Goal: Task Accomplishment & Management: Complete application form

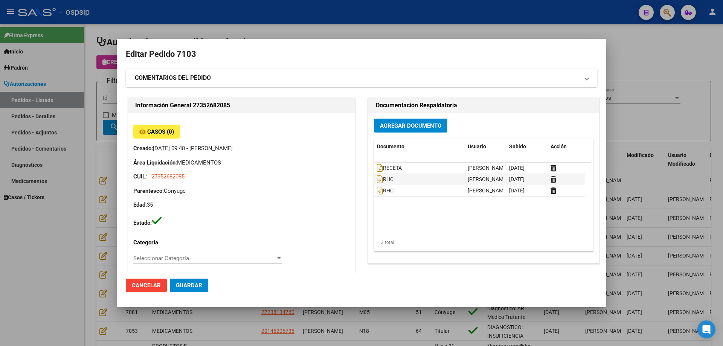
scroll to position [376, 0]
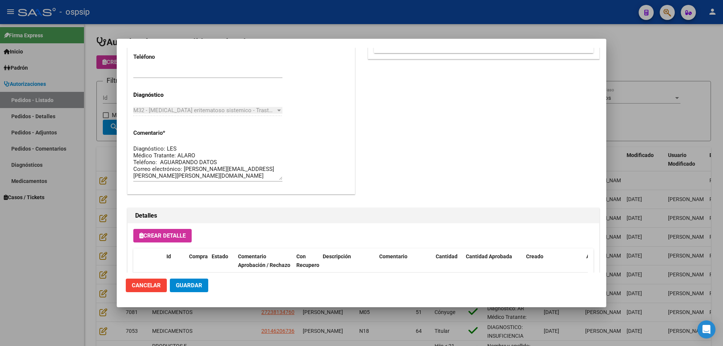
click at [566, 17] on div at bounding box center [361, 173] width 723 height 346
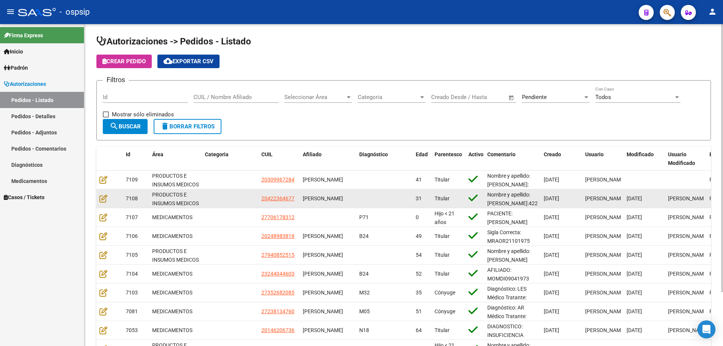
scroll to position [0, 0]
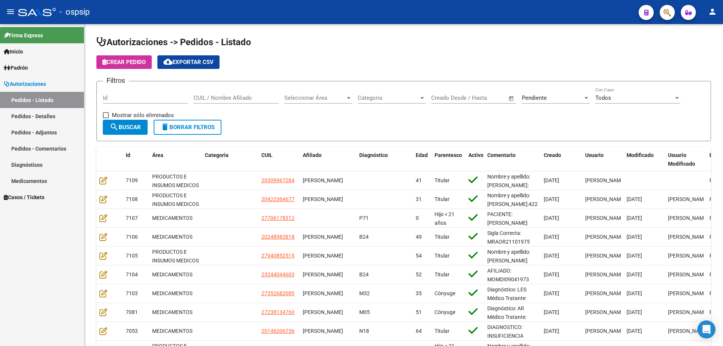
click at [662, 12] on button "button" at bounding box center [667, 12] width 15 height 15
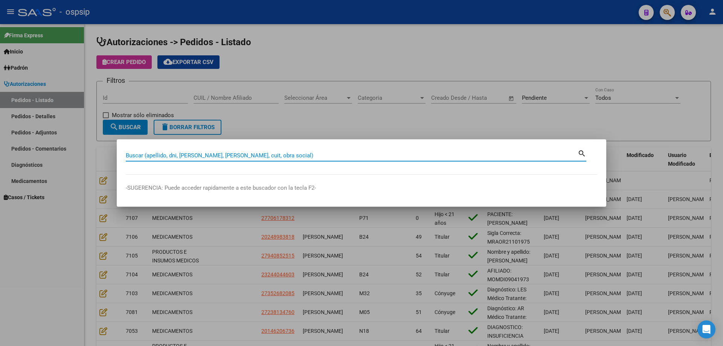
paste input "25438590"
type input "25438590"
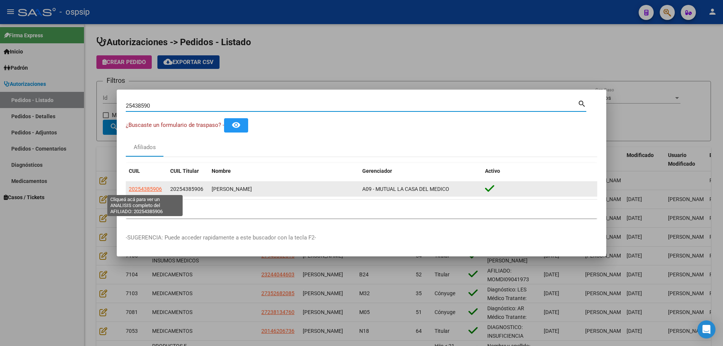
click at [145, 186] on span "20254385906" at bounding box center [145, 189] width 33 height 6
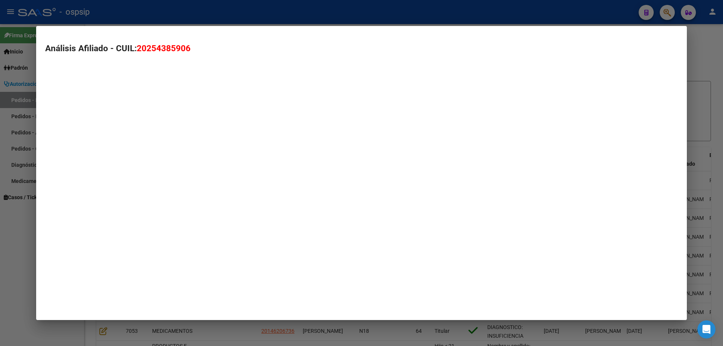
type textarea "20254385906"
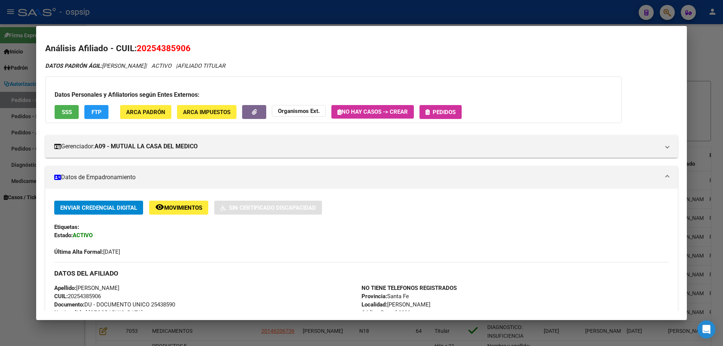
click at [436, 110] on span "Pedidos" at bounding box center [444, 112] width 23 height 7
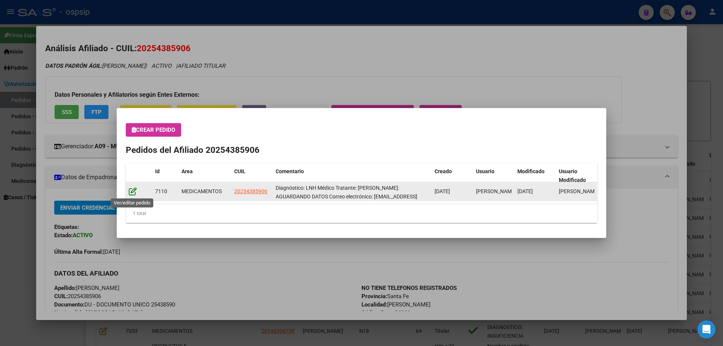
click at [132, 194] on icon at bounding box center [133, 191] width 8 height 8
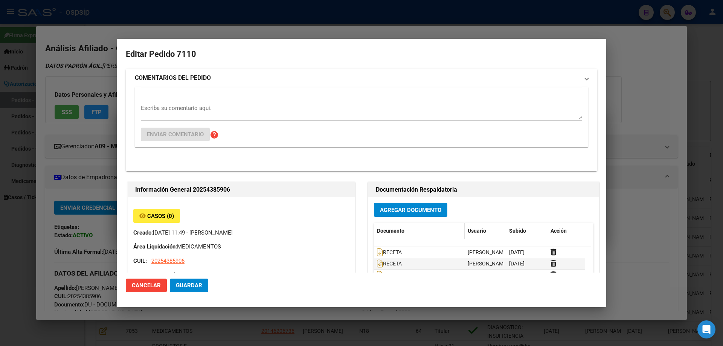
type input "Santa Fe, ROSARIO SUD, OV.LAGOS 2963, Piso: 1"
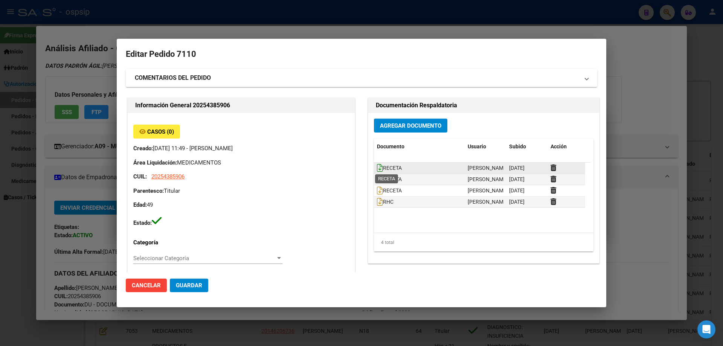
click at [377, 166] on icon at bounding box center [380, 168] width 6 height 8
click at [553, 169] on icon at bounding box center [553, 168] width 6 height 7
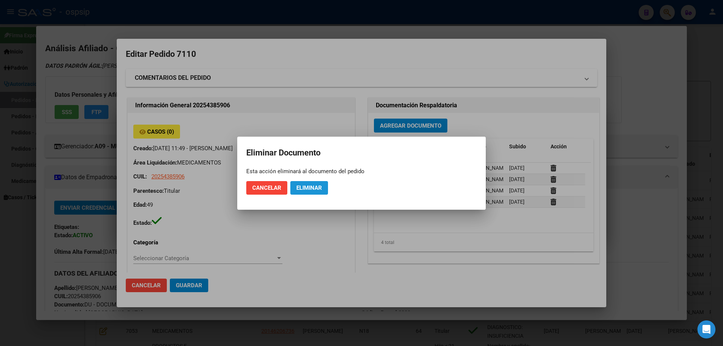
click at [311, 189] on span "Eliminar" at bounding box center [309, 187] width 26 height 7
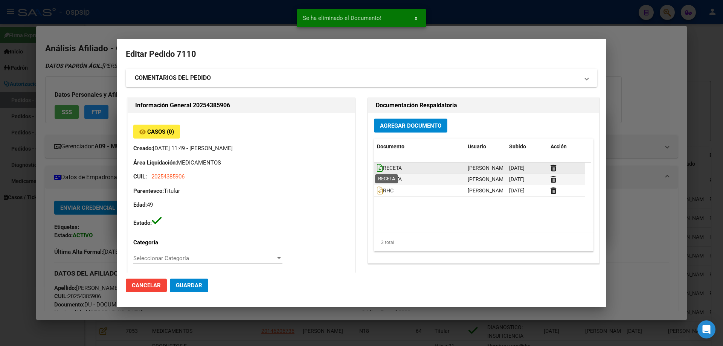
click at [377, 168] on icon at bounding box center [380, 168] width 6 height 8
click at [377, 178] on icon at bounding box center [380, 179] width 6 height 8
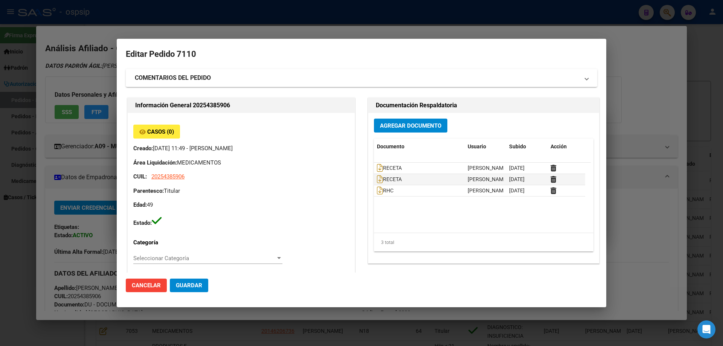
click at [391, 131] on button "Agregar Documento" at bounding box center [410, 126] width 73 height 14
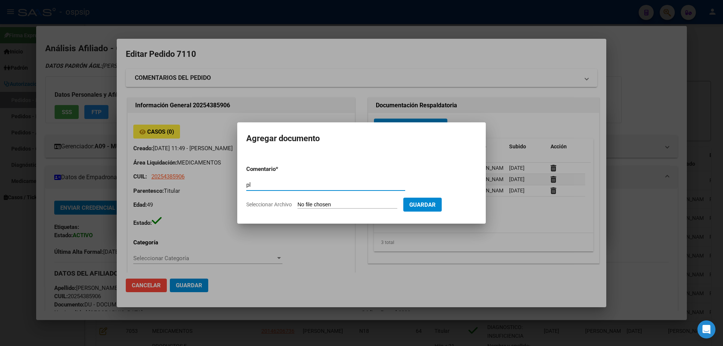
type input "p"
type input "O"
type input "PLANILLAS"
click at [306, 204] on input "Seleccionar Archivo" at bounding box center [347, 204] width 100 height 7
type input "C:\fakepath\planillas (5).png"
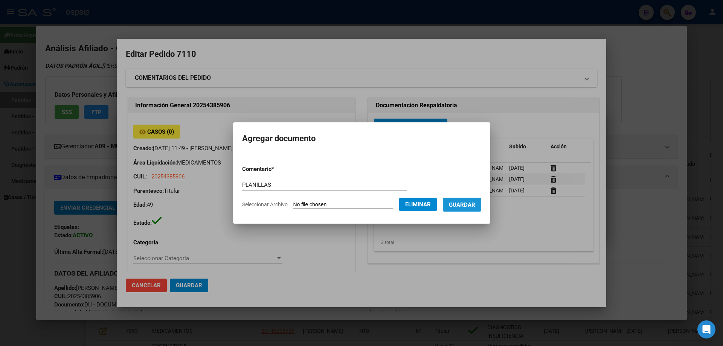
click at [469, 209] on button "Guardar" at bounding box center [462, 205] width 38 height 14
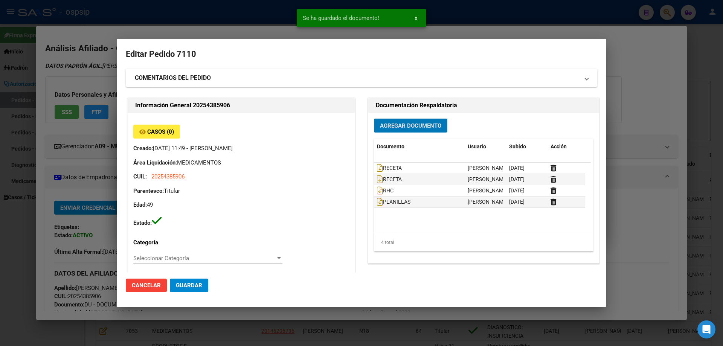
click at [394, 126] on span "Agregar Documento" at bounding box center [410, 125] width 61 height 7
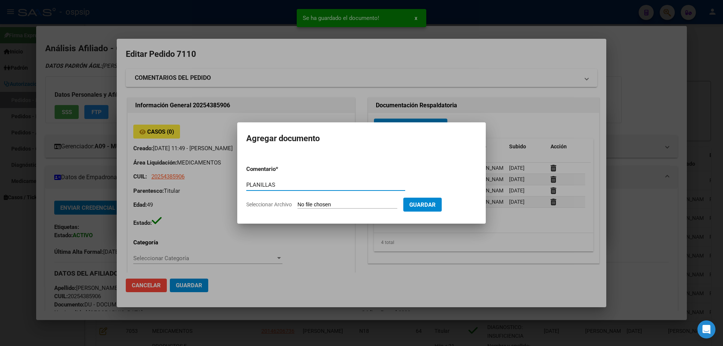
type input "PLANILLAS"
click at [321, 199] on form "Comentario * PLANILLAS Comentario Seleccionar Archivo Guardar" at bounding box center [361, 186] width 230 height 55
click at [323, 201] on form "Comentario * PLANILLAS Comentario Seleccionar Archivo Guardar" at bounding box center [361, 186] width 230 height 55
click at [326, 209] on form "Comentario * PLANILLAS Comentario Seleccionar Archivo Guardar" at bounding box center [361, 186] width 230 height 55
click at [325, 203] on input "Seleccionar Archivo" at bounding box center [347, 204] width 100 height 7
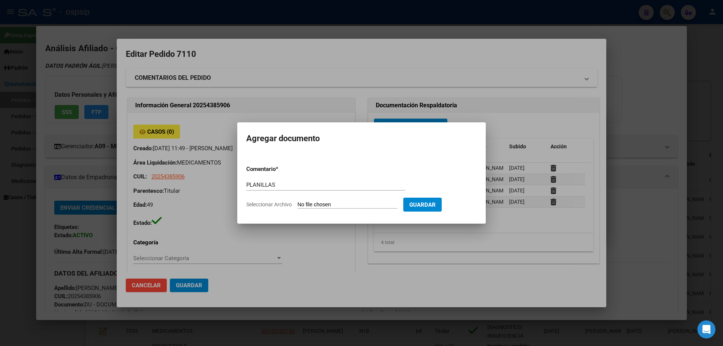
type input "C:\fakepath\planillas (4).png"
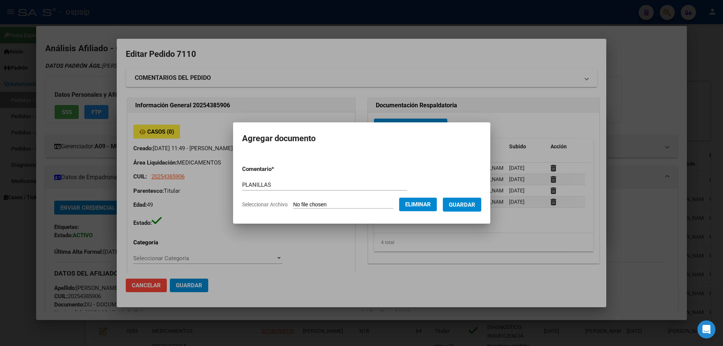
click at [468, 206] on span "Guardar" at bounding box center [462, 204] width 26 height 7
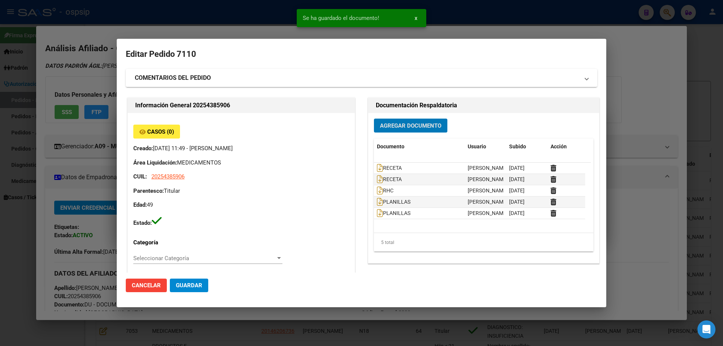
click at [398, 130] on button "Agregar Documento" at bounding box center [410, 126] width 73 height 14
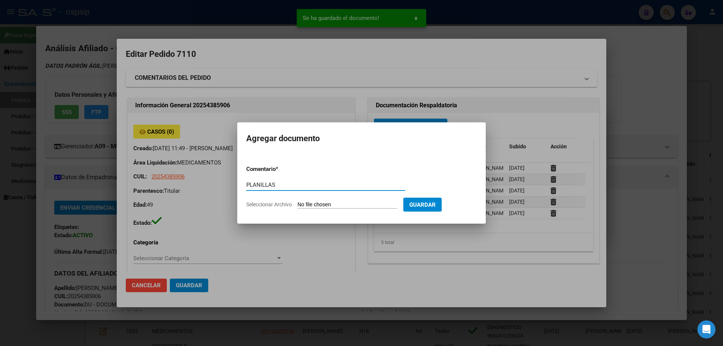
type input "PLANILLAS"
click at [322, 208] on input "Seleccionar Archivo" at bounding box center [347, 204] width 100 height 7
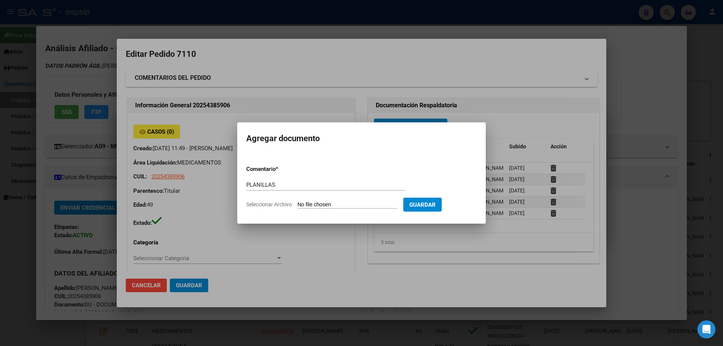
type input "C:\fakepath\planillas (6).png"
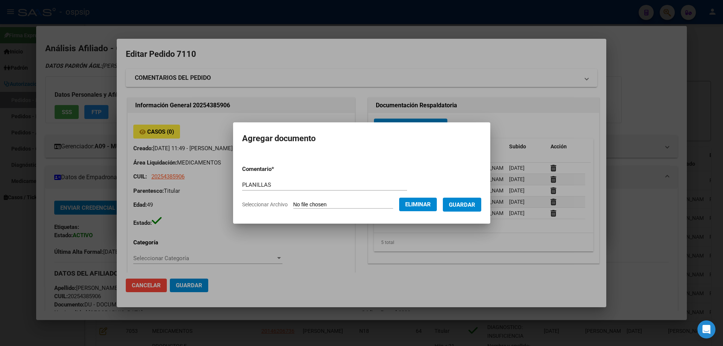
click at [473, 205] on span "Guardar" at bounding box center [462, 204] width 26 height 7
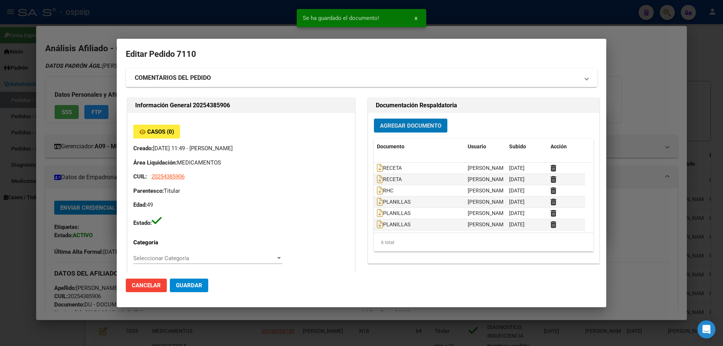
click at [398, 120] on button "Agregar Documento" at bounding box center [410, 126] width 73 height 14
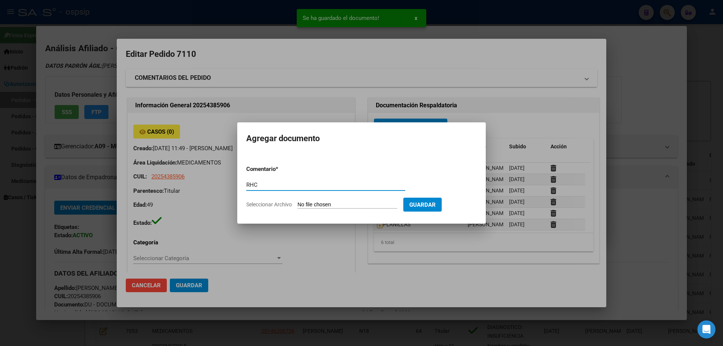
type input "RHC"
click at [312, 205] on input "Seleccionar Archivo" at bounding box center [347, 204] width 100 height 7
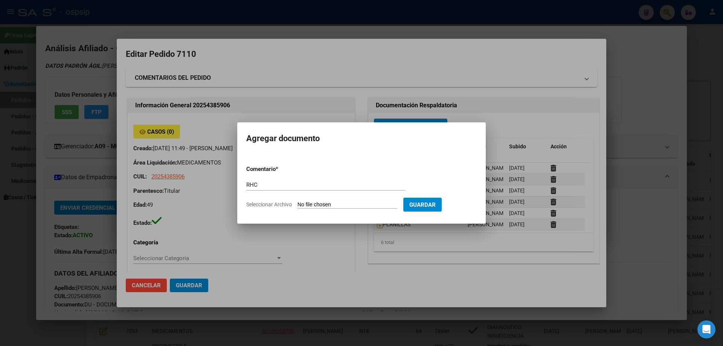
type input "C:\fakepath\rhc (4).png"
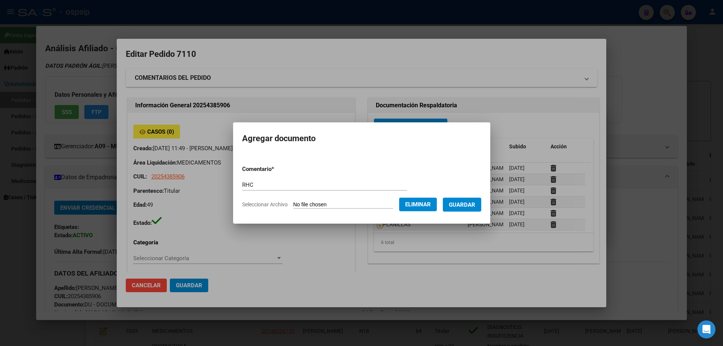
click at [469, 208] on button "Guardar" at bounding box center [462, 205] width 38 height 14
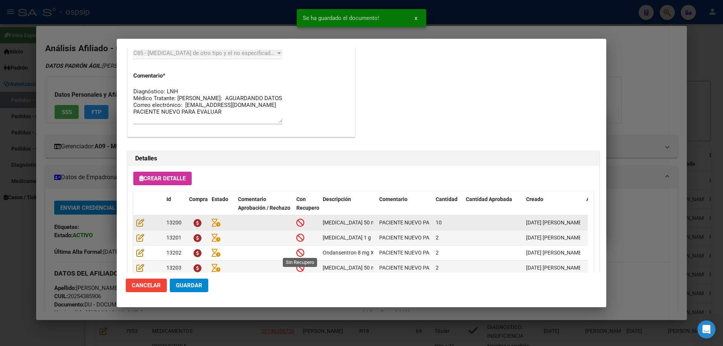
scroll to position [489, 0]
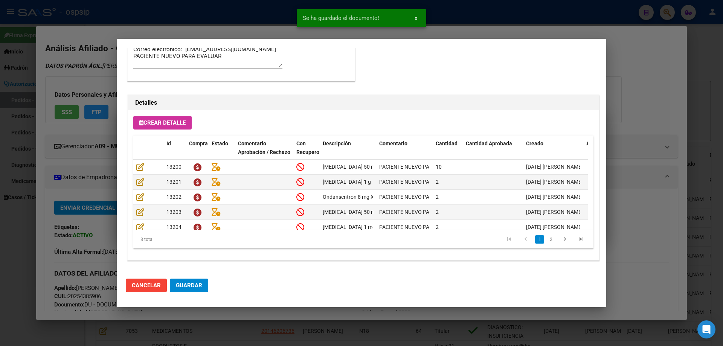
click at [195, 276] on mat-dialog-actions "Cancelar Guardar" at bounding box center [361, 286] width 471 height 26
click at [194, 284] on span "Guardar" at bounding box center [189, 285] width 26 height 7
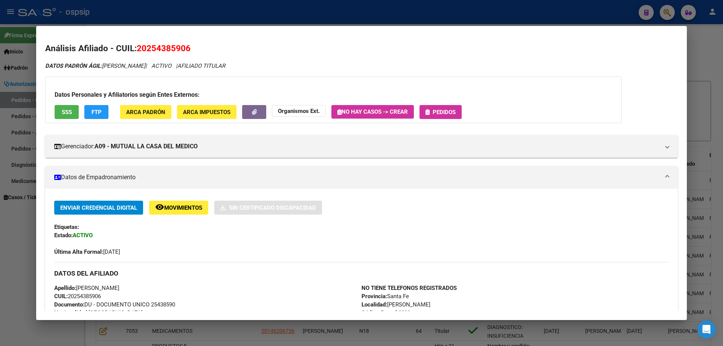
click at [437, 103] on div "Datos Personales y Afiliatorios según Entes Externos: SSS FTP ARCA Padrón ARCA …" at bounding box center [333, 99] width 576 height 47
click at [441, 112] on span "Pedidos" at bounding box center [444, 112] width 23 height 7
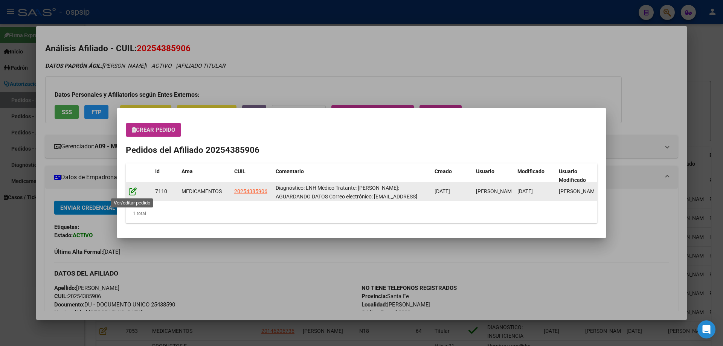
click at [132, 195] on icon at bounding box center [133, 191] width 8 height 8
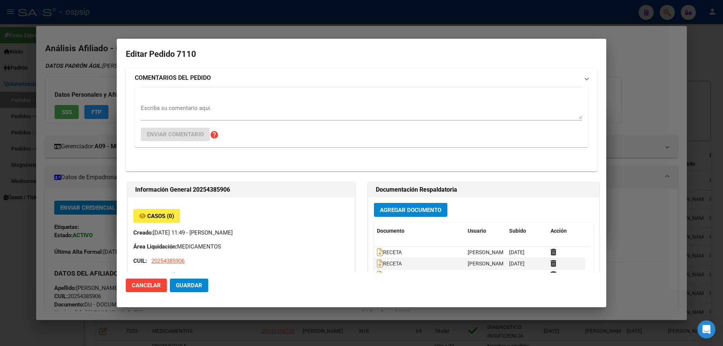
type input "Santa Fe, ROSARIO SUD, OV.LAGOS 2963, Piso: 1"
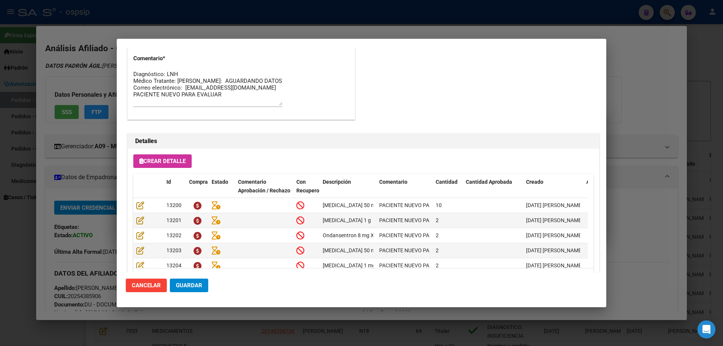
scroll to position [414, 0]
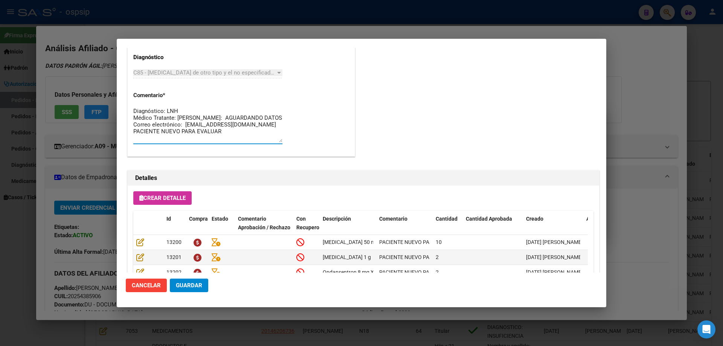
drag, startPoint x: 221, startPoint y: 139, endPoint x: 122, endPoint y: 104, distance: 105.0
click at [116, 102] on div "25438590 Buscar (apellido, dni, cuil, nro traspaso, cuit, obra social) search ¿…" at bounding box center [361, 173] width 723 height 346
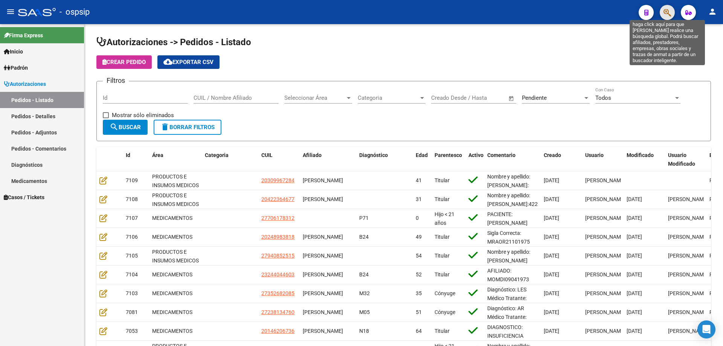
click at [667, 10] on icon "button" at bounding box center [667, 12] width 8 height 9
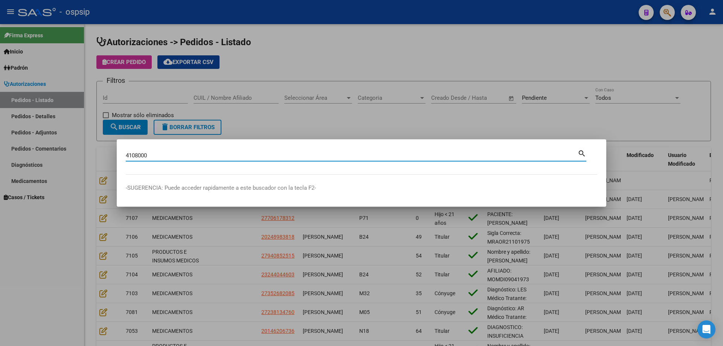
type input "4108000"
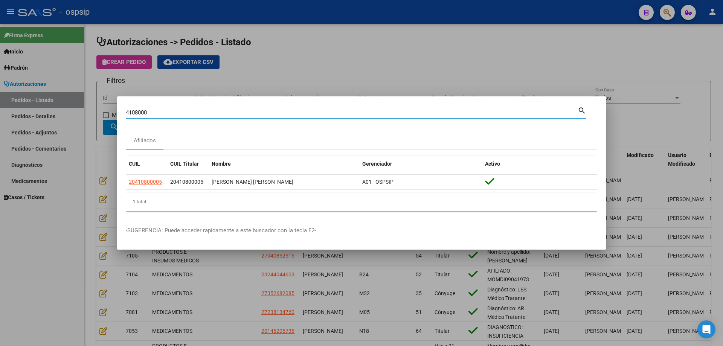
drag, startPoint x: 161, startPoint y: 111, endPoint x: 118, endPoint y: 114, distance: 43.7
click at [118, 114] on mat-dialog-content "4108000 Buscar (apellido, dni, cuil, nro traspaso, cuit, obra social) search Af…" at bounding box center [361, 161] width 489 height 112
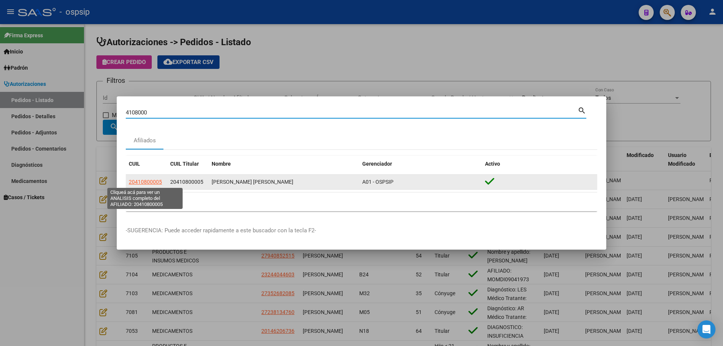
click at [142, 184] on span "20410800005" at bounding box center [145, 182] width 33 height 6
type textarea "20410800005"
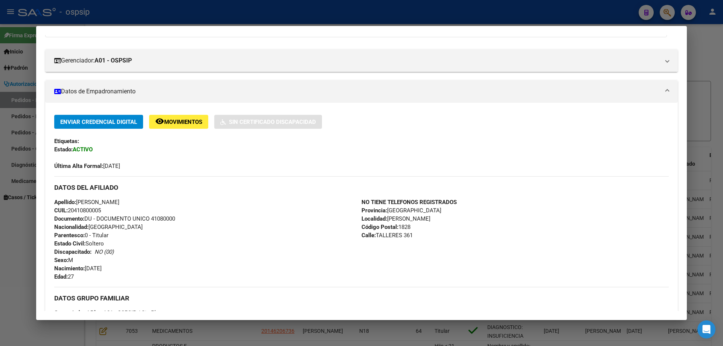
scroll to position [188, 0]
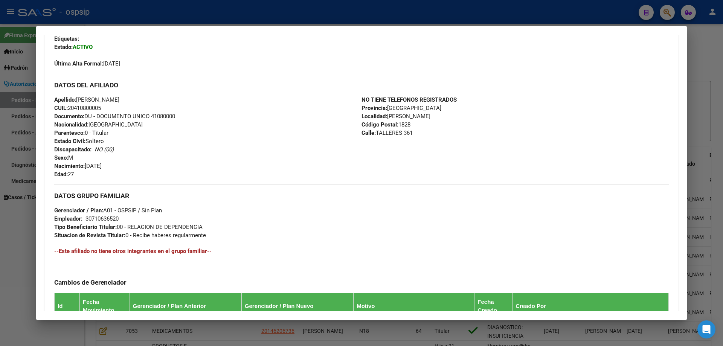
drag, startPoint x: 68, startPoint y: 108, endPoint x: 109, endPoint y: 109, distance: 41.0
click at [109, 109] on div "Apellido: FERNANDO GABRIEL DOMINGUEZ CUIL: 20410800005 Documento: DU - DOCUMENT…" at bounding box center [207, 137] width 307 height 83
copy span "20410800005"
drag, startPoint x: 152, startPoint y: 116, endPoint x: 186, endPoint y: 121, distance: 34.7
click at [186, 121] on div "Apellido: FERNANDO GABRIEL DOMINGUEZ CUIL: 20410800005 Documento: DU - DOCUMENT…" at bounding box center [207, 137] width 307 height 83
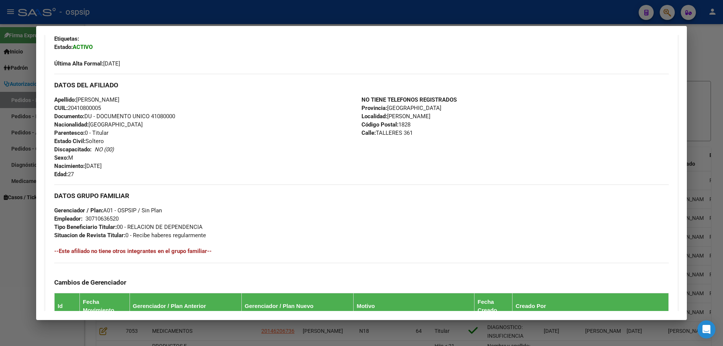
click at [155, 123] on div "Apellido: FERNANDO GABRIEL DOMINGUEZ CUIL: 20410800005 Documento: DU - DOCUMENT…" at bounding box center [207, 137] width 307 height 83
drag, startPoint x: 152, startPoint y: 116, endPoint x: 183, endPoint y: 119, distance: 31.1
click at [183, 119] on div "Apellido: FERNANDO GABRIEL DOMINGUEZ CUIL: 20410800005 Documento: DU - DOCUMENT…" at bounding box center [207, 137] width 307 height 83
copy span "41080000"
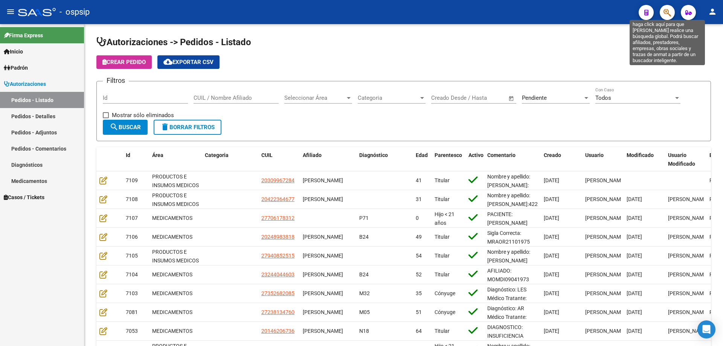
click at [663, 13] on icon "button" at bounding box center [667, 12] width 8 height 9
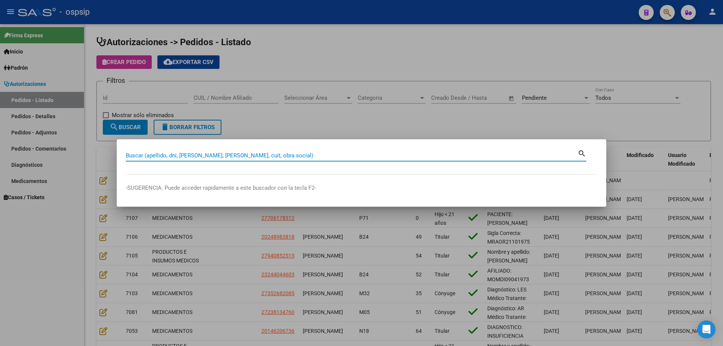
paste input "20379816"
type input "20379816"
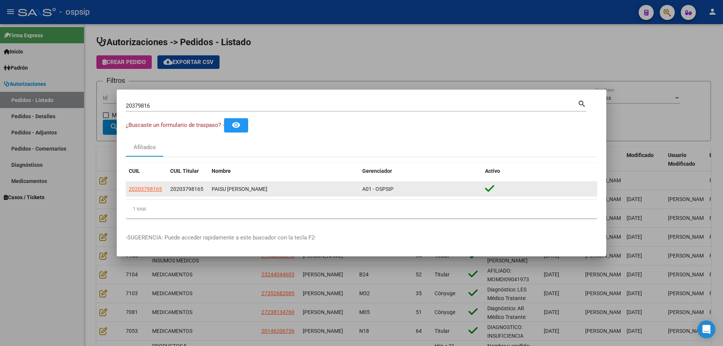
click at [143, 197] on div "20203798165 20203798165 PAISU ARIEL HERNANDO A01 - OSPSIP" at bounding box center [361, 189] width 471 height 15
click at [147, 193] on app-link-go-to "20203798165" at bounding box center [145, 189] width 33 height 9
click at [147, 190] on span "20203798165" at bounding box center [145, 189] width 33 height 6
type textarea "20203798165"
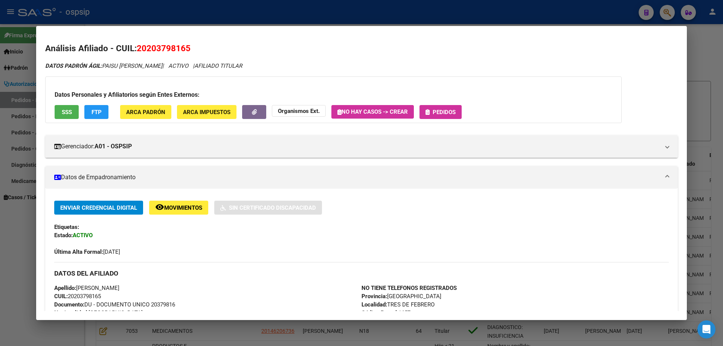
click at [450, 113] on span "Pedidos" at bounding box center [444, 112] width 23 height 7
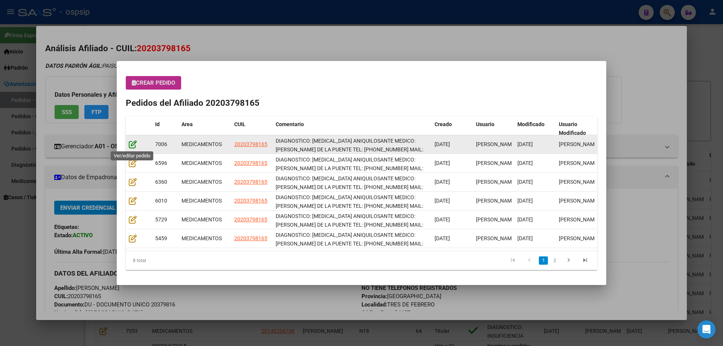
click at [134, 141] on icon at bounding box center [133, 144] width 8 height 8
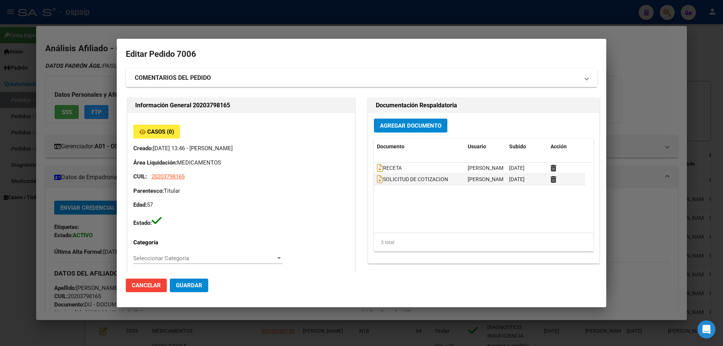
type input "Buenos Aires, TRES DE FEBRERO, NN None"
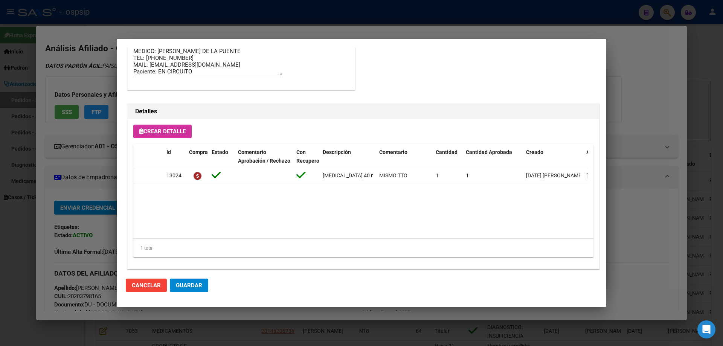
scroll to position [489, 0]
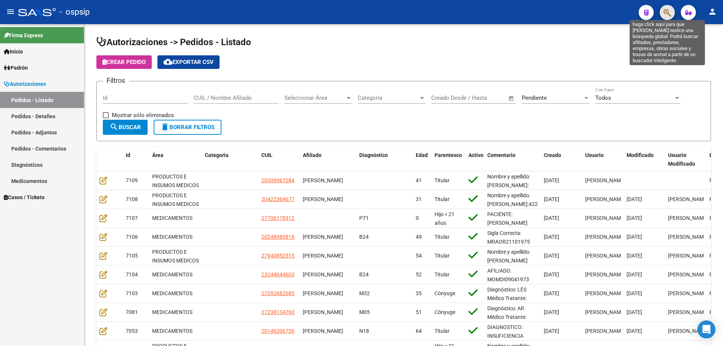
click at [667, 14] on icon "button" at bounding box center [667, 12] width 8 height 9
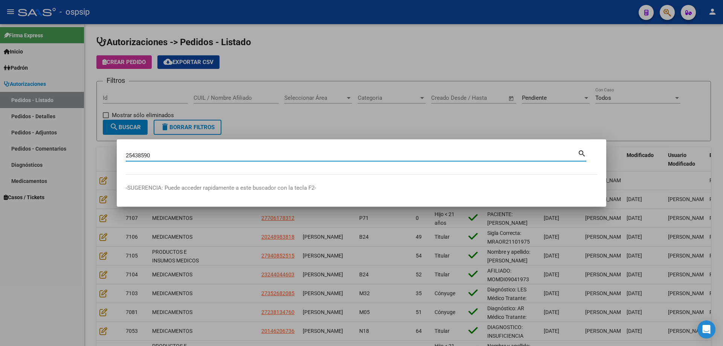
type input "25438590"
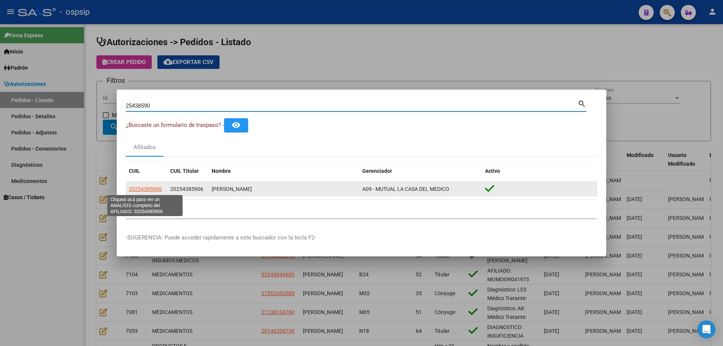
click at [139, 190] on span "20254385906" at bounding box center [145, 189] width 33 height 6
type textarea "20254385906"
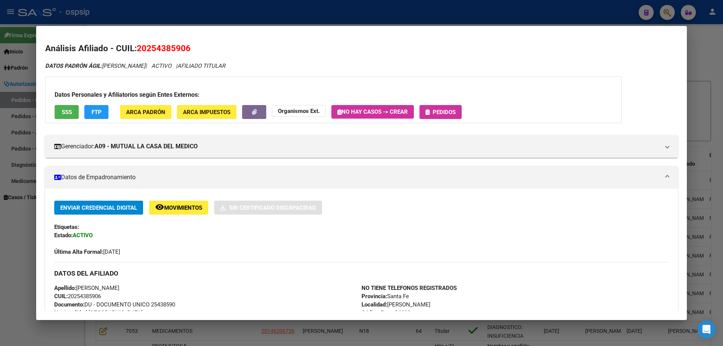
click at [444, 113] on span "Pedidos" at bounding box center [444, 112] width 23 height 7
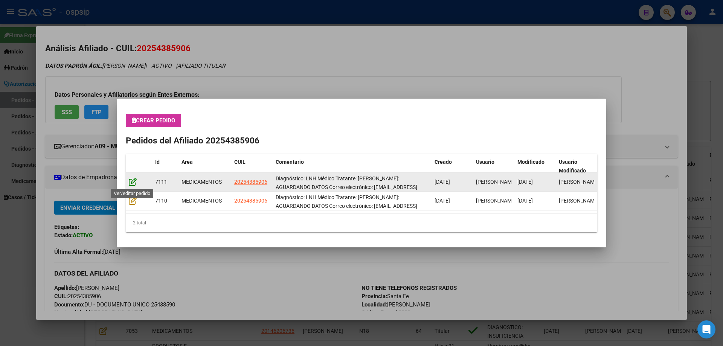
click at [132, 184] on icon at bounding box center [133, 182] width 8 height 8
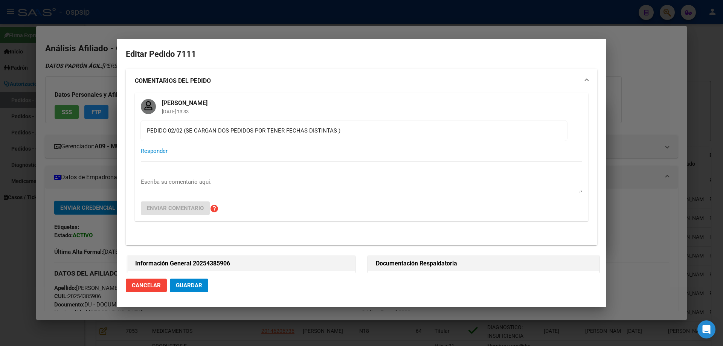
type input "Santa Fe, ROSARIO SUD, OV.LAGOS 2963, Piso: 1"
click at [161, 184] on textarea "Escriba su comentario aquí." at bounding box center [361, 185] width 441 height 15
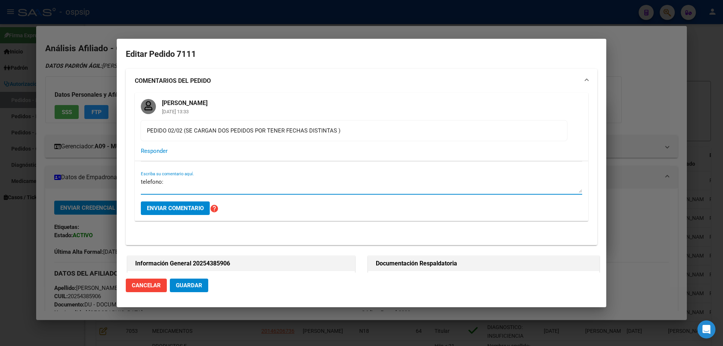
paste textarea "03417772870."
type textarea "telefono: 03417772870."
click at [166, 207] on span "Enviar comentario" at bounding box center [175, 208] width 57 height 7
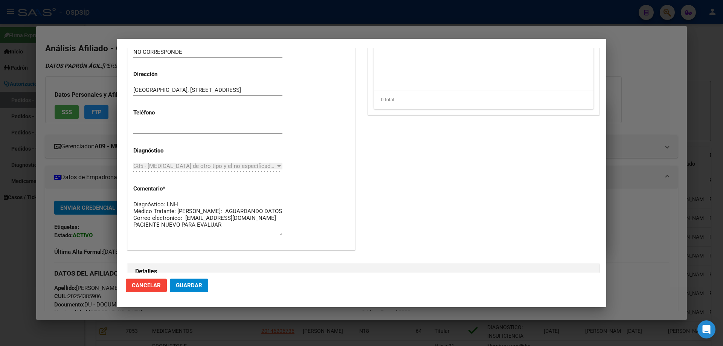
scroll to position [565, 0]
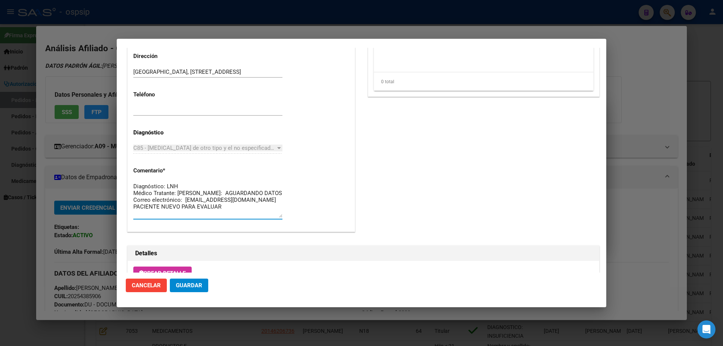
click at [216, 200] on textarea "Diagnóstico: LNH Médico Tratante: ABRAMOVICH Teléfono: AGUARDANDO DATOS Correo …" at bounding box center [207, 199] width 149 height 35
paste textarea "03417772870."
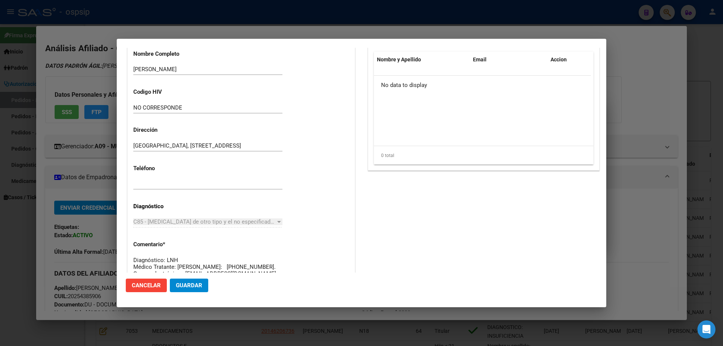
scroll to position [527, 0]
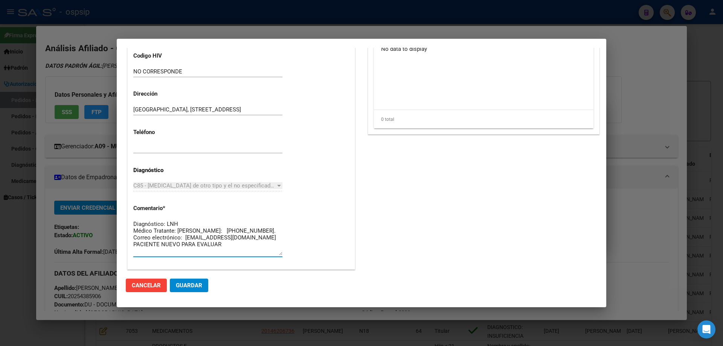
type textarea "Diagnóstico: LNH Médico Tratante: ABRAMOVICH Teléfono: 03417772870. Correo elec…"
click at [187, 288] on span "Guardar" at bounding box center [189, 285] width 26 height 7
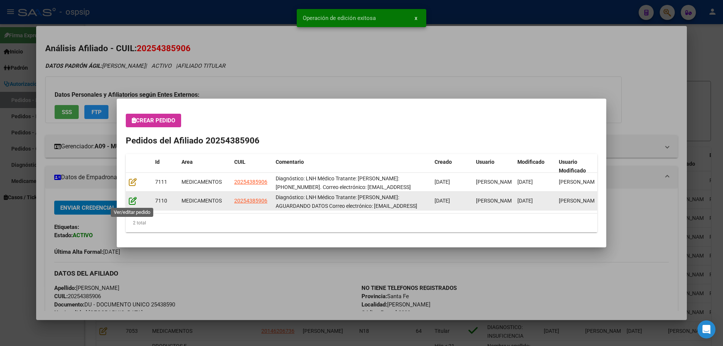
click at [129, 202] on icon at bounding box center [133, 201] width 8 height 8
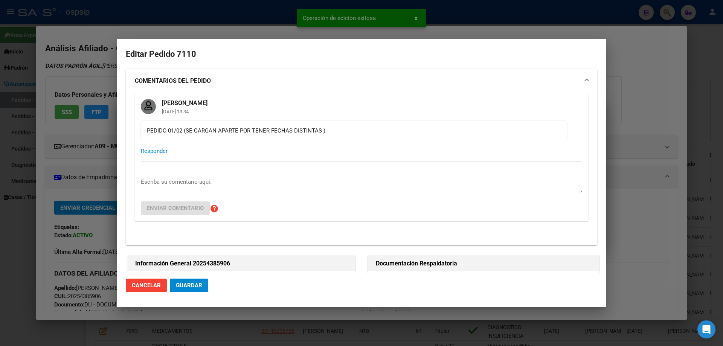
type input "Santa Fe, ROSARIO SUD, OV.LAGOS 2963, Piso: 1"
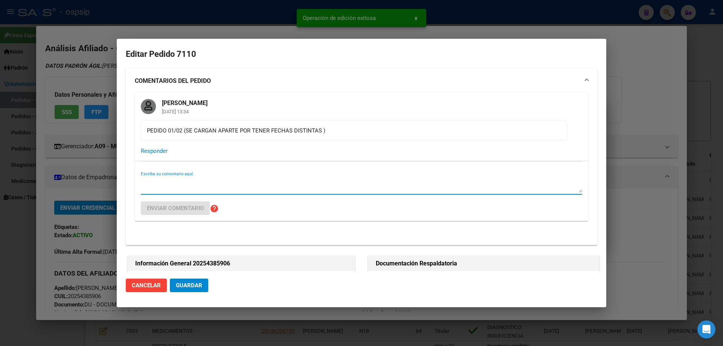
click at [155, 186] on textarea "Escriba su comentario aquí." at bounding box center [361, 185] width 441 height 15
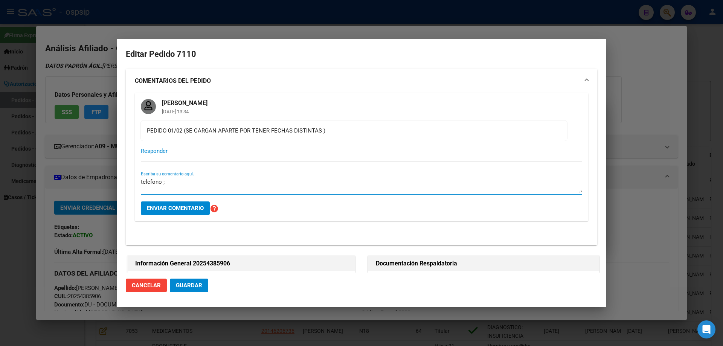
paste textarea "03417772870."
type textarea "telefono ; 03417772870."
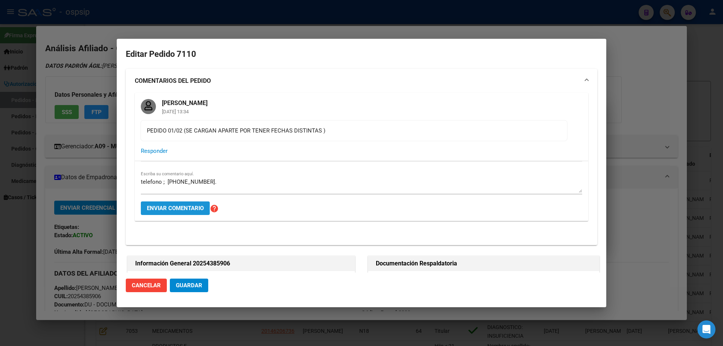
click at [171, 215] on button "Enviar comentario" at bounding box center [175, 208] width 69 height 14
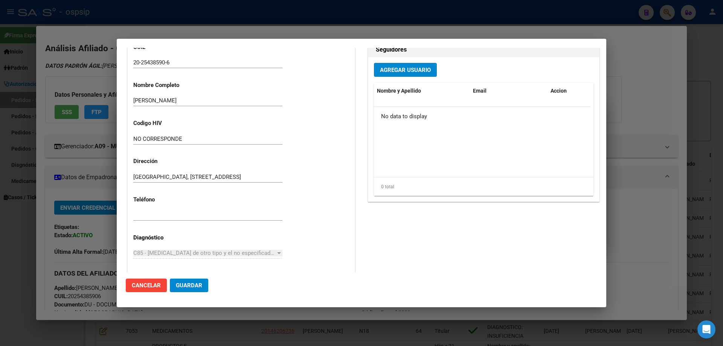
scroll to position [557, 0]
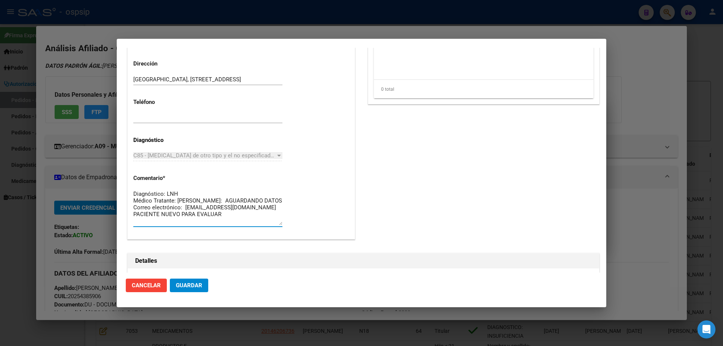
click at [214, 206] on textarea "Diagnóstico: LNH Médico Tratante: ABRAMOVICH Teléfono: AGUARDANDO DATOS Correo …" at bounding box center [207, 207] width 149 height 35
paste textarea "03417772870."
type textarea "Diagnóstico: LNH Médico Tratante: ABRAMOVICH Teléfono: 03417772870. Correo elec…"
click at [190, 286] on span "Guardar" at bounding box center [189, 285] width 26 height 7
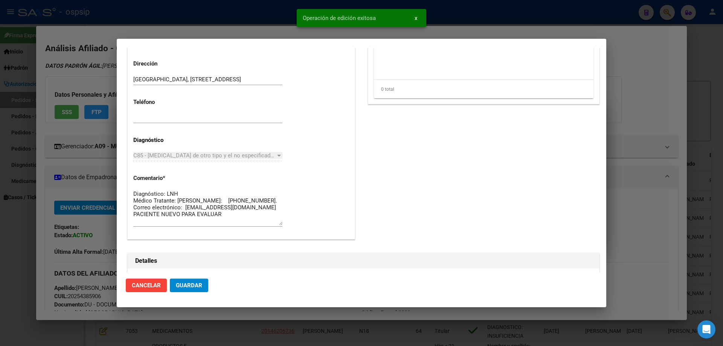
click at [197, 285] on span "Guardar" at bounding box center [189, 285] width 26 height 7
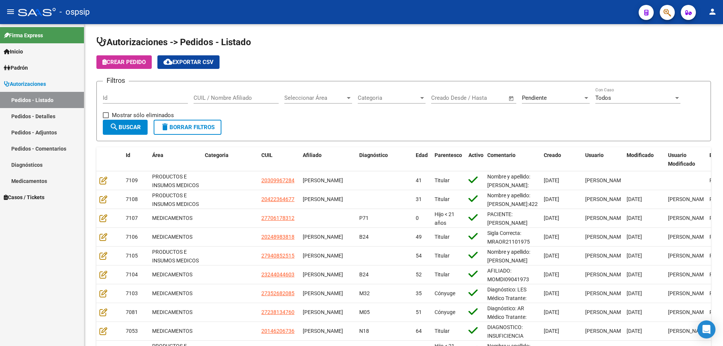
click at [662, 14] on button "button" at bounding box center [667, 12] width 15 height 15
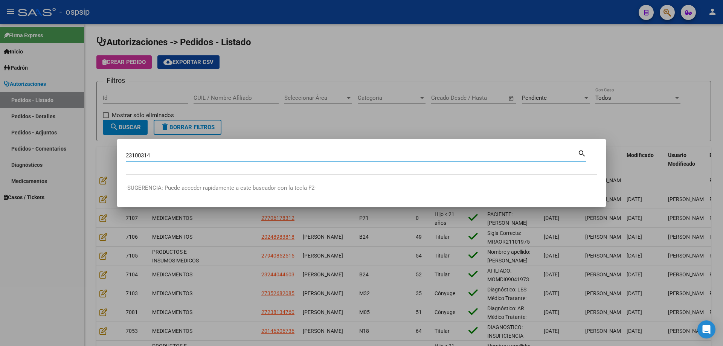
type input "23100314"
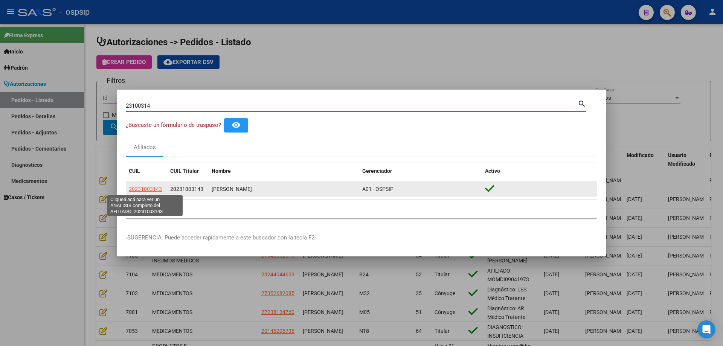
click at [145, 189] on span "20231003143" at bounding box center [145, 189] width 33 height 6
type textarea "20231003143"
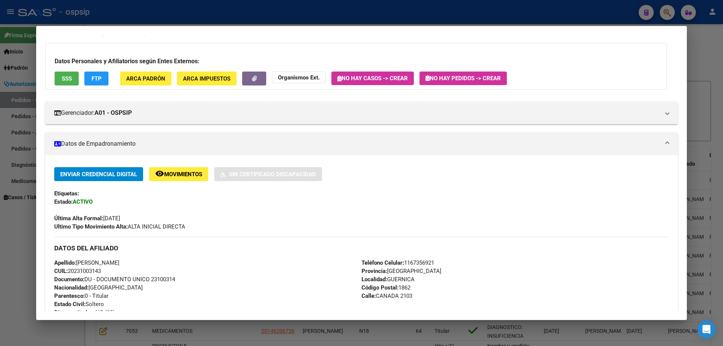
scroll to position [0, 0]
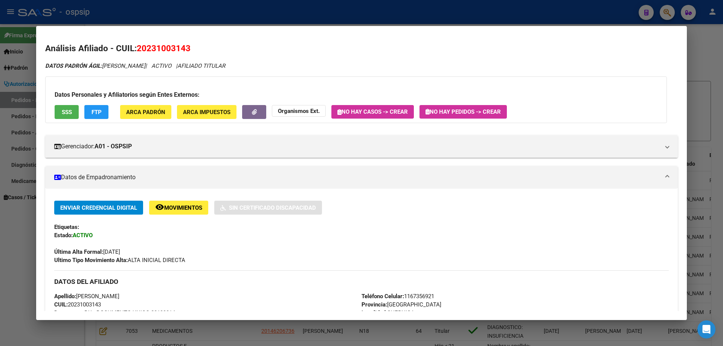
click at [54, 111] on div "Datos Personales y Afiliatorios según Entes Externos: SSS FTP ARCA Padrón ARCA …" at bounding box center [356, 99] width 622 height 47
click at [64, 113] on span "SSS" at bounding box center [67, 112] width 10 height 7
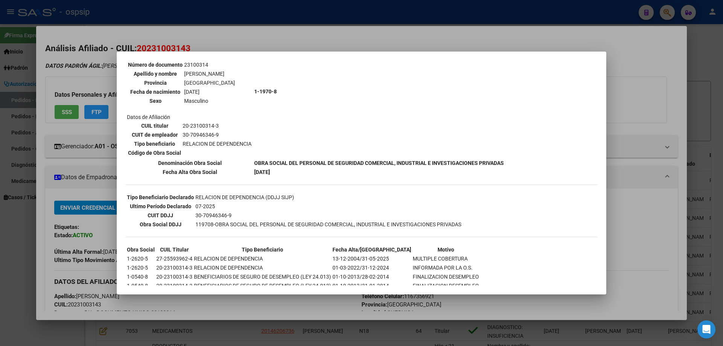
scroll to position [113, 0]
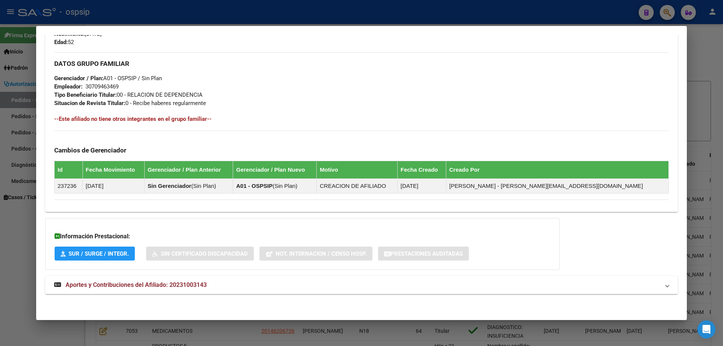
click at [128, 283] on span "Aportes y Contribuciones del Afiliado: 20231003143" at bounding box center [136, 284] width 141 height 7
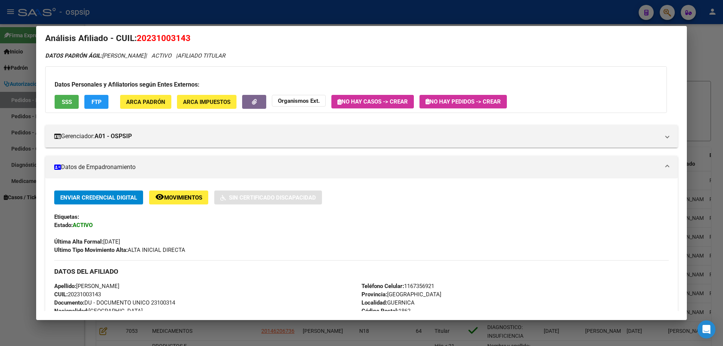
scroll to position [0, 0]
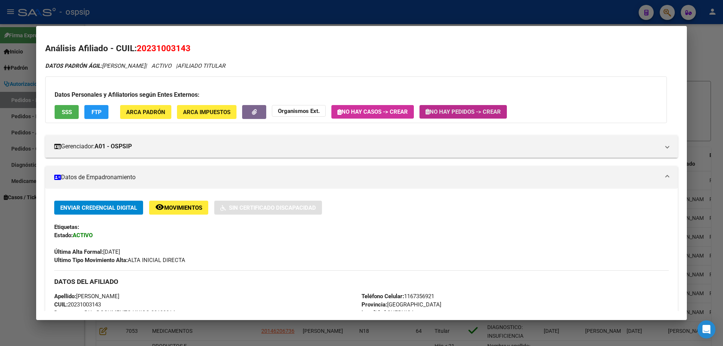
click at [448, 112] on span "No hay Pedidos -> Crear" at bounding box center [462, 111] width 75 height 7
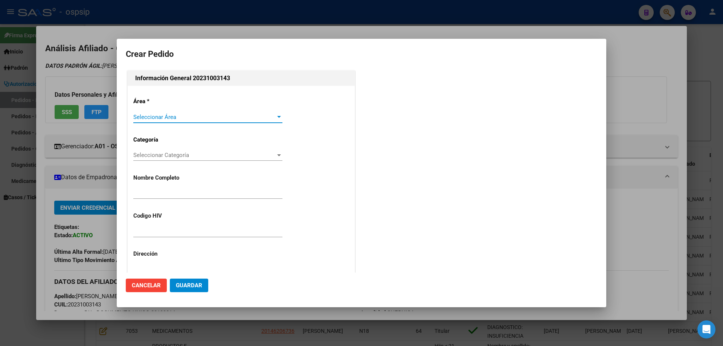
type input "HERNAN ANIBAL ORTIZ"
type input "Buenos Aires, GUERNICA, CANADA 2103"
type input "Celular: 1167356921"
type input "BUENOS AIRES, GUERNICA, CANADA 2103"
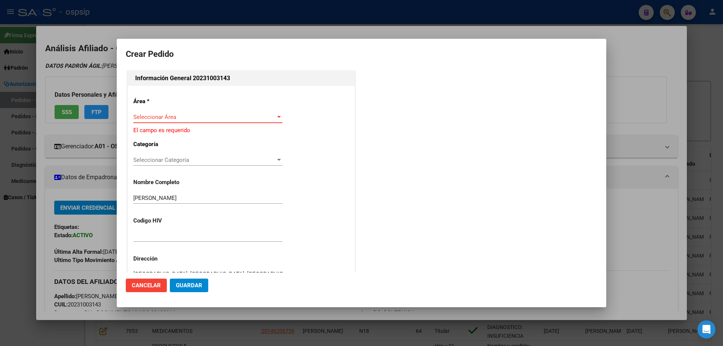
click at [172, 116] on span "Seleccionar Área" at bounding box center [204, 117] width 142 height 7
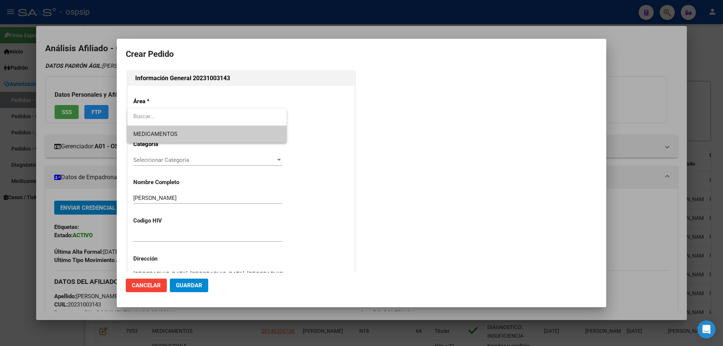
click at [167, 137] on span "MEDICAMENTOS" at bounding box center [155, 134] width 44 height 7
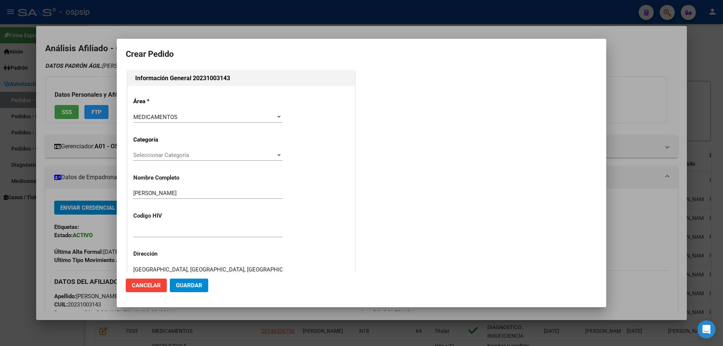
drag, startPoint x: 198, startPoint y: 78, endPoint x: 225, endPoint y: 79, distance: 26.8
click at [225, 79] on h2 "Información General 20231003143" at bounding box center [241, 78] width 212 height 9
copy h2 "23100314"
click at [149, 227] on div at bounding box center [207, 231] width 149 height 11
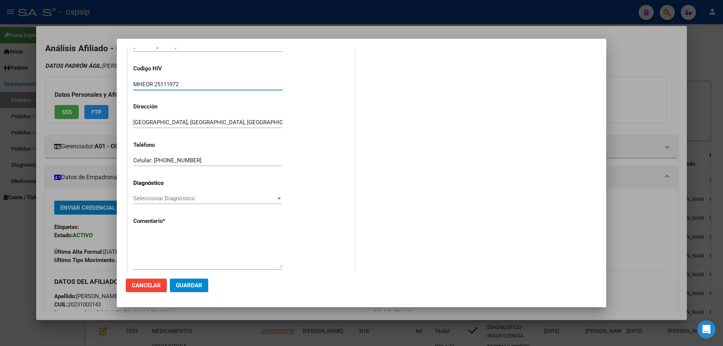
scroll to position [151, 0]
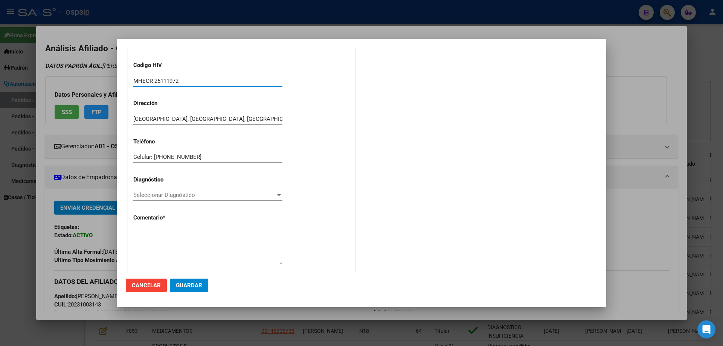
type input "MHEOR 25111972"
click at [150, 197] on span "Seleccionar Diagnóstico" at bounding box center [204, 195] width 142 height 7
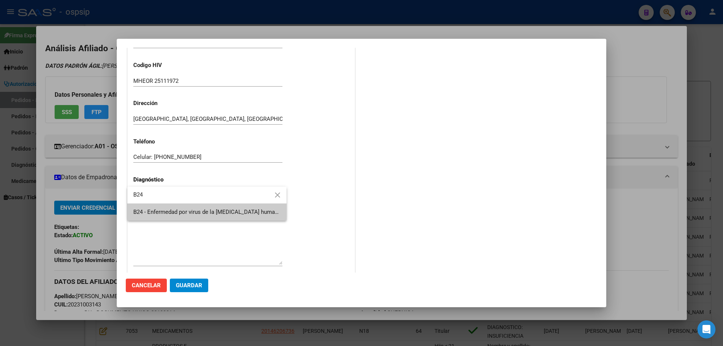
type input "B24"
click at [163, 211] on span "B24 - Enfermedad por virus de la [MEDICAL_DATA] humana [VIH], sin otra especifi…" at bounding box center [396, 212] width 527 height 7
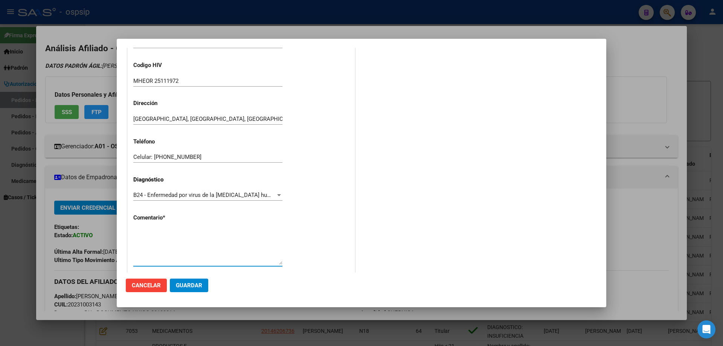
paste textarea "Sigla Correcta: MRAOR21101975 Medico Tratante: [PERSON_NAME] Teléfono: [PHONE_N…"
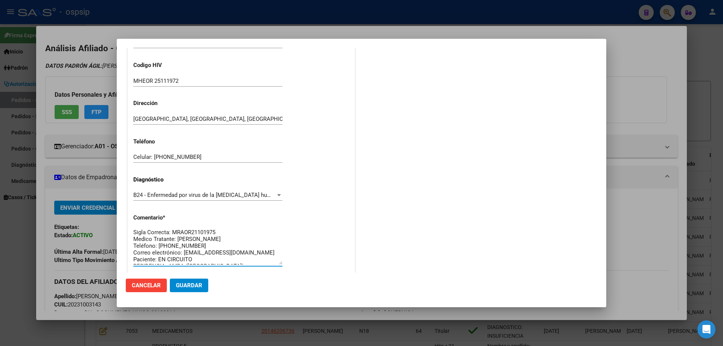
scroll to position [0, 0]
click at [222, 232] on textarea "Sigla Correcta: MRAOR21101975 Medico Tratante: [PERSON_NAME] Teléfono: [PHONE_N…" at bounding box center [207, 246] width 149 height 35
click at [198, 247] on textarea "Sigla Correcta: MHEOR25111972 Medico Tratante: RICCO Teléfono: 11-6545-8436 Cor…" at bounding box center [207, 246] width 149 height 35
paste textarea "1157456921"
click at [241, 253] on textarea "Sigla Correcta: MHEOR25111972 Medico Tratante: RICCO Teléfono: 1157456921 Corre…" at bounding box center [207, 246] width 149 height 35
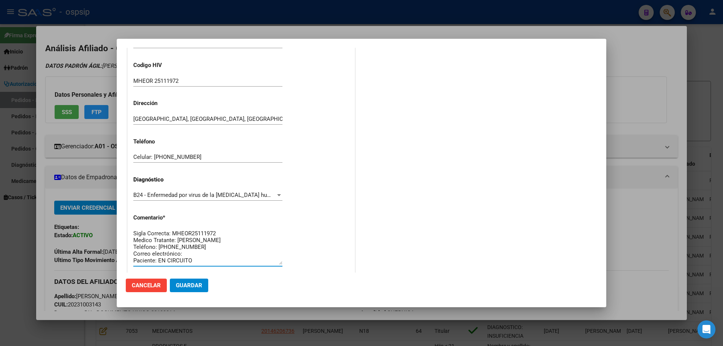
paste textarea "hernanyana1972@gmail.com"
click at [199, 261] on textarea "Sigla Correcta: MHEOR25111972 Medico Tratante: RICCO Teléfono: 1157456921 Corre…" at bounding box center [207, 246] width 149 height 35
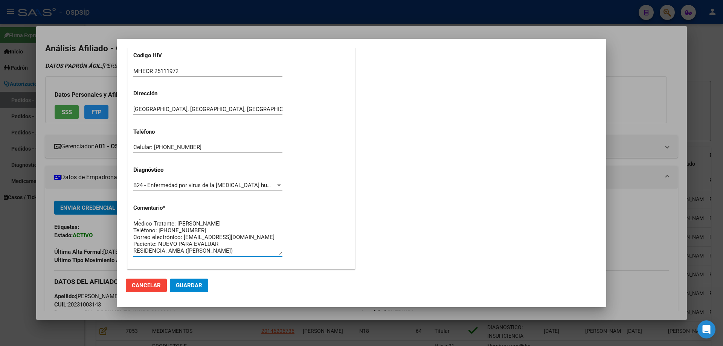
scroll to position [169, 0]
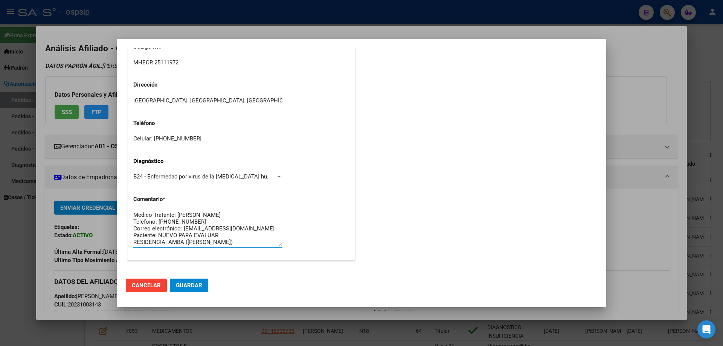
click at [230, 243] on textarea "Sigla Correcta: MHEOR25111972 Medico Tratante: RICCO Teléfono: 1157456921 Corre…" at bounding box center [207, 228] width 149 height 35
type textarea "Sigla Correcta: MHEOR25111972 Medico Tratante: RICCO Teléfono: 1157456921 Corre…"
click at [193, 282] on span "Guardar" at bounding box center [189, 285] width 26 height 7
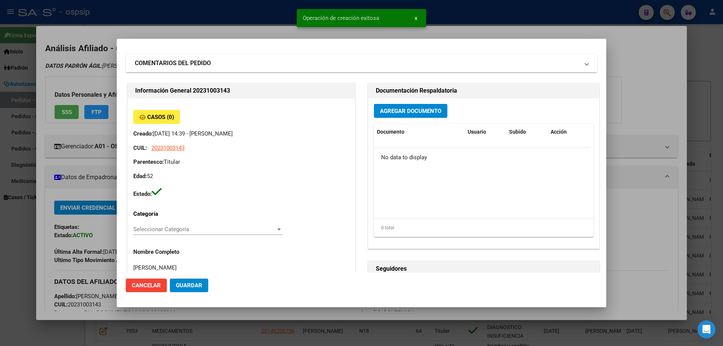
scroll to position [0, 0]
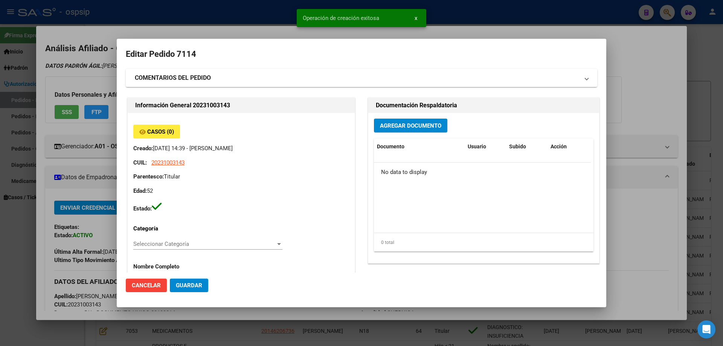
click at [392, 117] on div "Agregar Documento Documento Usuario Subido Acción No data to display 0 total 1" at bounding box center [483, 188] width 231 height 150
click at [392, 133] on button "Agregar Documento" at bounding box center [410, 126] width 73 height 14
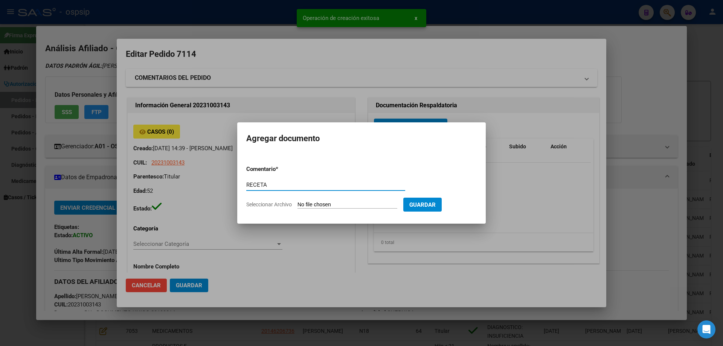
type input "RECETA"
click at [345, 199] on form "Comentario * RECETA Comentario Seleccionar Archivo Guardar" at bounding box center [361, 186] width 230 height 55
click at [344, 200] on form "Comentario * RECETA Comentario Seleccionar Archivo Guardar" at bounding box center [361, 186] width 230 height 55
click at [343, 202] on input "Seleccionar Archivo" at bounding box center [347, 204] width 100 height 7
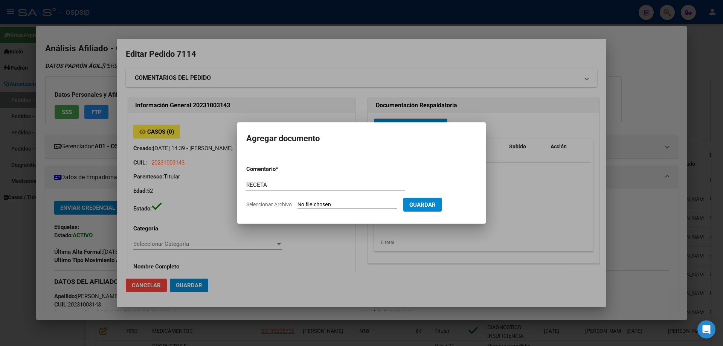
type input "C:\fakepath\receta_1 (23).pdf"
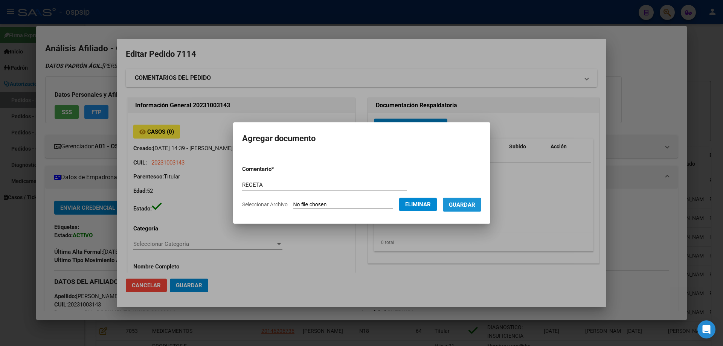
click at [464, 207] on span "Guardar" at bounding box center [462, 204] width 26 height 7
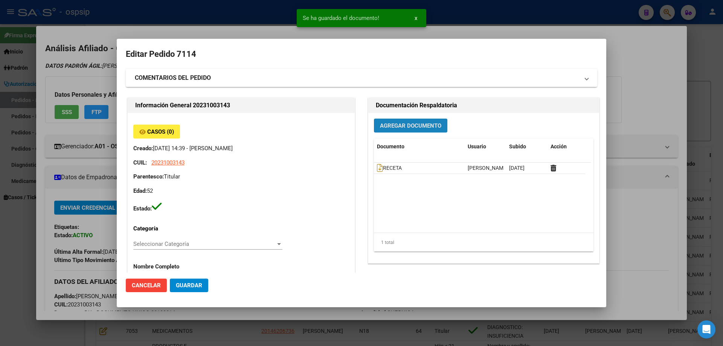
click at [394, 126] on span "Agregar Documento" at bounding box center [410, 125] width 61 height 7
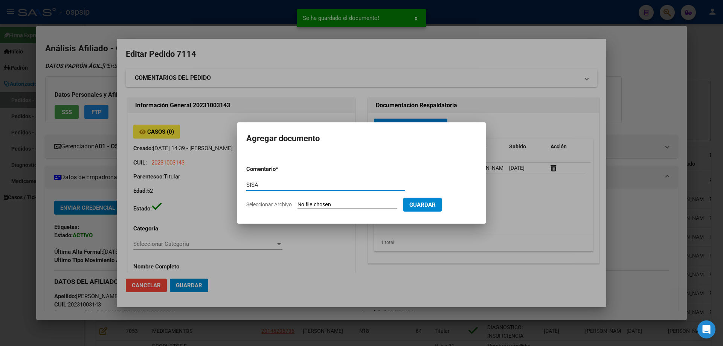
type input "SISA"
click at [335, 206] on input "Seleccionar Archivo" at bounding box center [347, 204] width 100 height 7
type input "C:\fakepath\sisa (2).pdf"
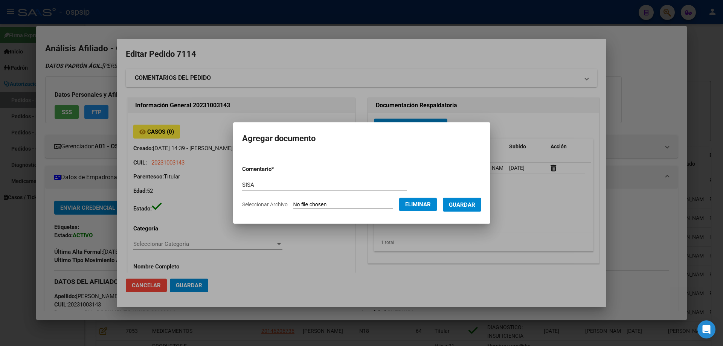
click at [471, 204] on span "Guardar" at bounding box center [462, 204] width 26 height 7
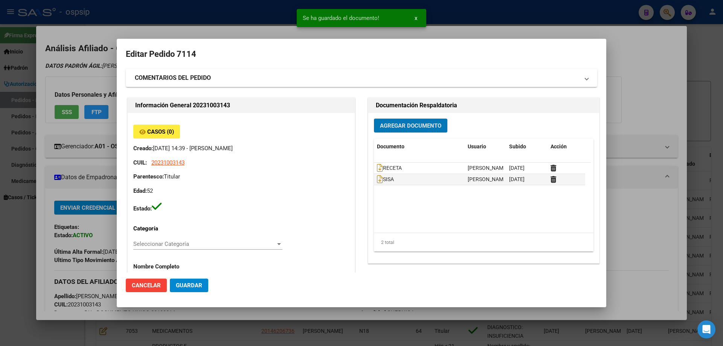
click at [395, 128] on span "Agregar Documento" at bounding box center [410, 125] width 61 height 7
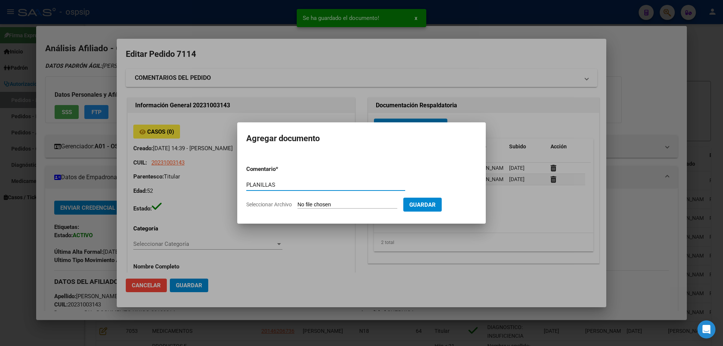
type input "PLANILLAS"
click at [329, 200] on form "Comentario * PLANILLAS Comentario Seleccionar Archivo Guardar" at bounding box center [361, 186] width 230 height 55
click at [328, 201] on input "Seleccionar Archivo" at bounding box center [347, 204] width 100 height 7
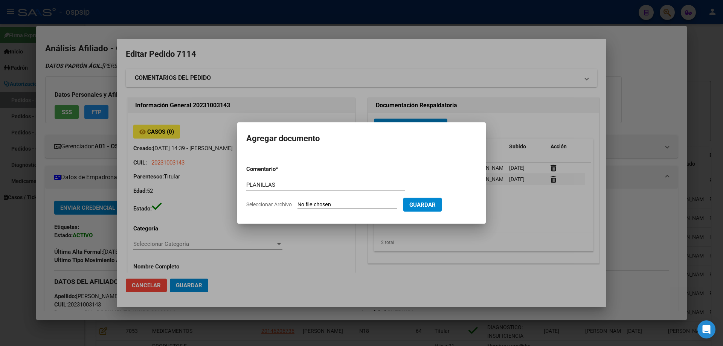
type input "C:\fakepath\planillas.pdf"
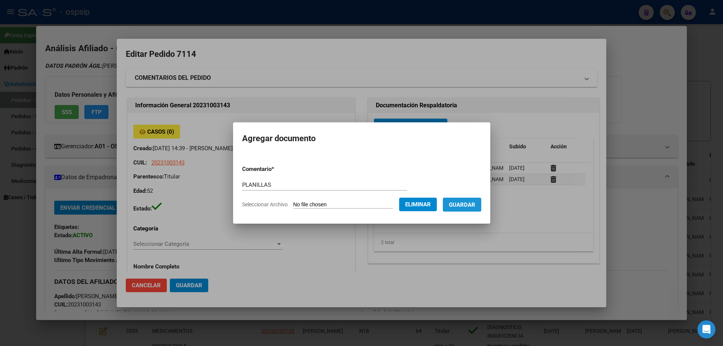
click at [472, 206] on span "Guardar" at bounding box center [462, 204] width 26 height 7
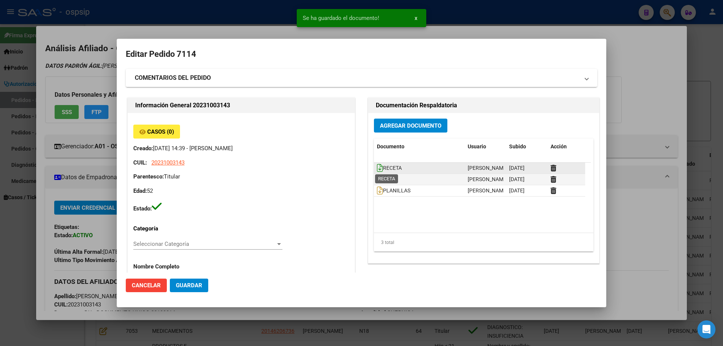
click at [377, 168] on icon at bounding box center [380, 168] width 6 height 8
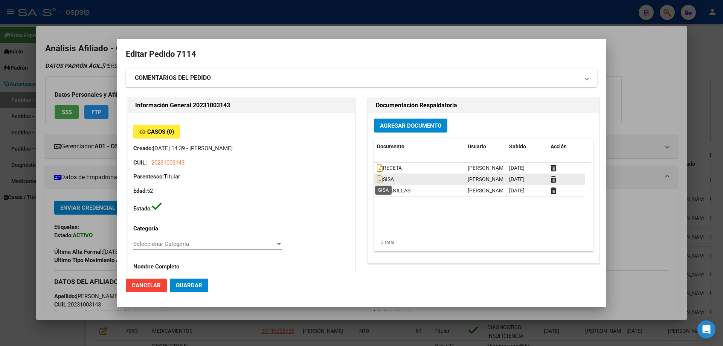
click at [374, 178] on datatable-body-cell "SISA" at bounding box center [419, 179] width 91 height 11
click at [377, 180] on icon at bounding box center [380, 179] width 6 height 8
click at [380, 191] on span "PLANILLAS" at bounding box center [394, 191] width 34 height 6
click at [378, 190] on icon at bounding box center [380, 190] width 6 height 8
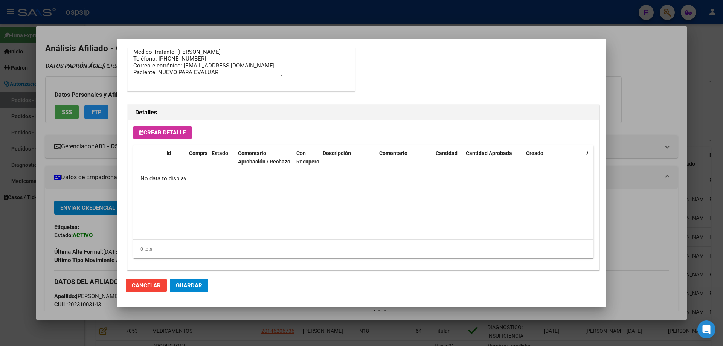
scroll to position [437, 0]
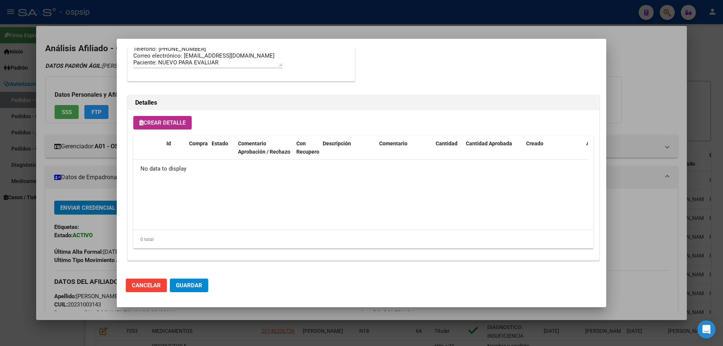
click at [165, 124] on span "Crear Detalle" at bounding box center [162, 122] width 46 height 7
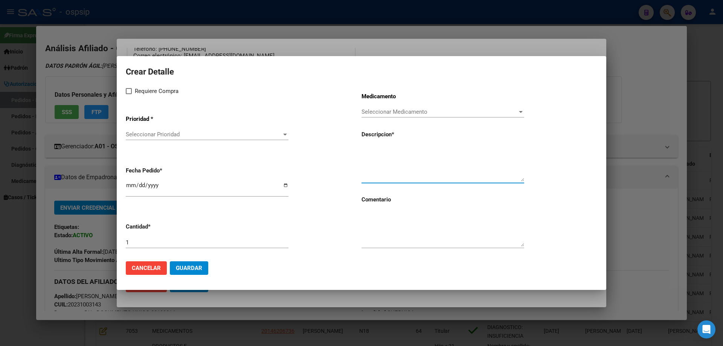
paste textarea "emtricitabina+tenofovir alaf.+dolutegravir 200mg/25mg/50mg comp.rec.x 30 (FTC/T…"
type textarea "emtricitabina+tenofovir alaf.+dolutegravir 200mg/25mg/50mg comp.rec.x 30 (FTC/T…"
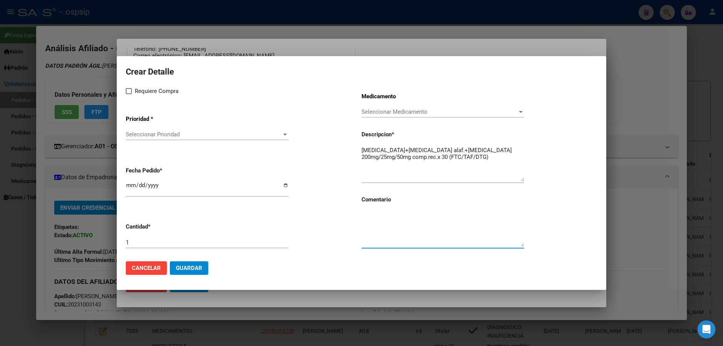
click at [385, 216] on textarea at bounding box center [442, 228] width 163 height 35
type textarea "PACIENTE NUEVO PARA EVALUAR"
click at [129, 90] on span at bounding box center [129, 91] width 6 height 6
click at [129, 94] on input "Requiere Compra" at bounding box center [128, 94] width 0 height 0
checkbox input "true"
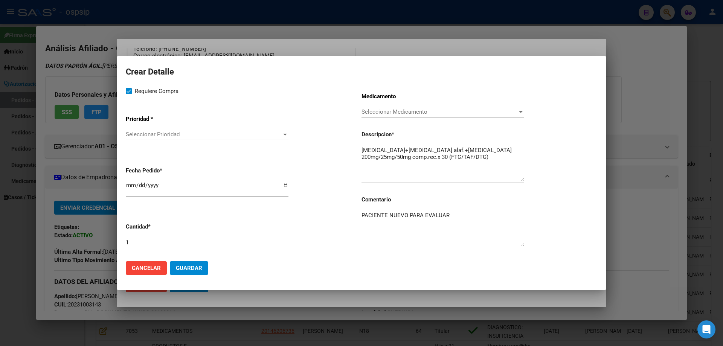
click at [146, 143] on div "Seleccionar Prioridad Seleccionar Prioridad" at bounding box center [207, 138] width 163 height 18
click at [149, 131] on span "Seleccionar Prioridad" at bounding box center [204, 134] width 156 height 7
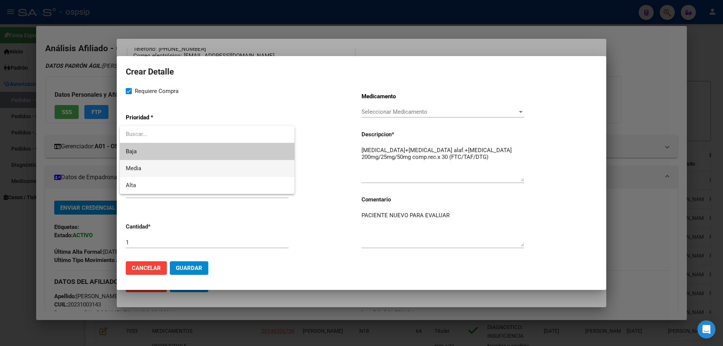
click at [153, 169] on span "Media" at bounding box center [207, 168] width 163 height 17
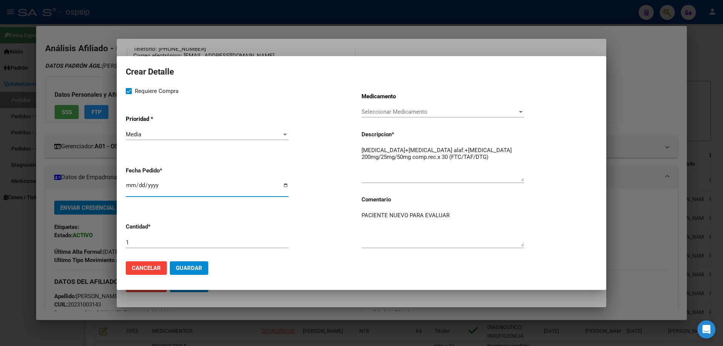
click at [135, 187] on input "[DATE]" at bounding box center [207, 188] width 163 height 12
click at [130, 186] on input "[DATE]" at bounding box center [207, 188] width 163 height 12
type input "2025-09-14"
type input "2025-08-14"
click at [201, 265] on span "Guardar" at bounding box center [189, 268] width 26 height 7
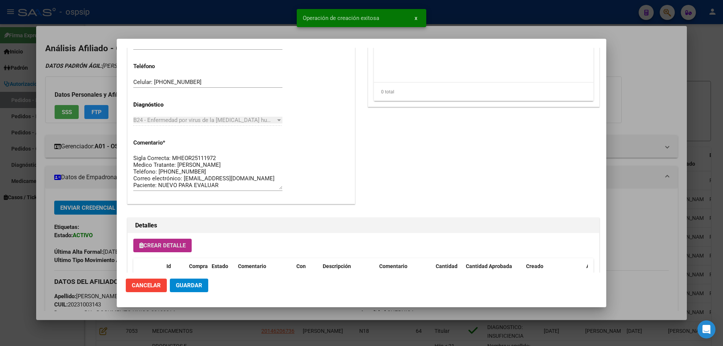
scroll to position [339, 0]
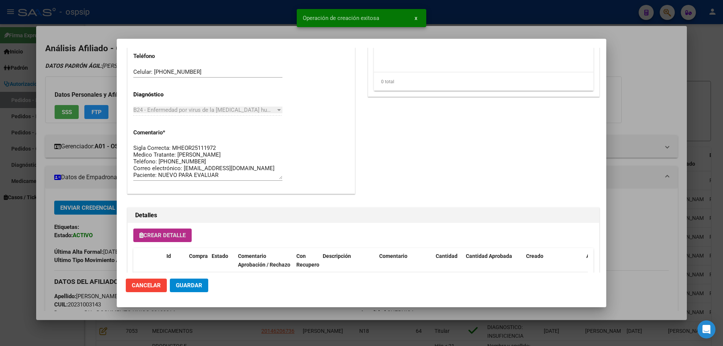
click at [188, 283] on span "Guardar" at bounding box center [189, 285] width 26 height 7
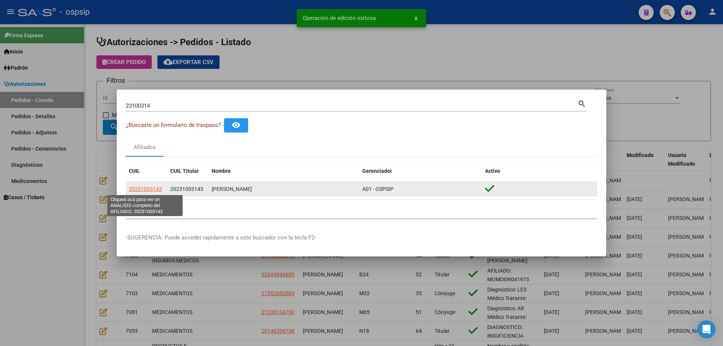
click at [146, 189] on span "20231003143" at bounding box center [145, 189] width 33 height 6
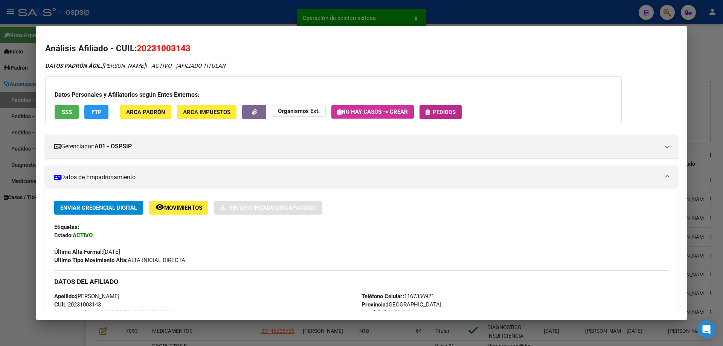
click at [446, 117] on button "Pedidos" at bounding box center [440, 112] width 42 height 14
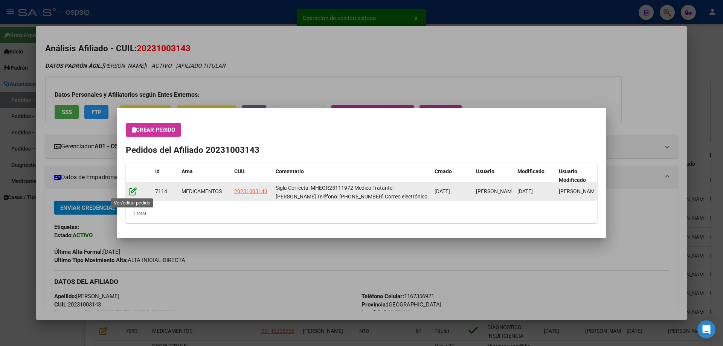
click at [136, 189] on icon at bounding box center [133, 191] width 8 height 8
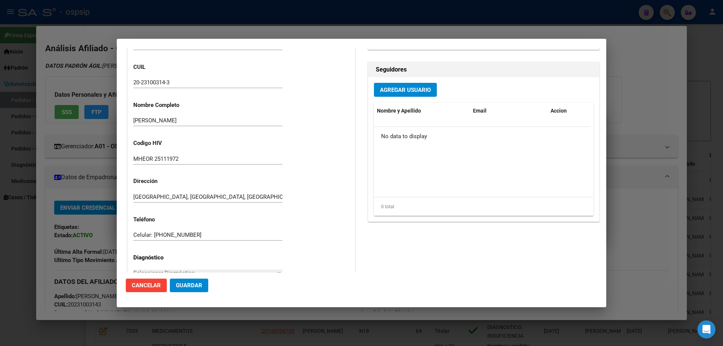
type input "Buenos Aires, GUERNICA, CANADA 2103"
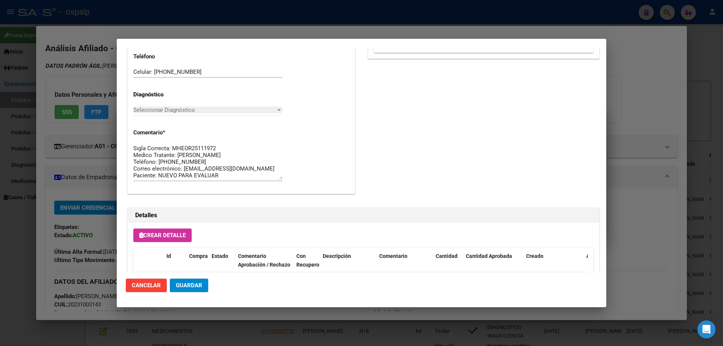
scroll to position [489, 0]
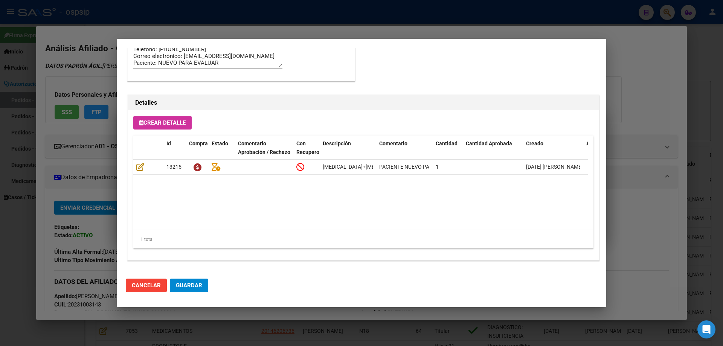
click at [188, 287] on span "Guardar" at bounding box center [189, 285] width 26 height 7
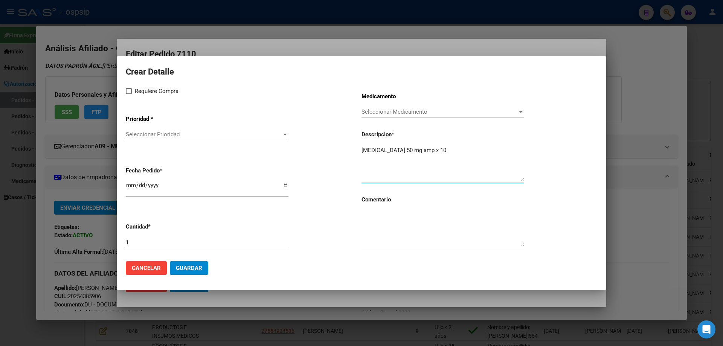
scroll to position [451, 0]
click at [394, 219] on textarea at bounding box center [442, 228] width 163 height 35
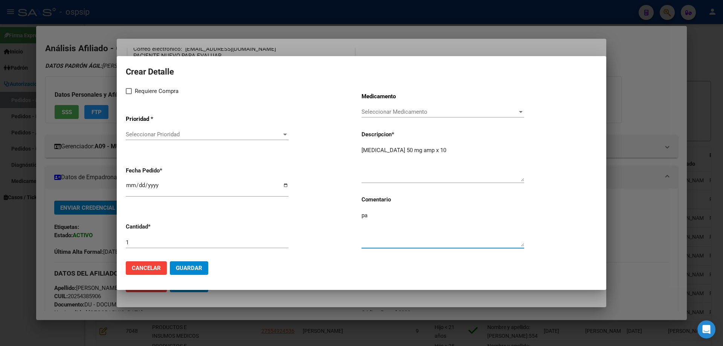
type textarea "p"
type textarea "PACIENTE NUEVO PARA EVALUAR"
click at [132, 93] on label "Requiere Compra" at bounding box center [152, 91] width 53 height 9
click at [129, 94] on input "Requiere Compra" at bounding box center [128, 94] width 0 height 0
checkbox input "true"
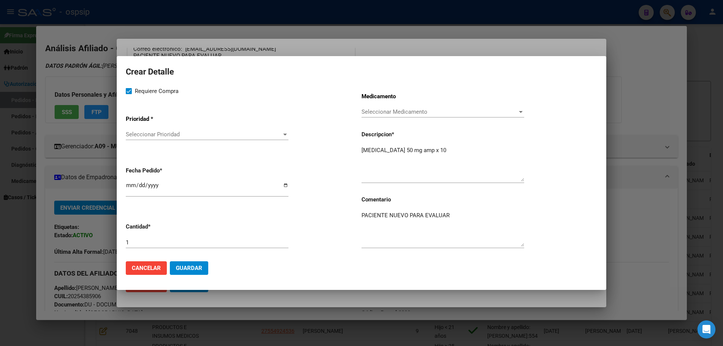
click at [142, 137] on span "Seleccionar Prioridad" at bounding box center [204, 134] width 156 height 7
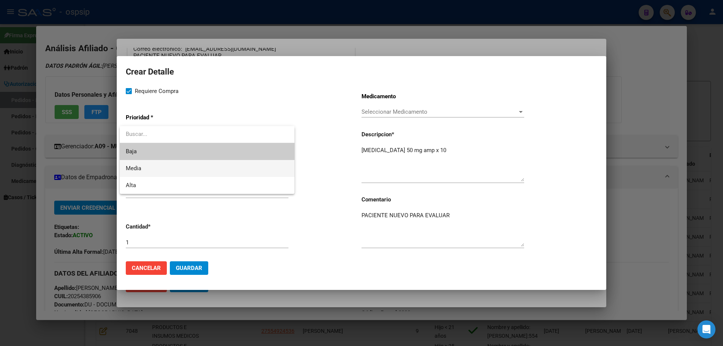
click at [160, 171] on span "Media" at bounding box center [207, 168] width 163 height 17
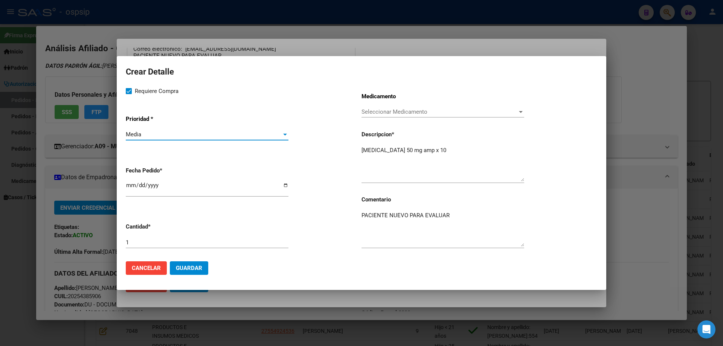
click at [129, 188] on input "[DATE]" at bounding box center [207, 188] width 163 height 12
type input "2025-09-19"
type input "2025-08-19"
click at [195, 271] on span "Guardar" at bounding box center [189, 268] width 26 height 7
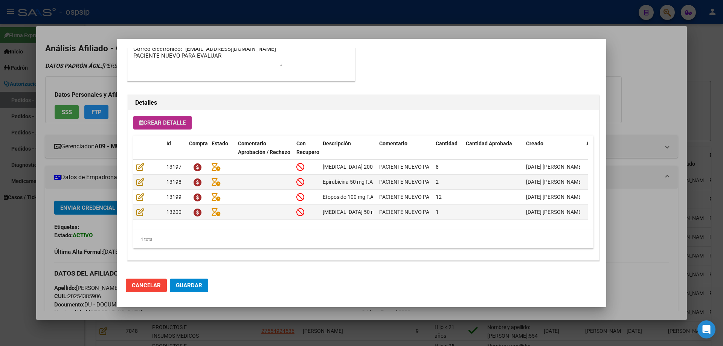
click at [182, 126] on span "Crear Detalle" at bounding box center [162, 122] width 46 height 7
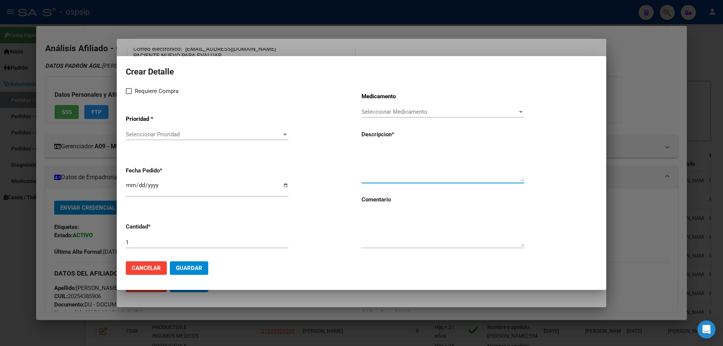
paste textarea "Leucovorina 50 mg amp x 10"
type textarea "Leucovorina 50 mg amp x 10"
drag, startPoint x: 435, startPoint y: 150, endPoint x: 355, endPoint y: 157, distance: 79.8
click at [355, 157] on div "Requiere Compra Prioridad * Seleccionar Prioridad Seleccionar Prioridad Fecha P…" at bounding box center [361, 171] width 471 height 169
paste textarea "-Ciclofosfamida 1 g x 2"
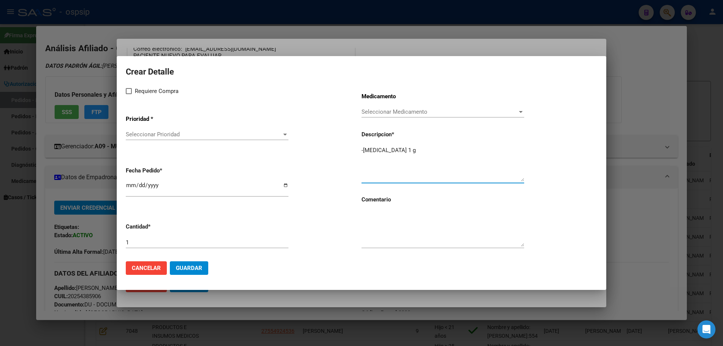
type textarea "-Ciclofosfamida 1 g"
click at [170, 239] on input "1" at bounding box center [207, 242] width 163 height 7
type input "2"
drag, startPoint x: 128, startPoint y: 90, endPoint x: 142, endPoint y: 131, distance: 42.7
click at [128, 93] on span at bounding box center [129, 91] width 6 height 6
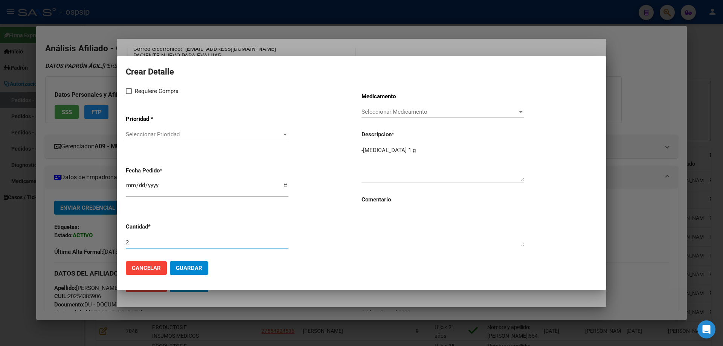
click at [128, 94] on input "Requiere Compra" at bounding box center [128, 94] width 0 height 0
checkbox input "true"
click at [142, 131] on div "Seleccionar Prioridad Seleccionar Prioridad" at bounding box center [207, 134] width 163 height 11
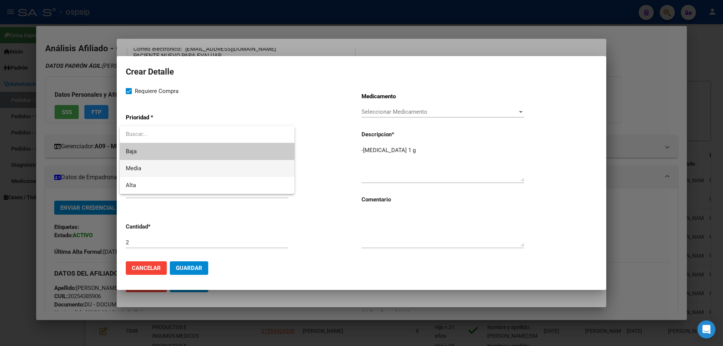
click at [146, 169] on span "Media" at bounding box center [207, 168] width 163 height 17
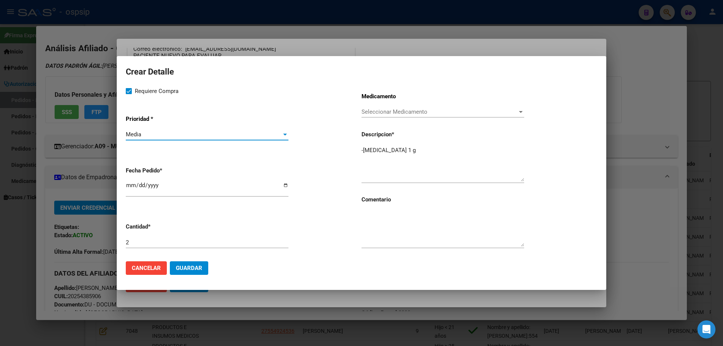
click at [129, 184] on input "[DATE]" at bounding box center [207, 188] width 163 height 12
type input "2025-09-19"
type input "2025-08-19"
click at [192, 273] on button "Guardar" at bounding box center [189, 268] width 38 height 14
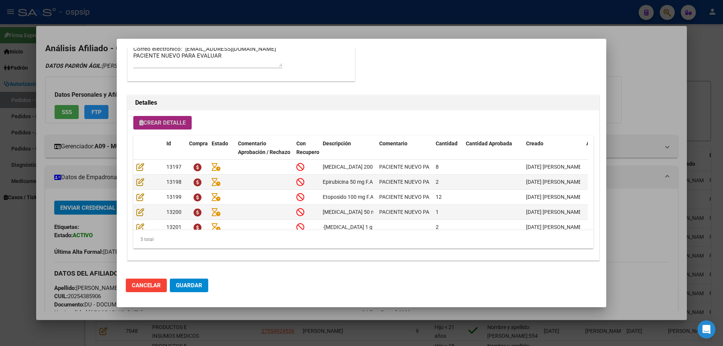
click at [176, 120] on span "Crear Detalle" at bounding box center [162, 122] width 46 height 7
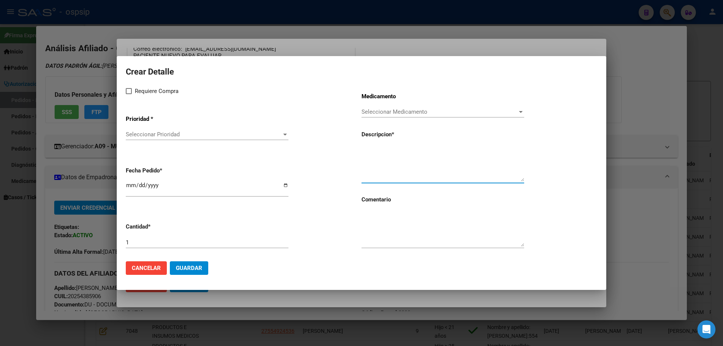
paste textarea "Ondansentron 8 mg"
type textarea "Ondansentron 8 mg X 10 COMP"
click at [410, 218] on textarea at bounding box center [442, 228] width 163 height 35
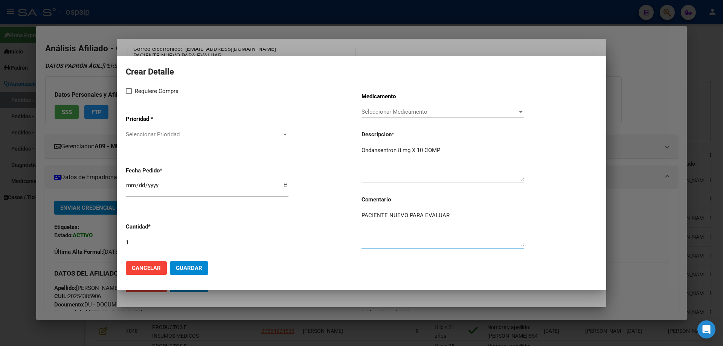
type textarea "PACIENTE NUEVO PARA EVALUAR"
click at [127, 92] on span at bounding box center [129, 91] width 6 height 6
click at [128, 94] on input "Requiere Compra" at bounding box center [128, 94] width 0 height 0
checkbox input "true"
click at [129, 142] on div "Seleccionar Prioridad Seleccionar Prioridad" at bounding box center [207, 138] width 163 height 18
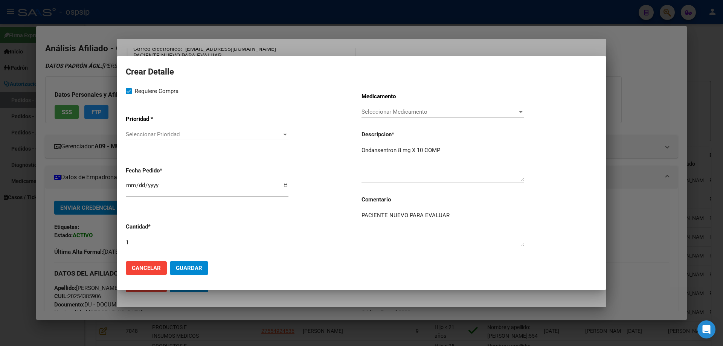
click at [133, 137] on span "Seleccionar Prioridad" at bounding box center [204, 134] width 156 height 7
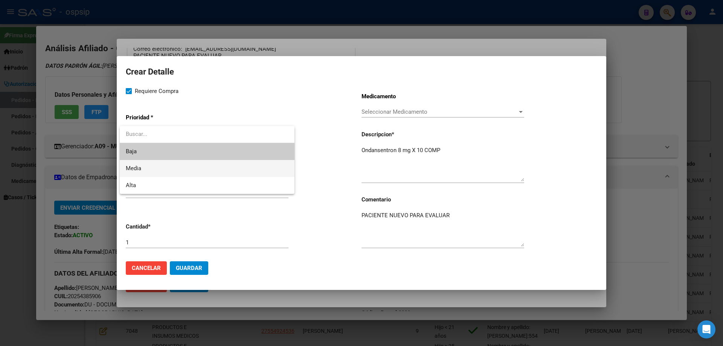
click at [154, 165] on span "Media" at bounding box center [207, 168] width 163 height 17
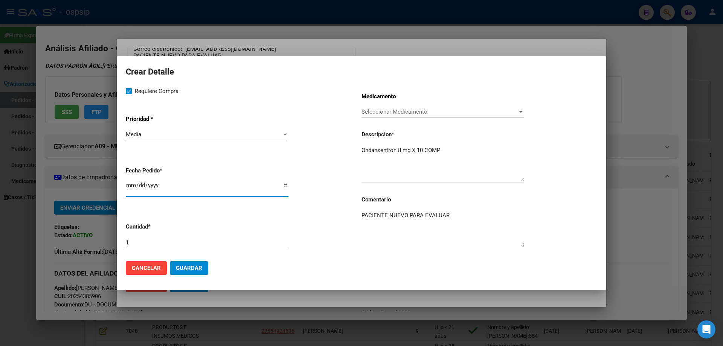
click at [128, 184] on input "[DATE]" at bounding box center [207, 188] width 163 height 12
type input "2025-09-19"
type input "2025-08-19"
click at [139, 244] on input "1" at bounding box center [207, 242] width 163 height 7
type input "2"
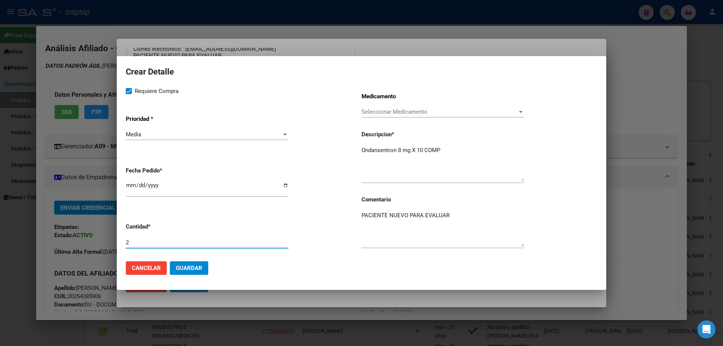
click at [183, 271] on span "Guardar" at bounding box center [189, 268] width 26 height 7
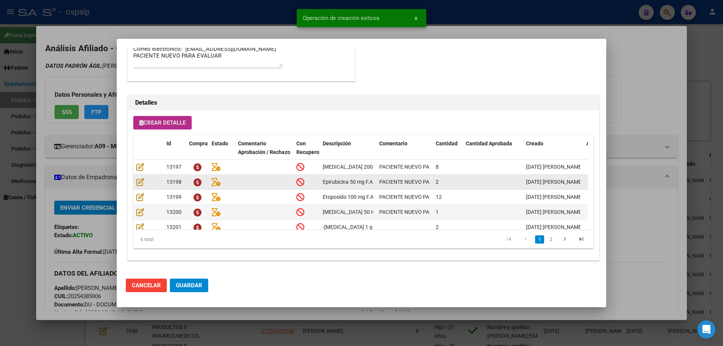
scroll to position [29, 0]
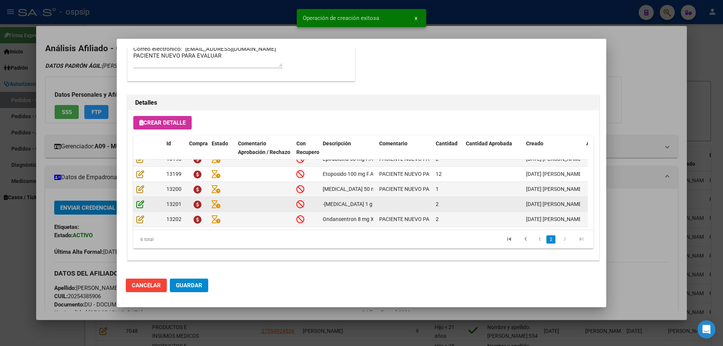
click at [139, 200] on icon at bounding box center [140, 204] width 8 height 8
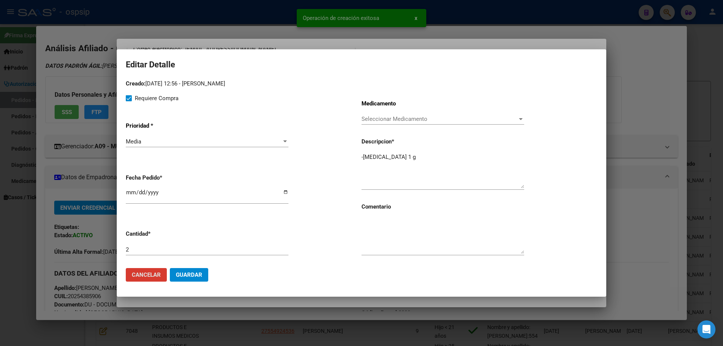
click at [378, 228] on textarea at bounding box center [442, 235] width 163 height 35
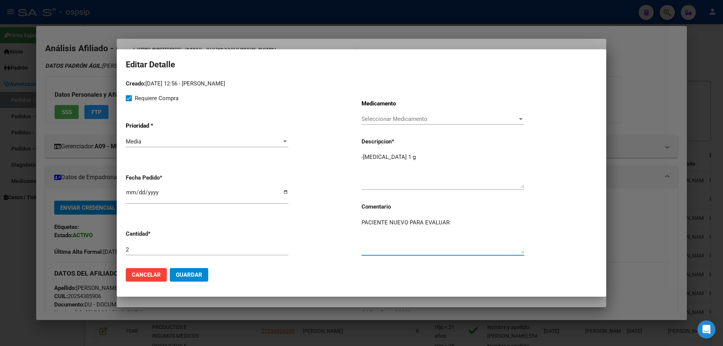
type textarea "PACIENTE NUEVO PARA EVALUAR"
click at [363, 157] on textarea "-Ciclofosfamida 1 g" at bounding box center [442, 170] width 163 height 35
click at [428, 158] on textarea "Ciclofosfamida 1 g" at bounding box center [442, 170] width 163 height 35
type textarea "Ciclofosfamida 1 g"
click at [203, 272] on button "Guardar" at bounding box center [189, 275] width 38 height 14
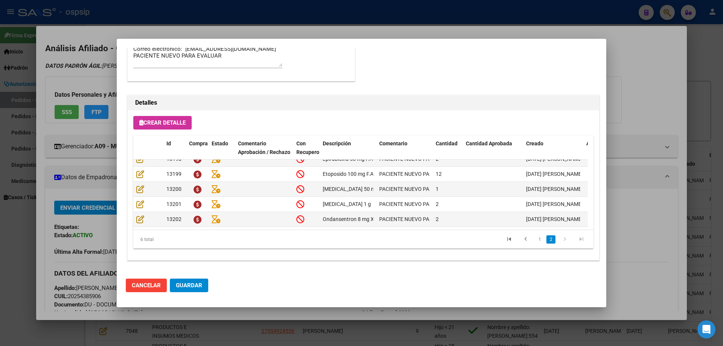
click at [169, 125] on span "Crear Detalle" at bounding box center [162, 122] width 46 height 7
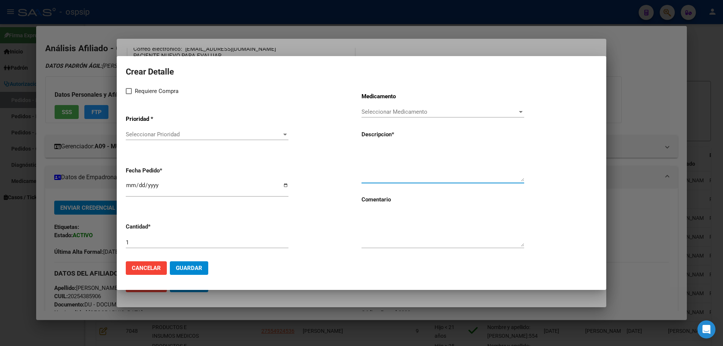
paste textarea "Doxorrubicina 50 mg"
type textarea "Doxorrubicina 50 mg F.A"
click at [405, 215] on textarea at bounding box center [442, 228] width 163 height 35
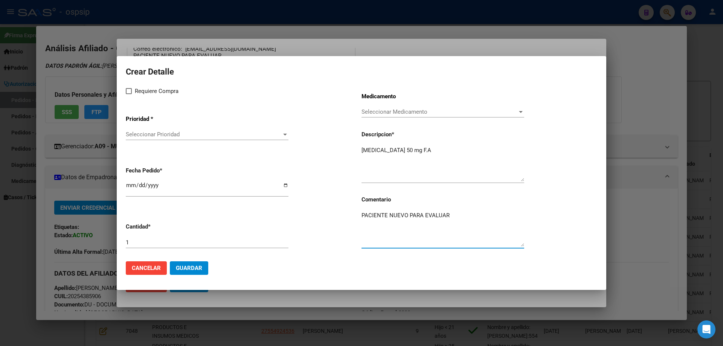
type textarea "PACIENTE NUEVO PARA EVALUAR"
click at [127, 99] on div "Requiere Compra Prioridad * Seleccionar Prioridad Seleccionar Prioridad Fecha P…" at bounding box center [244, 171] width 236 height 169
click at [129, 92] on span at bounding box center [129, 91] width 6 height 6
click at [129, 94] on input "Requiere Compra" at bounding box center [128, 94] width 0 height 0
checkbox input "true"
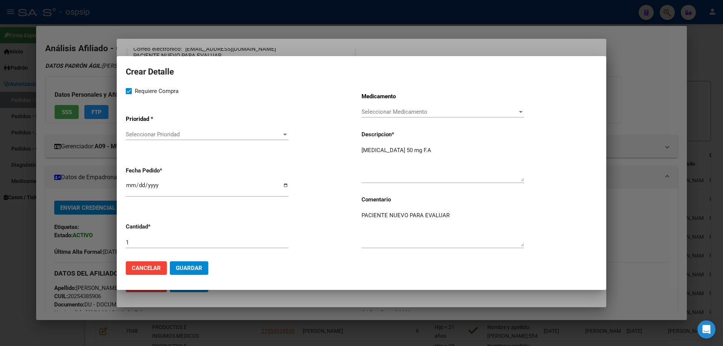
click at [147, 138] on span "Seleccionar Prioridad" at bounding box center [204, 134] width 156 height 7
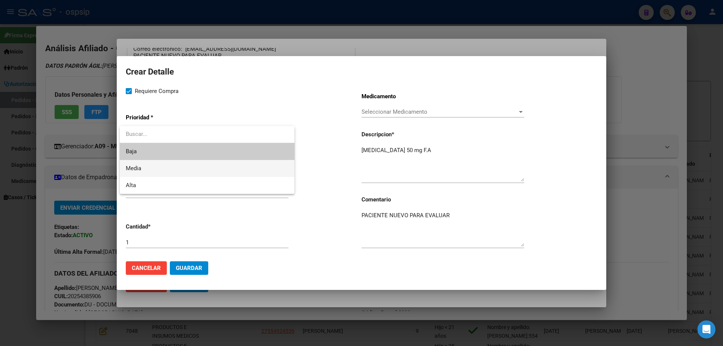
click at [154, 162] on span "Media" at bounding box center [207, 168] width 163 height 17
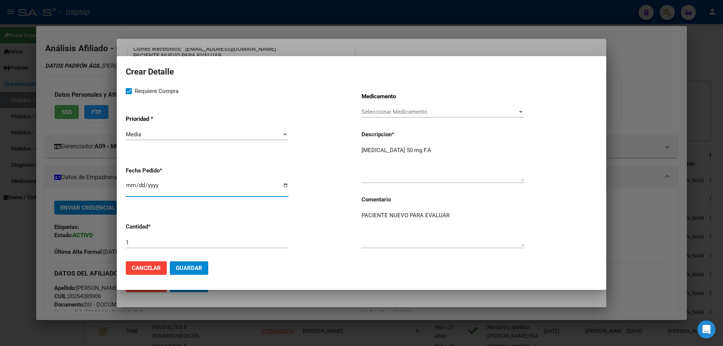
click at [128, 187] on input "[DATE]" at bounding box center [207, 188] width 163 height 12
type input "2025-09-19"
type input "2025-08-19"
click at [145, 245] on input "1" at bounding box center [207, 242] width 163 height 7
type input "2"
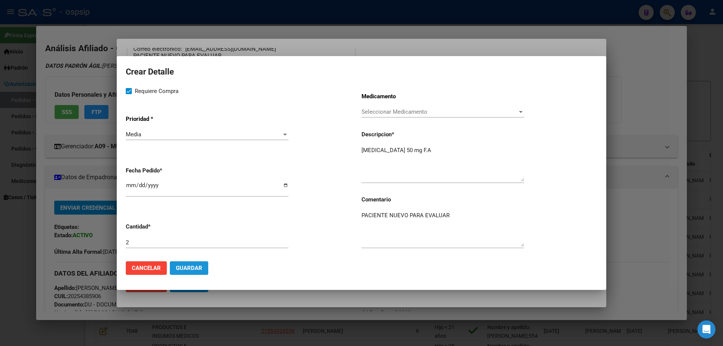
click at [198, 269] on span "Guardar" at bounding box center [189, 268] width 26 height 7
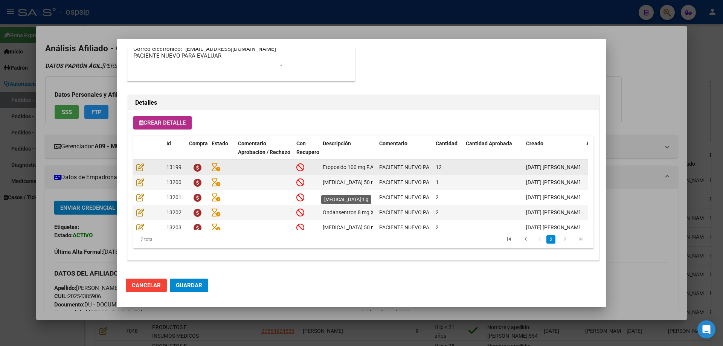
scroll to position [44, 0]
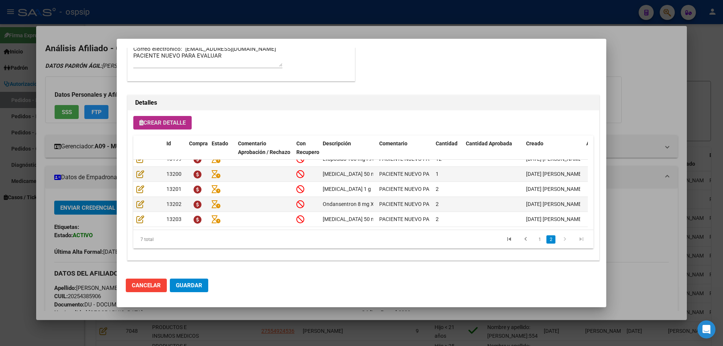
click at [155, 129] on button "Crear Detalle" at bounding box center [162, 123] width 58 height 14
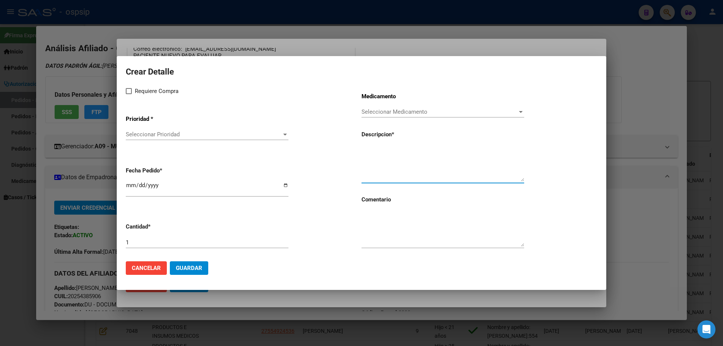
paste textarea "Vincristina 1 mg"
type textarea "Vincristina 1 mg"
click at [375, 224] on textarea at bounding box center [442, 228] width 163 height 35
type textarea "M"
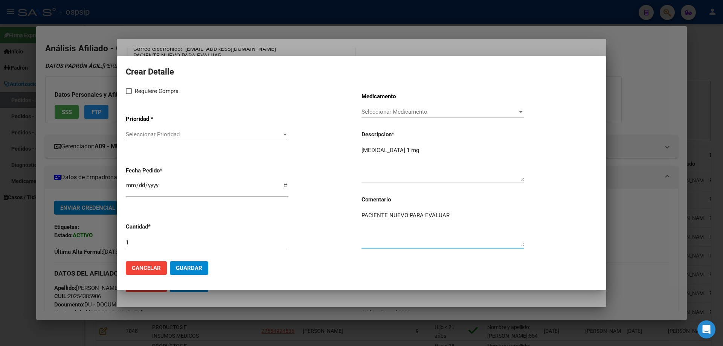
type textarea "PACIENTE NUEVO PARA EVALUAR"
click at [137, 88] on span "Requiere Compra" at bounding box center [157, 91] width 44 height 9
click at [129, 94] on input "Requiere Compra" at bounding box center [128, 94] width 0 height 0
click at [126, 93] on span at bounding box center [129, 91] width 6 height 6
click at [128, 94] on input "Requiere Compra" at bounding box center [128, 94] width 0 height 0
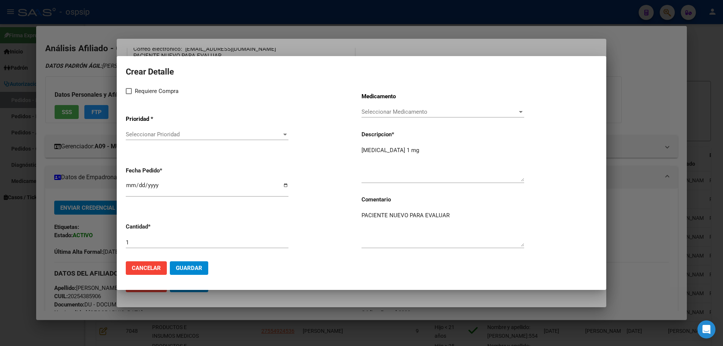
click at [126, 93] on span at bounding box center [129, 91] width 6 height 6
click at [128, 94] on input "Requiere Compra" at bounding box center [128, 94] width 0 height 0
checkbox input "true"
click at [141, 134] on span "Seleccionar Prioridad" at bounding box center [204, 134] width 156 height 7
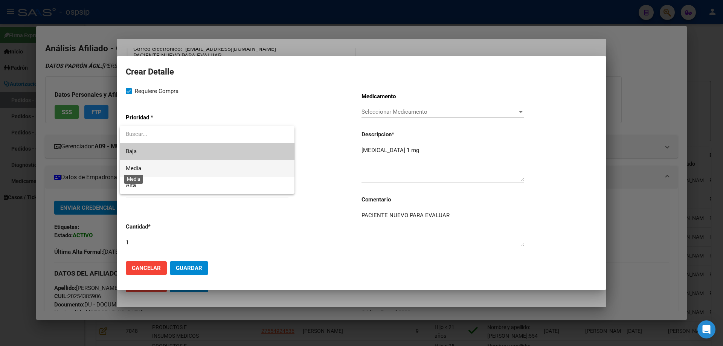
click at [140, 169] on span "Media" at bounding box center [133, 168] width 15 height 7
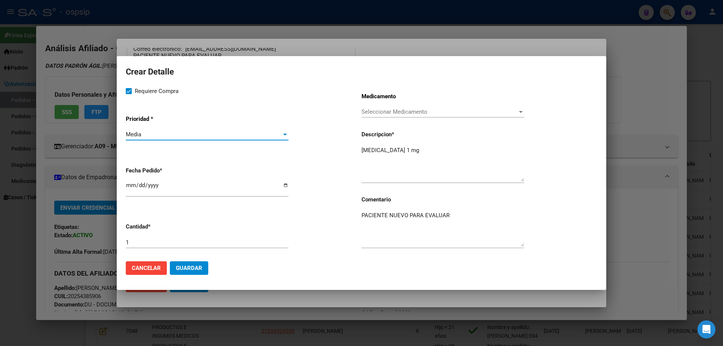
click at [125, 186] on mat-dialog-content "Crear Detalle Requiere Compra Prioridad * Media Seleccionar Prioridad Fecha Ped…" at bounding box center [361, 160] width 489 height 190
click at [128, 185] on input "[DATE]" at bounding box center [207, 188] width 163 height 12
type input "2025-09-19"
type input "2025-08-19"
click at [420, 145] on div "Vincristina 1 mg" at bounding box center [442, 164] width 163 height 38
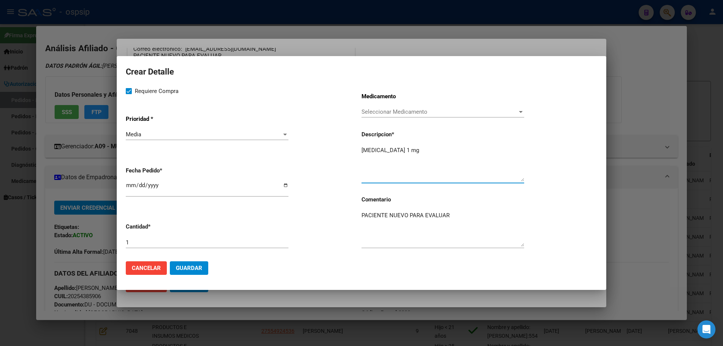
click at [420, 146] on textarea "Vincristina 1 mg" at bounding box center [442, 163] width 163 height 35
type textarea "Vincristina 1 mg F.A"
click at [143, 239] on input "1" at bounding box center [207, 242] width 163 height 7
type input "2"
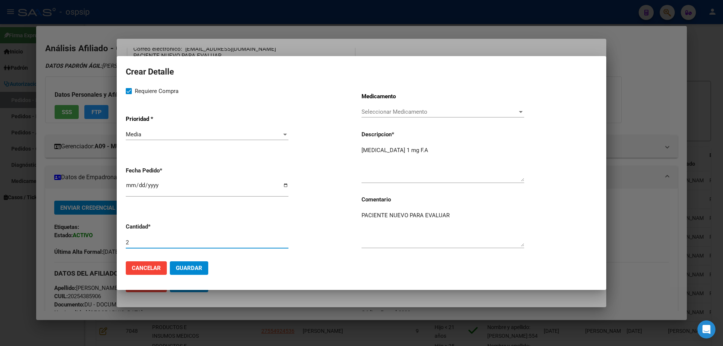
click at [190, 265] on span "Guardar" at bounding box center [189, 268] width 26 height 7
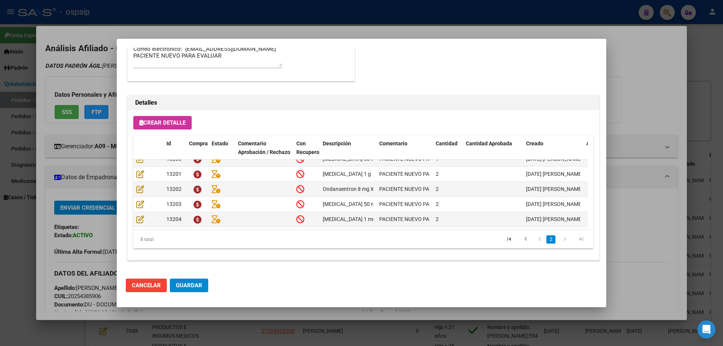
scroll to position [59, 0]
click at [153, 118] on button "Crear Detalle" at bounding box center [162, 123] width 58 height 14
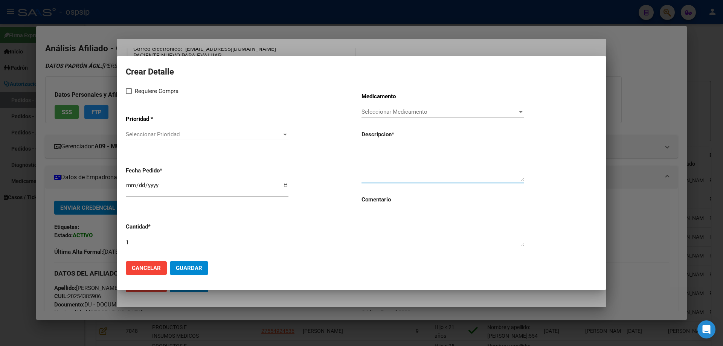
paste textarea "-Filgastrim 300"
type textarea "-Filgastrim 300"
click at [387, 231] on textarea at bounding box center [442, 228] width 163 height 35
type textarea "PACIENTE NUEVO PARA EVALUAR"
click at [363, 151] on textarea "-Filgastrim 300" at bounding box center [442, 163] width 163 height 35
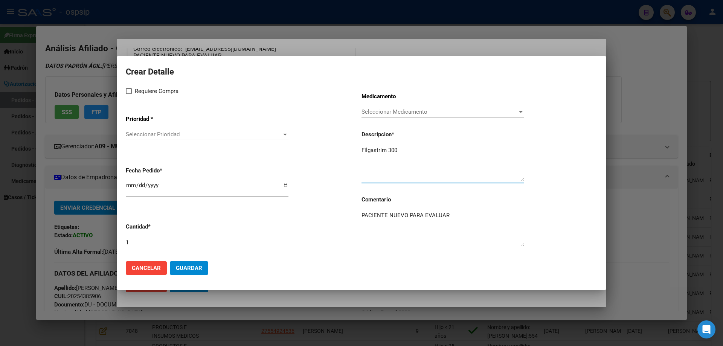
type textarea "Filgastrim 300"
click at [408, 148] on textarea "Filgastrim 300" at bounding box center [442, 163] width 163 height 35
click at [146, 247] on div "1" at bounding box center [207, 242] width 163 height 11
type input "2"
click at [128, 99] on div "Requiere Compra Prioridad * Seleccionar Prioridad Seleccionar Prioridad Fecha P…" at bounding box center [244, 171] width 236 height 169
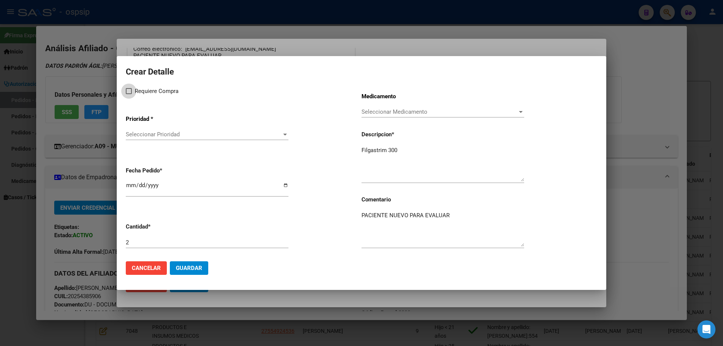
click at [131, 93] on span at bounding box center [129, 91] width 6 height 6
click at [129, 94] on input "Requiere Compra" at bounding box center [128, 94] width 0 height 0
checkbox input "true"
click at [149, 136] on span "Seleccionar Prioridad" at bounding box center [204, 134] width 156 height 7
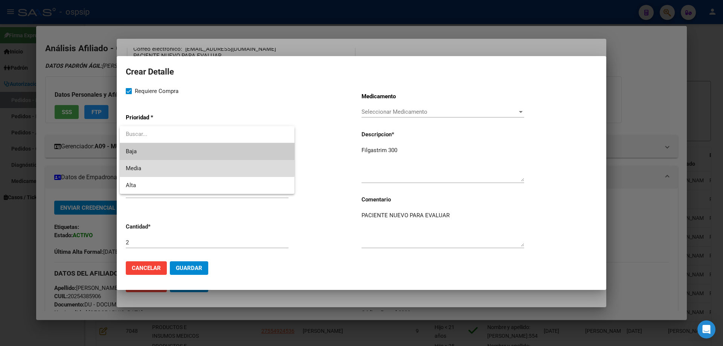
click at [151, 165] on span "Media" at bounding box center [207, 168] width 163 height 17
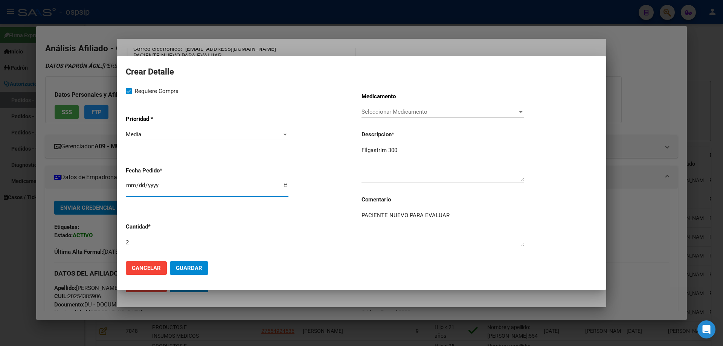
click at [130, 185] on input "[DATE]" at bounding box center [207, 188] width 163 height 12
type input "2025-09-19"
type input "2025-08-19"
click at [176, 267] on span "Guardar" at bounding box center [189, 268] width 26 height 7
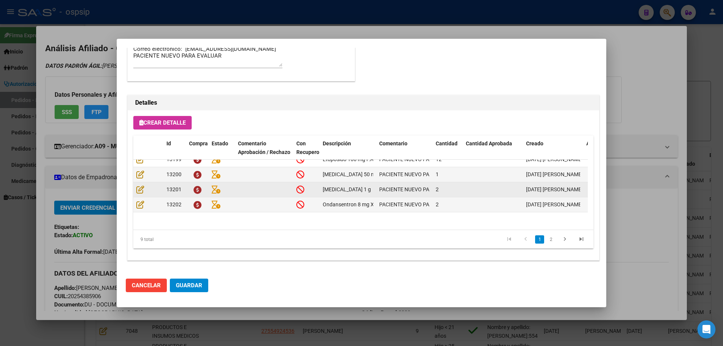
scroll to position [0, 0]
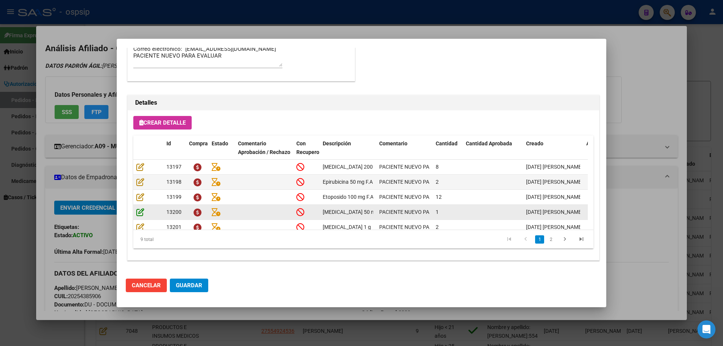
click at [138, 214] on icon at bounding box center [140, 212] width 8 height 8
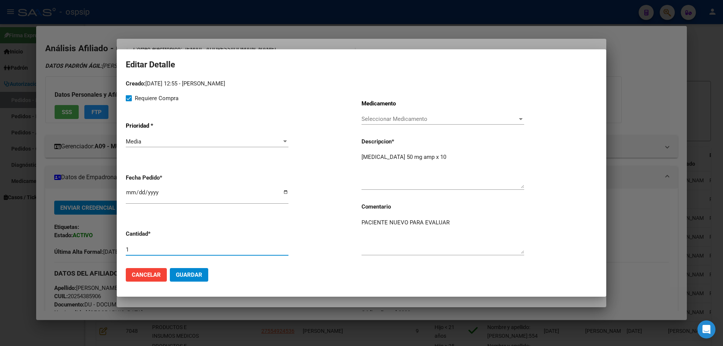
click at [155, 249] on input "1" at bounding box center [207, 249] width 163 height 7
type input "10"
click at [181, 271] on button "Guardar" at bounding box center [189, 275] width 38 height 14
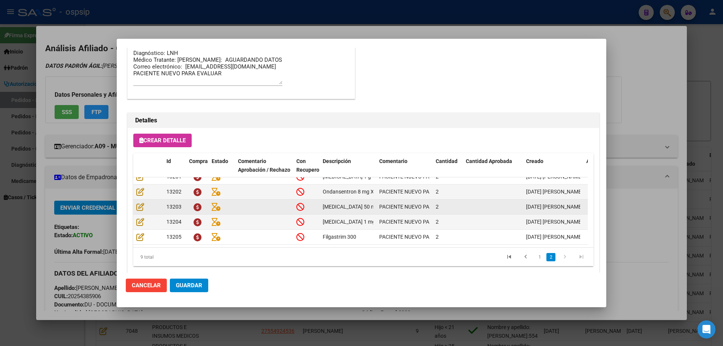
scroll to position [451, 0]
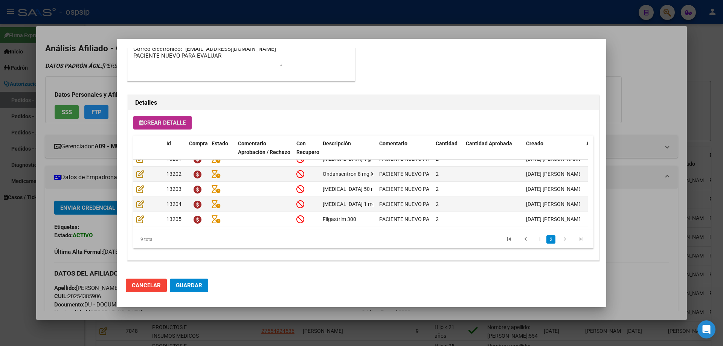
click at [138, 128] on button "Crear Detalle" at bounding box center [162, 123] width 58 height 14
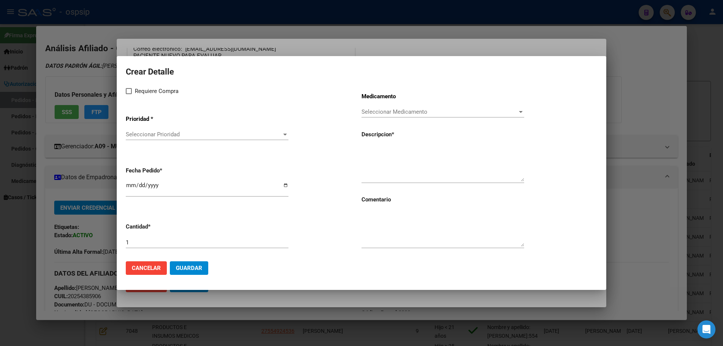
click at [126, 87] on label "Requiere Compra" at bounding box center [152, 91] width 53 height 9
click at [128, 94] on input "Requiere Compra" at bounding box center [128, 94] width 0 height 0
checkbox input "true"
click at [158, 142] on div "Seleccionar Prioridad Seleccionar Prioridad" at bounding box center [207, 138] width 163 height 18
click at [159, 133] on span "Seleccionar Prioridad" at bounding box center [204, 134] width 156 height 7
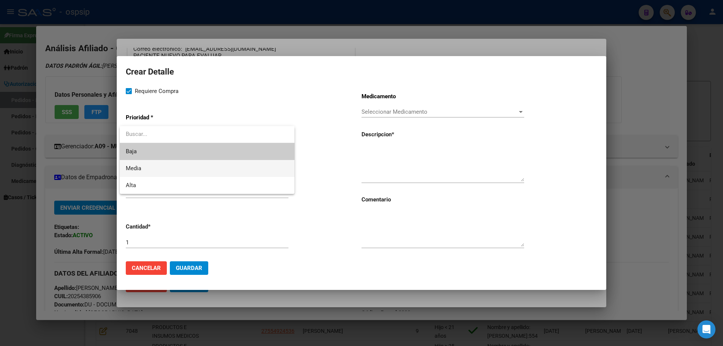
click at [152, 166] on span "Media" at bounding box center [207, 168] width 163 height 17
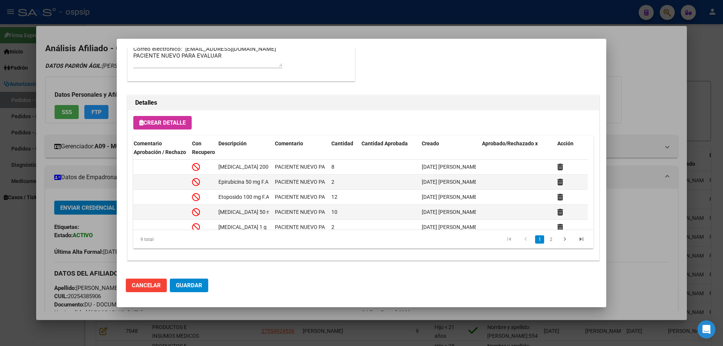
scroll to position [0, 114]
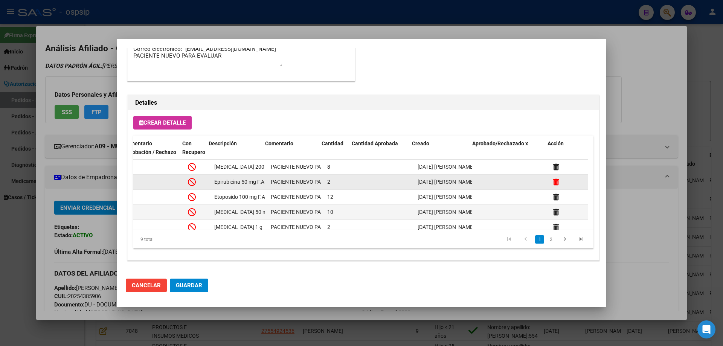
click at [553, 180] on icon at bounding box center [556, 181] width 6 height 7
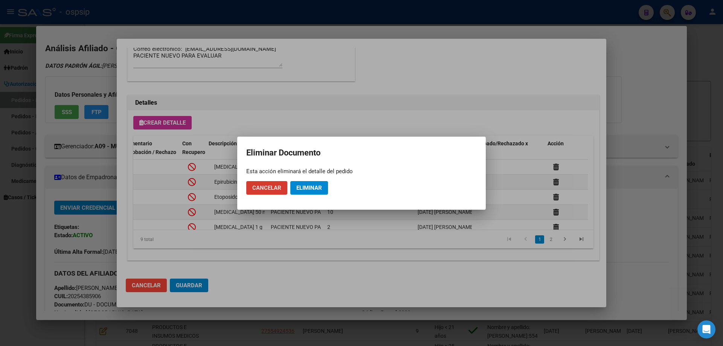
click at [316, 187] on span "Eliminar" at bounding box center [309, 187] width 26 height 7
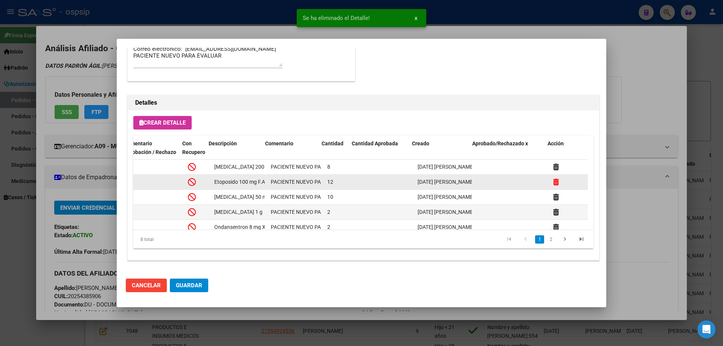
click at [553, 181] on icon at bounding box center [556, 181] width 6 height 7
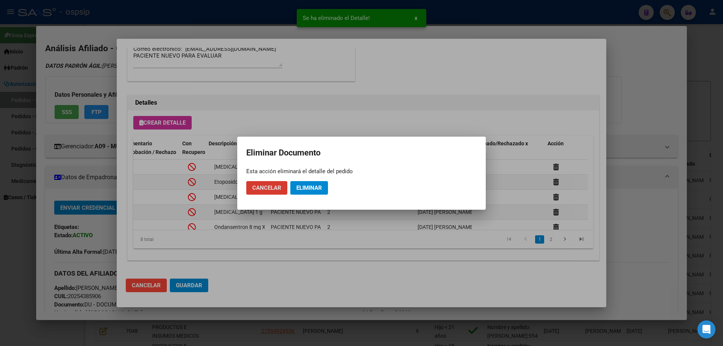
click at [307, 190] on span "Eliminar" at bounding box center [309, 187] width 26 height 7
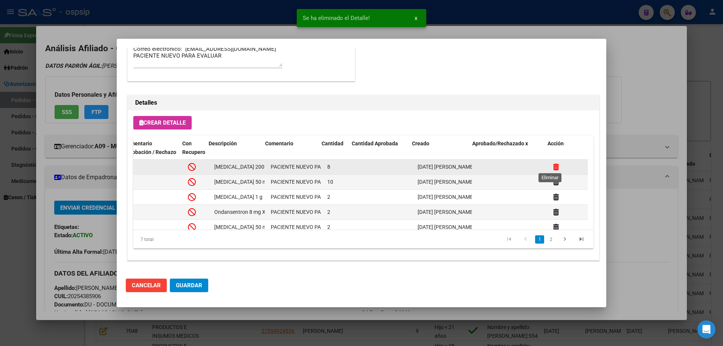
click at [553, 164] on icon at bounding box center [556, 166] width 6 height 7
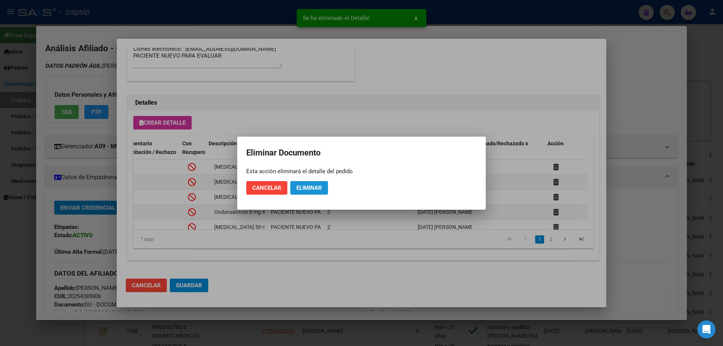
click at [317, 188] on span "Eliminar" at bounding box center [309, 187] width 26 height 7
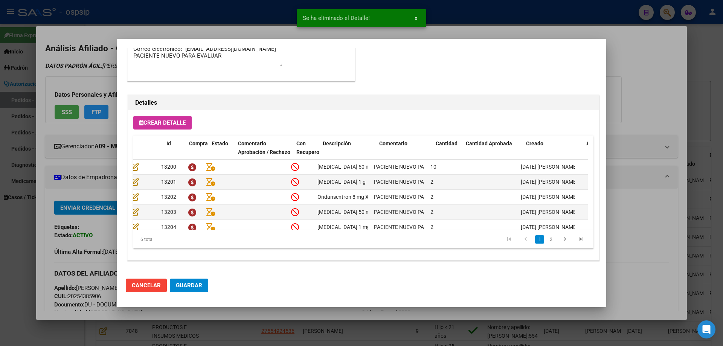
scroll to position [0, 0]
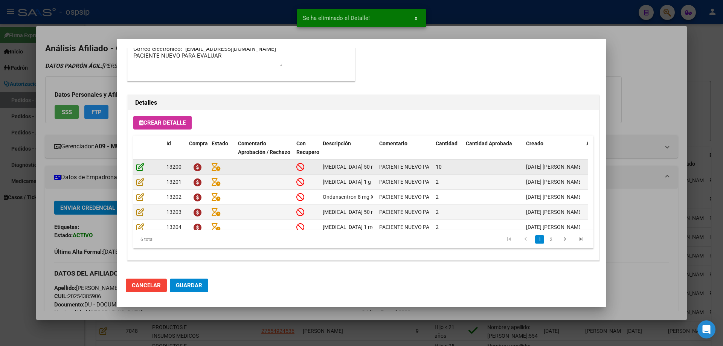
click at [137, 169] on icon at bounding box center [140, 167] width 8 height 8
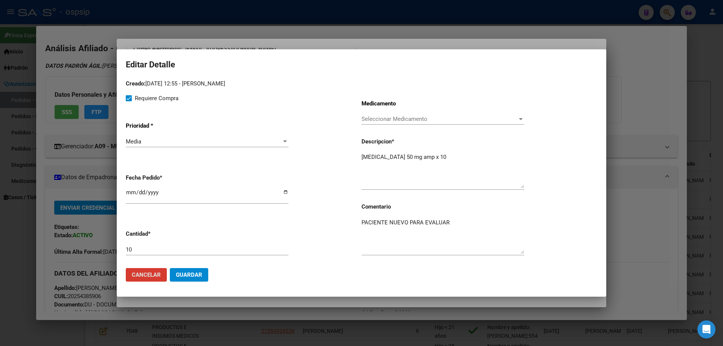
click at [193, 276] on span "Guardar" at bounding box center [189, 274] width 26 height 7
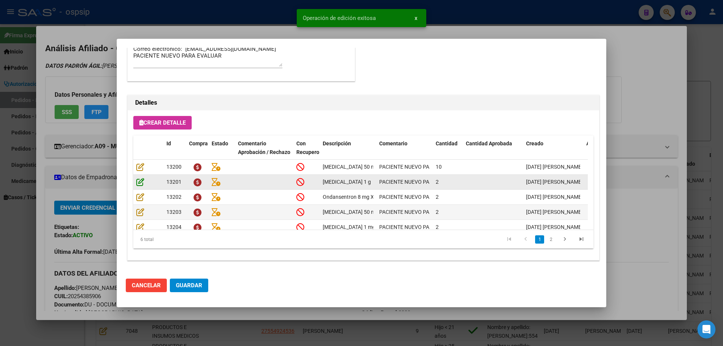
scroll to position [451, 0]
click at [141, 183] on icon at bounding box center [140, 182] width 8 height 8
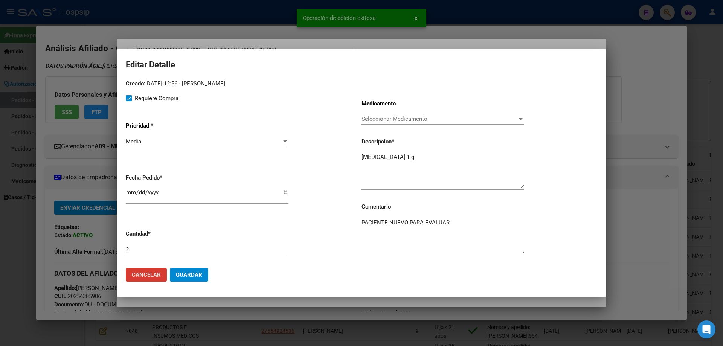
click at [191, 280] on button "Guardar" at bounding box center [189, 275] width 38 height 14
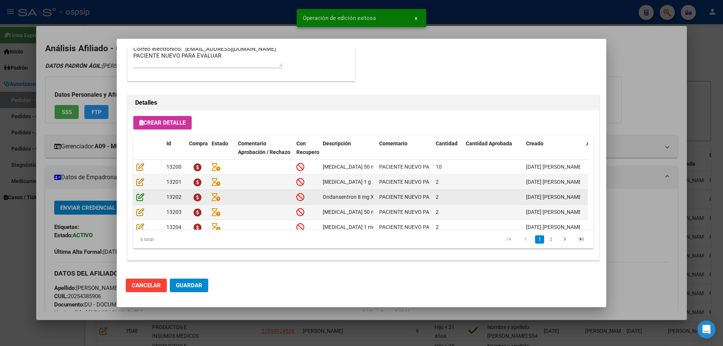
click at [139, 201] on icon at bounding box center [140, 197] width 8 height 8
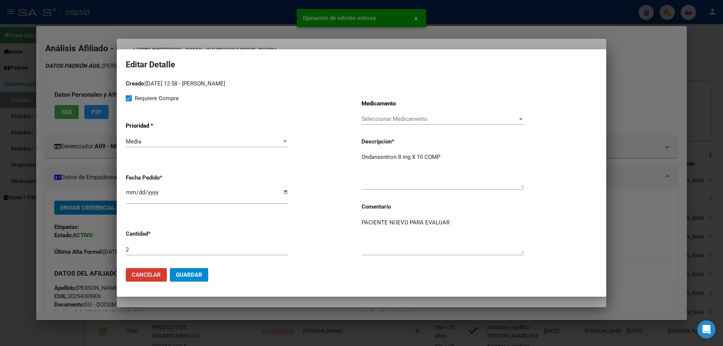
click at [194, 273] on span "Guardar" at bounding box center [189, 274] width 26 height 7
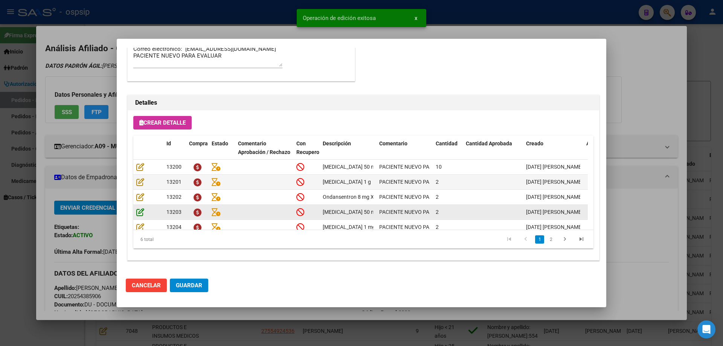
click at [140, 213] on icon at bounding box center [140, 212] width 8 height 8
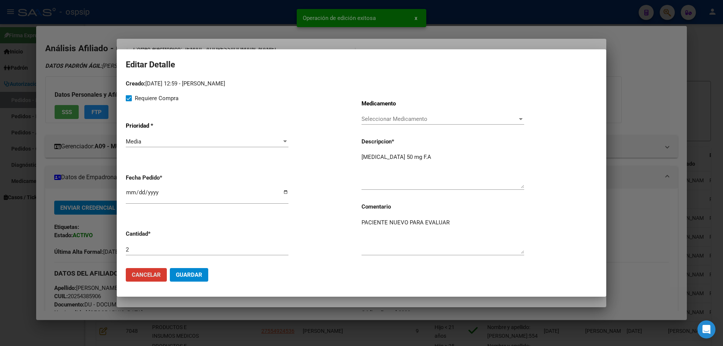
click at [194, 272] on span "Guardar" at bounding box center [189, 274] width 26 height 7
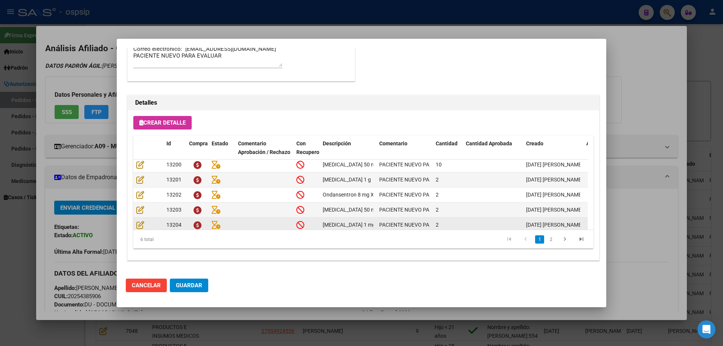
scroll to position [0, 0]
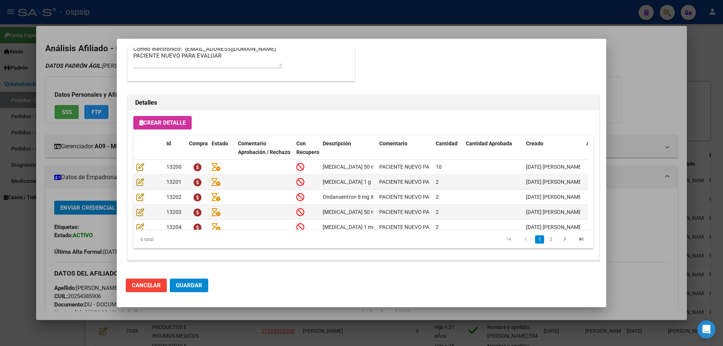
click at [161, 125] on span "Crear Detalle" at bounding box center [162, 122] width 46 height 7
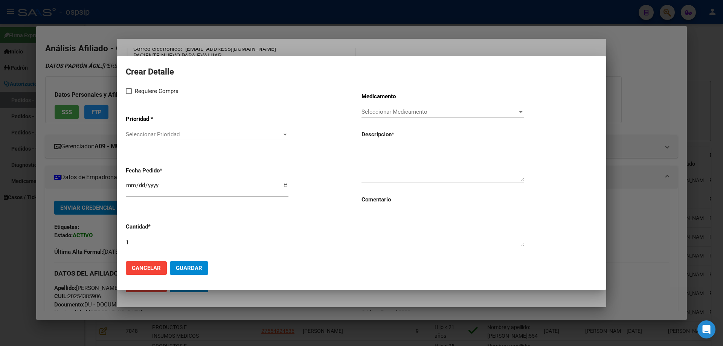
drag, startPoint x: 132, startPoint y: 88, endPoint x: 131, endPoint y: 94, distance: 5.8
click at [132, 88] on label "Requiere Compra" at bounding box center [152, 91] width 53 height 9
click at [129, 94] on input "Requiere Compra" at bounding box center [128, 94] width 0 height 0
checkbox input "true"
click at [146, 142] on div "Seleccionar Prioridad Seleccionar Prioridad" at bounding box center [207, 138] width 163 height 18
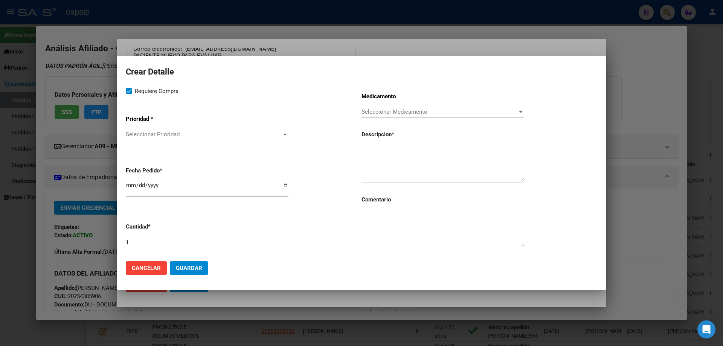
click at [146, 133] on span "Seleccionar Prioridad" at bounding box center [204, 134] width 156 height 7
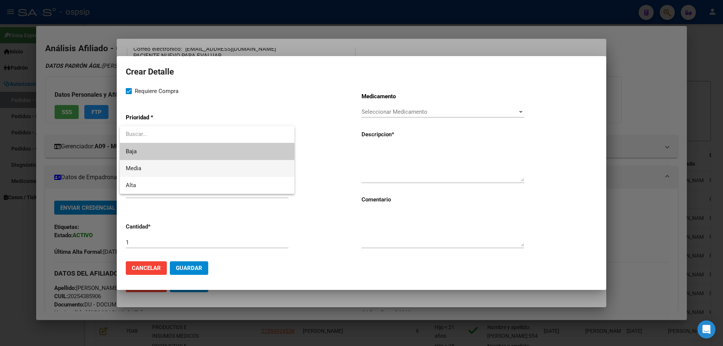
click at [145, 169] on span "Media" at bounding box center [207, 168] width 163 height 17
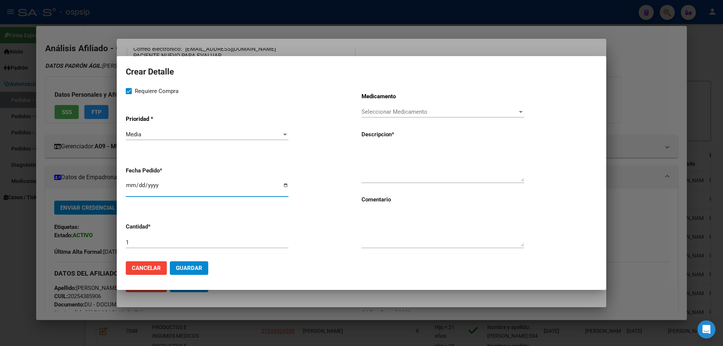
click at [130, 186] on input "[DATE]" at bounding box center [207, 188] width 163 height 12
type input "2025-09-19"
type input "2025-08-19"
click at [163, 240] on input "1" at bounding box center [207, 242] width 163 height 7
type input "3"
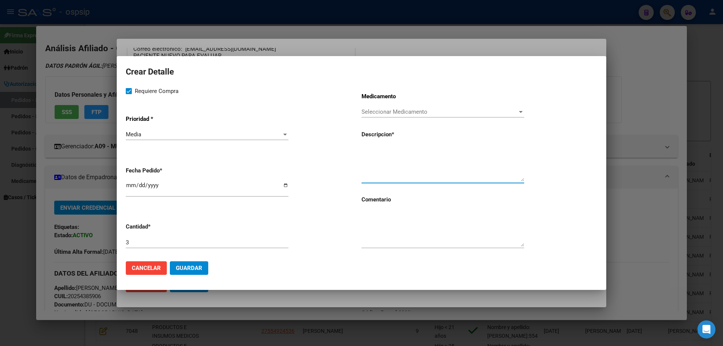
paste textarea "Metotrexate 1000 mg Amp x 3"
type textarea "Metotrexate 1000 mg Amp x 3"
click at [378, 215] on textarea at bounding box center [442, 228] width 163 height 35
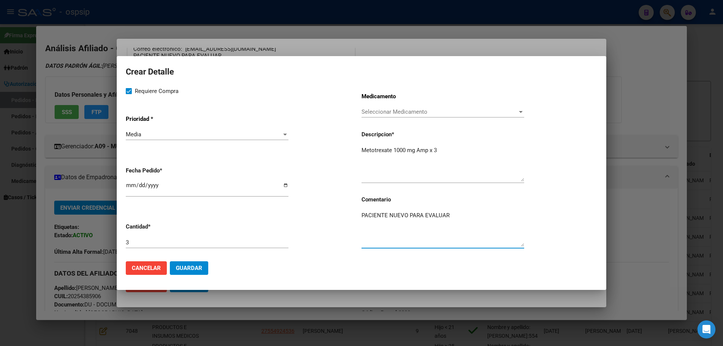
type textarea "PACIENTE NUEVO PARA EVALUAR"
click at [442, 151] on textarea "Metotrexate 1000 mg Amp x 3" at bounding box center [442, 163] width 163 height 35
type textarea "Metotrexate 1000 mg Amp"
click at [189, 265] on span "Guardar" at bounding box center [189, 268] width 26 height 7
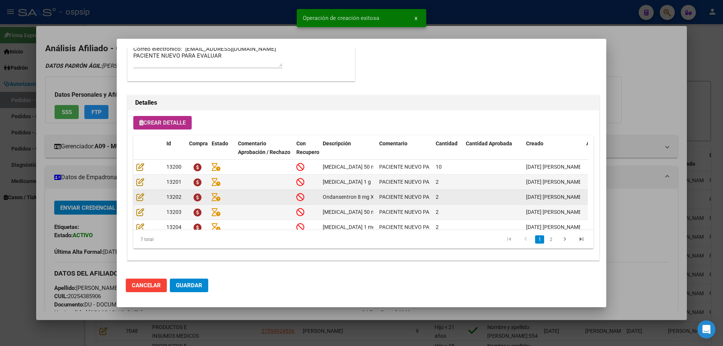
scroll to position [451, 0]
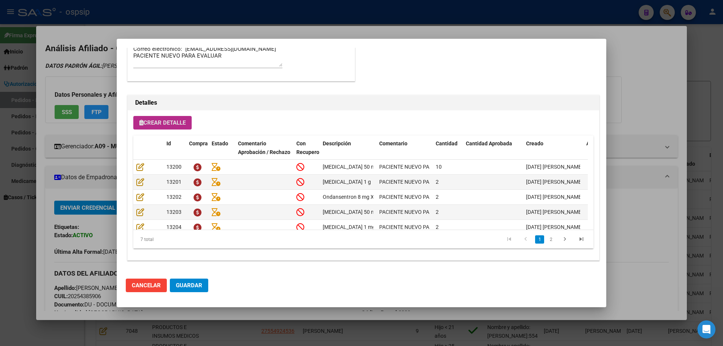
click at [164, 122] on span "Crear Detalle" at bounding box center [162, 122] width 46 height 7
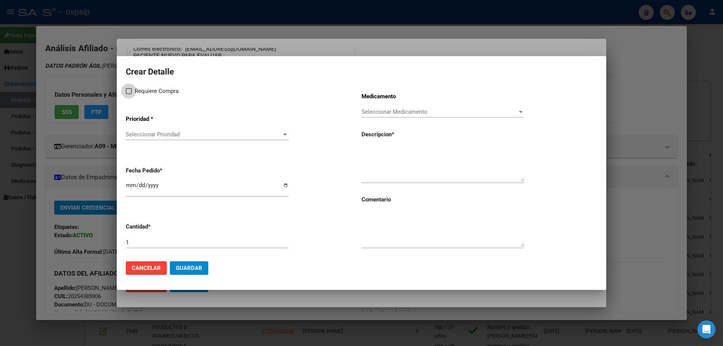
click at [131, 89] on span at bounding box center [129, 91] width 6 height 6
click at [129, 94] on input "Requiere Compra" at bounding box center [128, 94] width 0 height 0
checkbox input "true"
click at [149, 137] on span "Seleccionar Prioridad" at bounding box center [204, 134] width 156 height 7
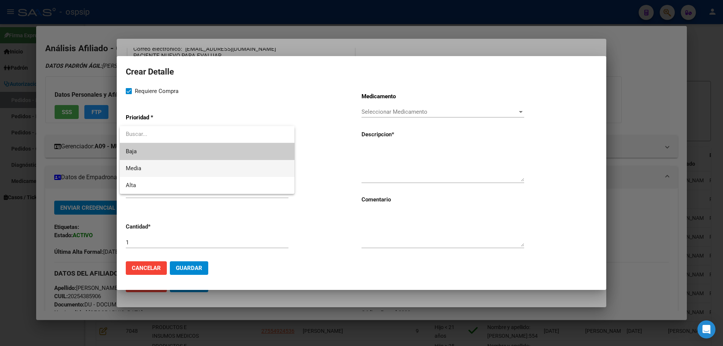
click at [155, 171] on span "Media" at bounding box center [207, 168] width 163 height 17
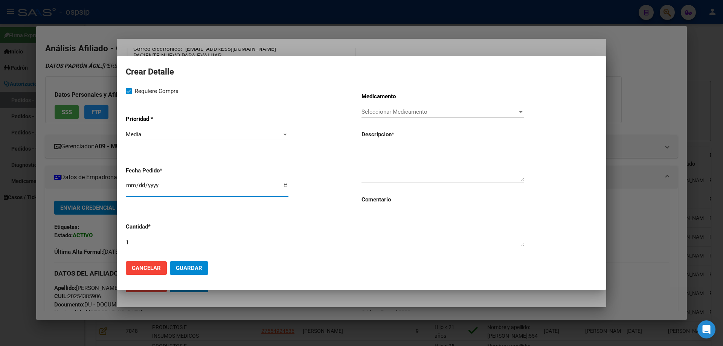
click at [132, 187] on input "[DATE]" at bounding box center [207, 188] width 163 height 12
type input "2025-09-19"
type input "2025-08-19"
click at [357, 151] on div "Requiere Compra Prioridad * Media Seleccionar Prioridad Fecha Pedido * 2025-08-…" at bounding box center [244, 171] width 236 height 169
click at [364, 152] on textarea at bounding box center [442, 163] width 163 height 35
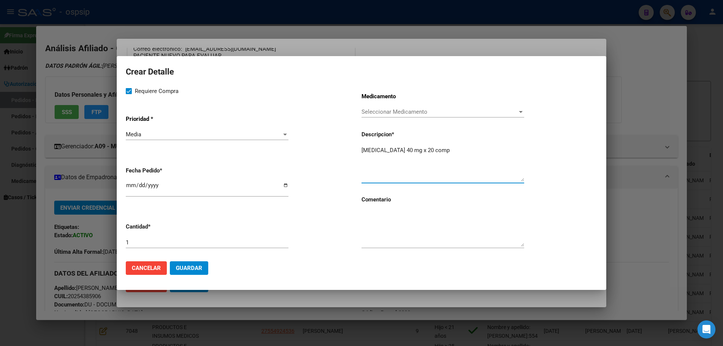
type textarea "Meprednisona 40 mg x 20 comp"
click at [186, 244] on input "1" at bounding box center [207, 242] width 163 height 7
type input "2"
click at [389, 224] on textarea at bounding box center [442, 228] width 163 height 35
type textarea "p"
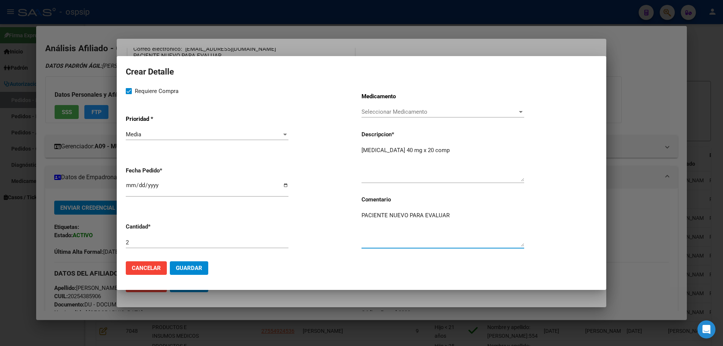
type textarea "PACIENTE NUEVO PARA EVALUAR"
click at [195, 271] on span "Guardar" at bounding box center [189, 268] width 26 height 7
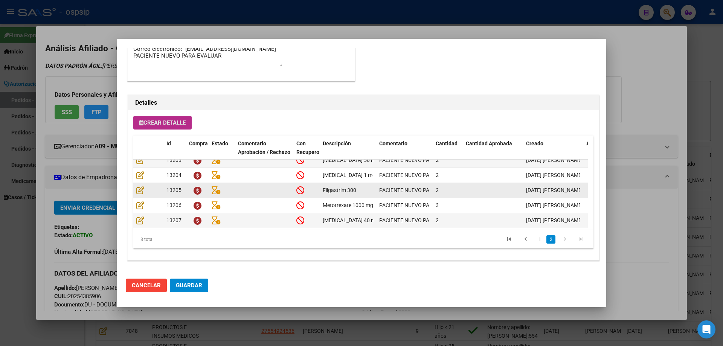
scroll to position [59, 0]
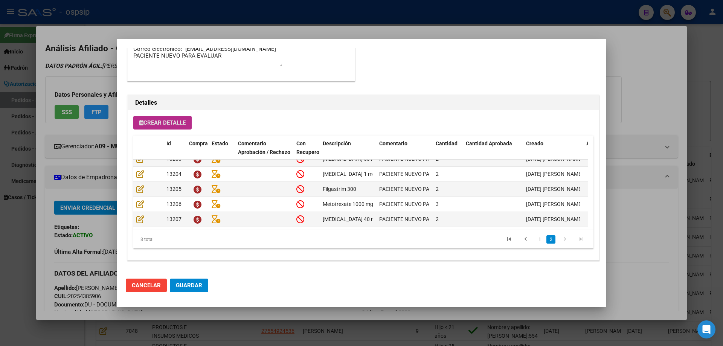
click at [206, 292] on button "Guardar" at bounding box center [189, 286] width 38 height 14
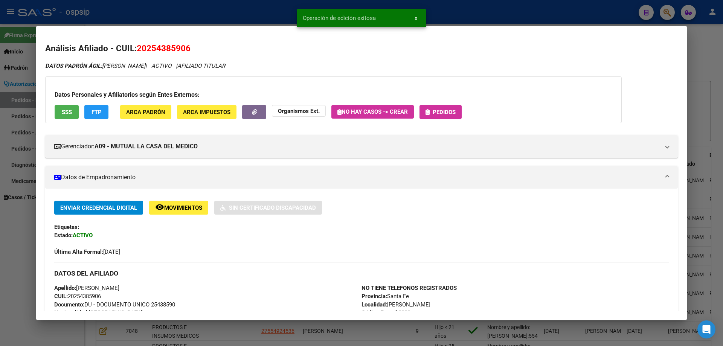
click at [450, 112] on span "Pedidos" at bounding box center [444, 112] width 23 height 7
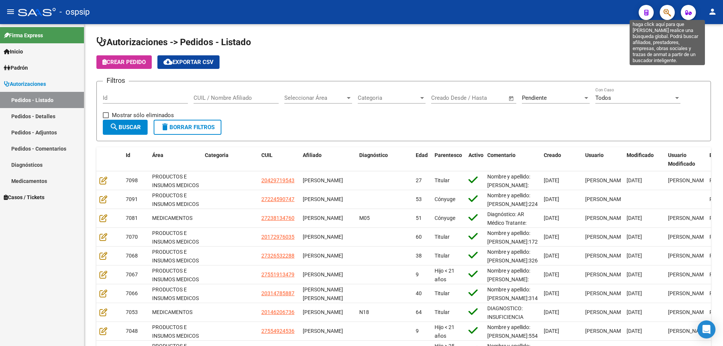
click at [666, 9] on icon "button" at bounding box center [667, 12] width 8 height 9
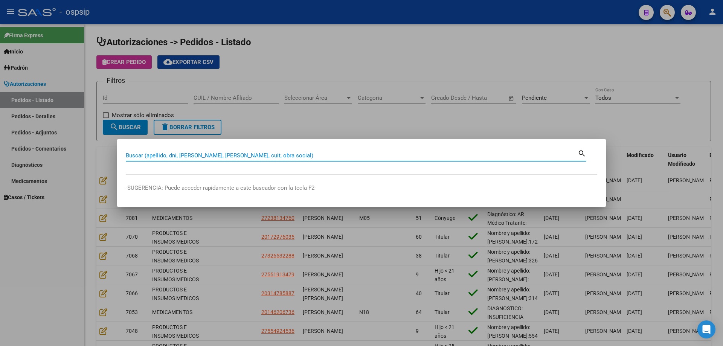
paste input "20254385906"
type input "20254385906"
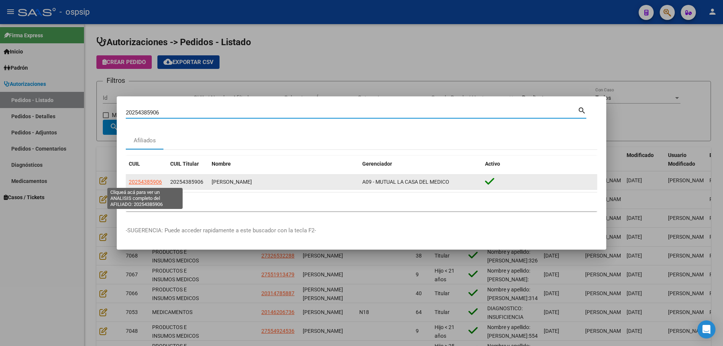
click at [146, 184] on span "20254385906" at bounding box center [145, 182] width 33 height 6
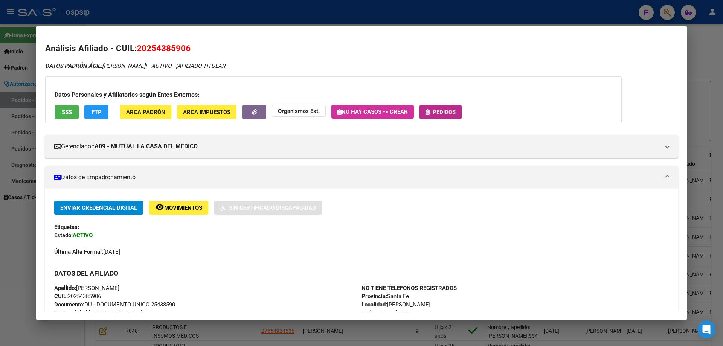
click at [443, 112] on span "Pedidos" at bounding box center [444, 112] width 23 height 7
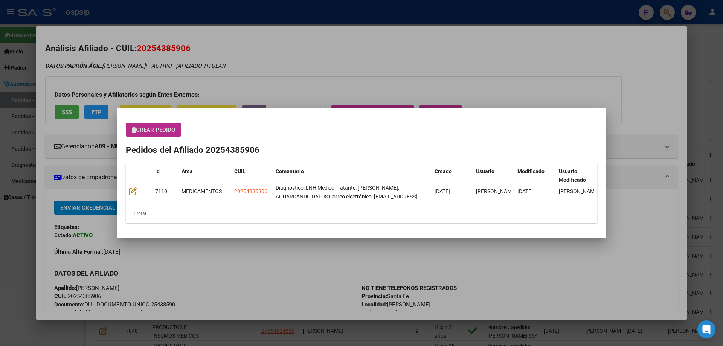
click at [153, 122] on mat-dialog-content "Crear Pedido Pedidos del Afiliado 20254385906 Id Area CUIL Comentario Creado Us…" at bounding box center [361, 173] width 489 height 112
click at [152, 131] on span "Crear Pedido" at bounding box center [153, 129] width 43 height 7
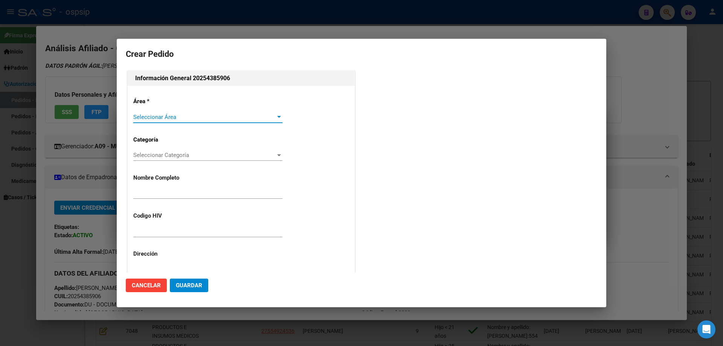
type input "GUSTAVO ARIEL SOSA"
type input "NO CORRESPONDE"
type input "SANTA FE, ROSARIO SUD, OV.LAGOS 2963, Piso: 1"
click at [150, 117] on span "Seleccionar Área" at bounding box center [204, 117] width 142 height 7
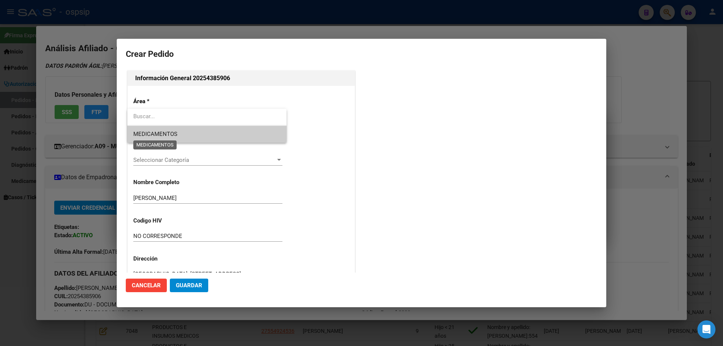
click at [154, 135] on span "MEDICAMENTOS" at bounding box center [155, 134] width 44 height 7
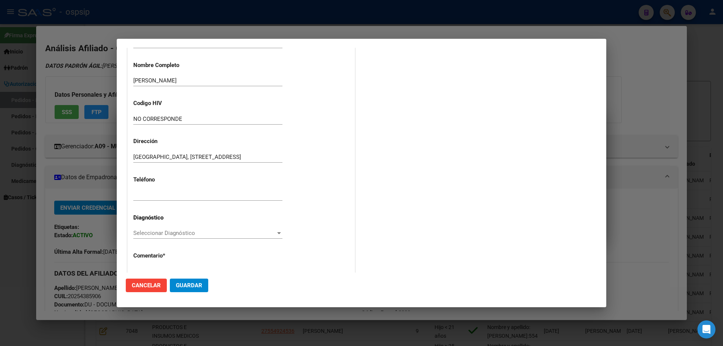
scroll to position [113, 0]
click at [168, 198] on div at bounding box center [207, 194] width 149 height 11
type input "a"
type input "AGUARDANDO DATOS"
click at [142, 235] on span "Seleccionar Diagnóstico" at bounding box center [204, 232] width 142 height 7
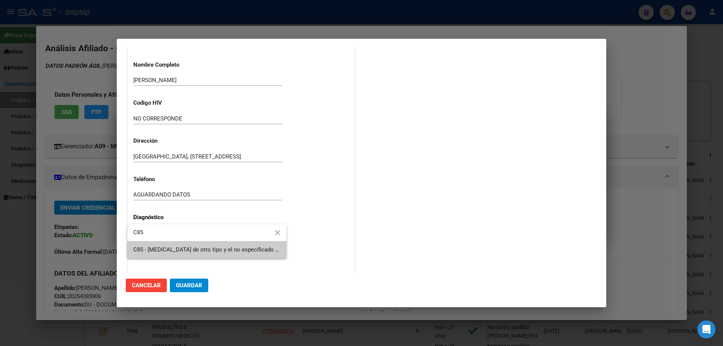
type input "C85"
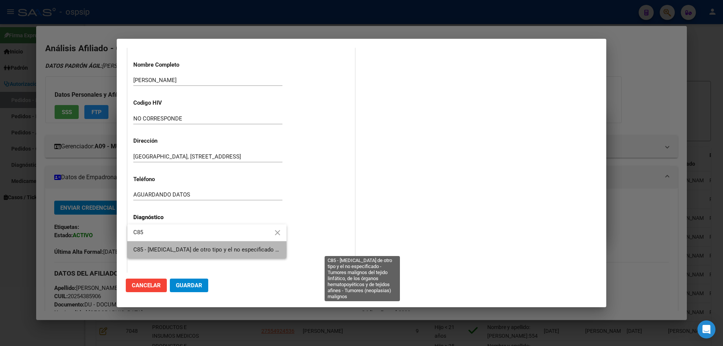
click at [149, 250] on span "C85 - [MEDICAL_DATA] de otro tipo y el no especificado - Tumores malignos del t…" at bounding box center [361, 249] width 456 height 7
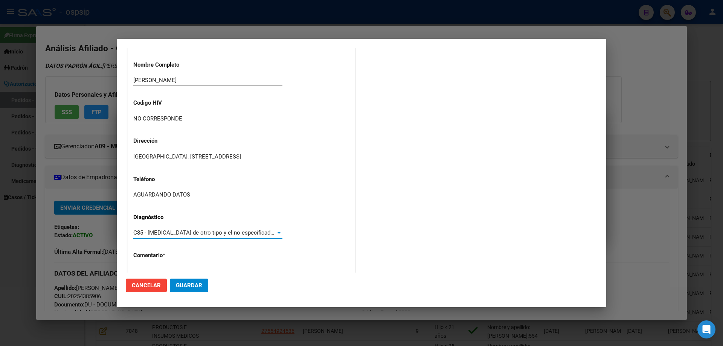
scroll to position [169, 0]
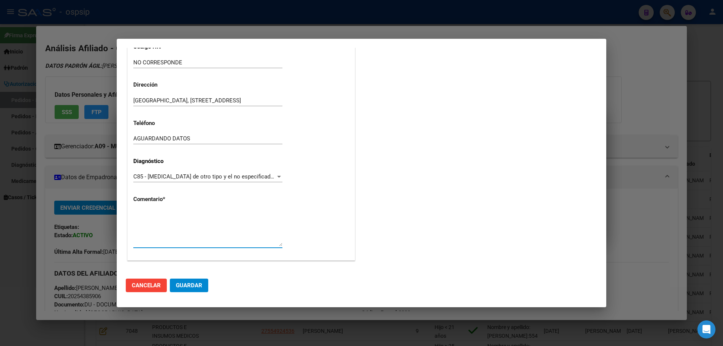
paste textarea "Diagnóstico: LNH Médico Tratante: ABRAMOVICH Teléfono: AGUARDANDO DATOS Correo …"
type textarea "Diagnóstico: LNH Médico Tratante: ABRAMOVICH Teléfono: AGUARDANDO DATOS Correo …"
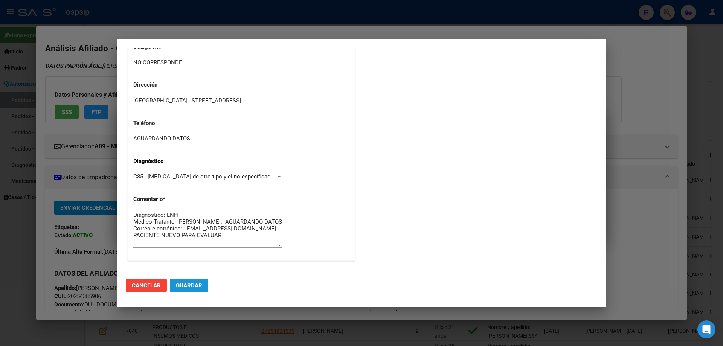
click at [197, 285] on span "Guardar" at bounding box center [189, 285] width 26 height 7
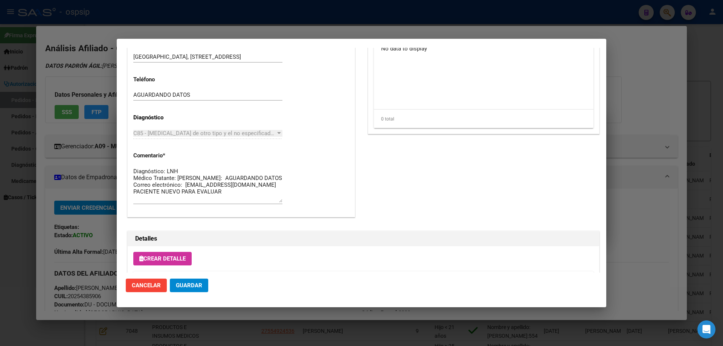
scroll to position [437, 0]
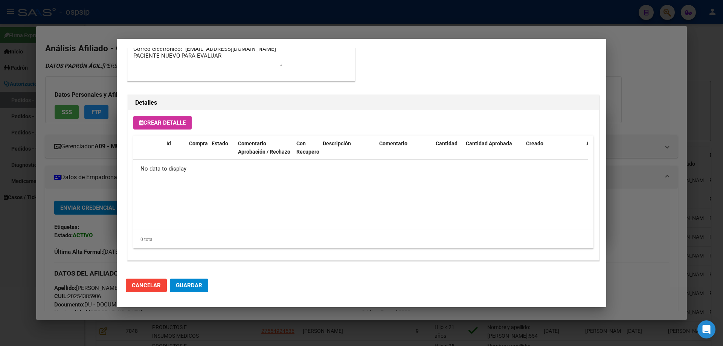
click at [151, 119] on span "Crear Detalle" at bounding box center [162, 122] width 46 height 7
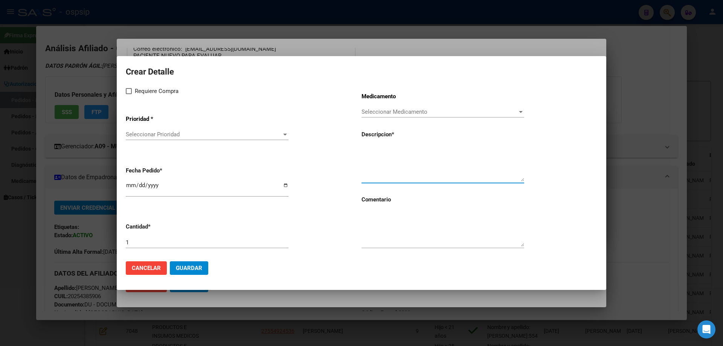
drag, startPoint x: 378, startPoint y: 145, endPoint x: 369, endPoint y: 151, distance: 9.8
paste textarea "-Ifosfamida 1000 mg"
type textarea "-Ifosfamida 1000 mg"
click at [157, 244] on input "1" at bounding box center [207, 242] width 163 height 7
type input "15"
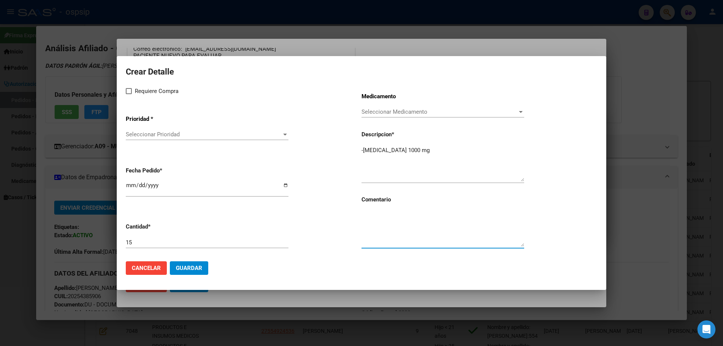
click at [396, 233] on textarea at bounding box center [442, 228] width 163 height 35
type textarea "p"
type textarea "PACIENTEN NUEVO PARA EVALUAR"
click at [129, 94] on label "Requiere Compra" at bounding box center [152, 91] width 53 height 9
click at [129, 94] on input "Requiere Compra" at bounding box center [128, 94] width 0 height 0
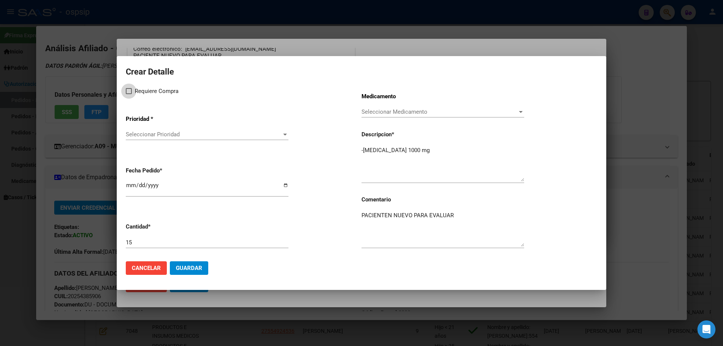
checkbox input "true"
click at [142, 136] on span "Seleccionar Prioridad" at bounding box center [204, 134] width 156 height 7
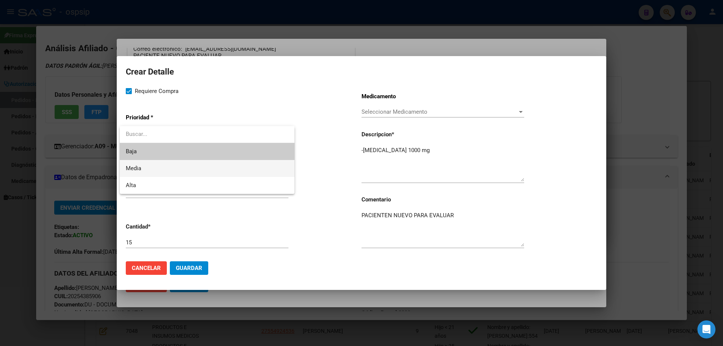
click at [148, 169] on span "Media" at bounding box center [207, 168] width 163 height 17
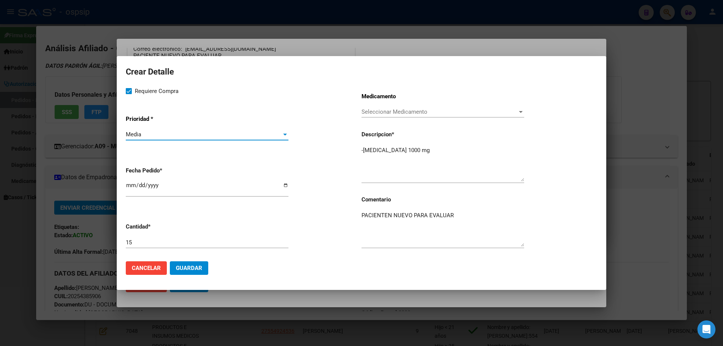
click at [131, 185] on input "[DATE]" at bounding box center [207, 188] width 163 height 12
type input "2025-09-24"
type input "2025-08-24"
click at [193, 266] on span "Guardar" at bounding box center [189, 268] width 26 height 7
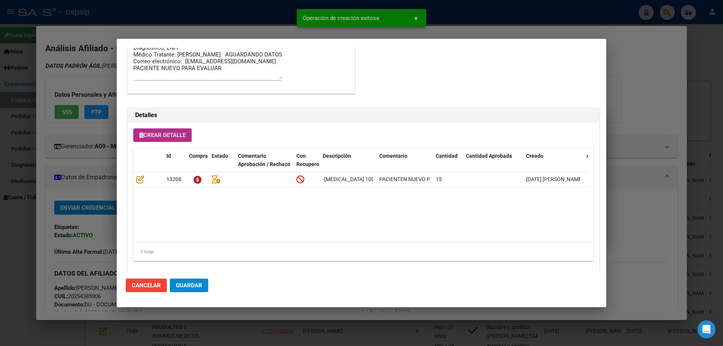
scroll to position [451, 0]
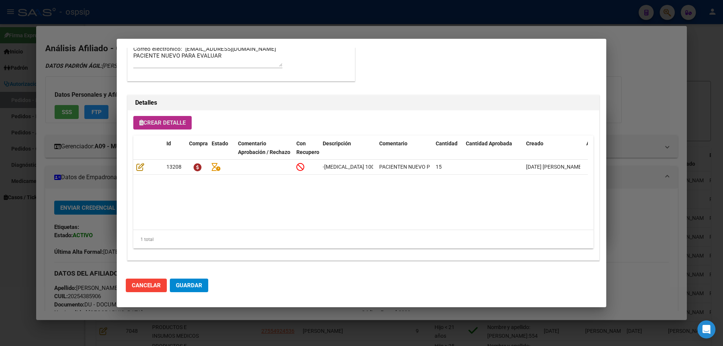
click at [154, 122] on span "Crear Detalle" at bounding box center [162, 122] width 46 height 7
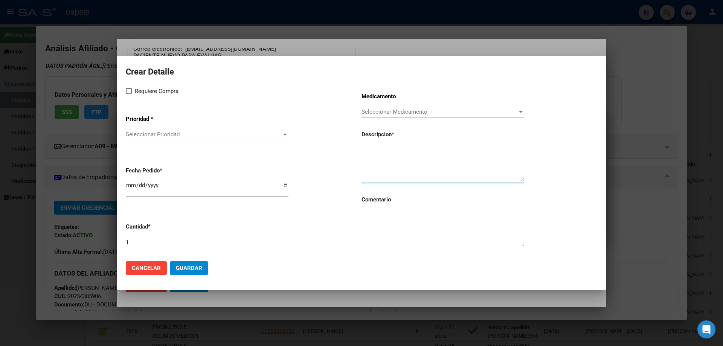
paste textarea "-Mesna 200 mg amp x10"
type textarea "-Mesna 200 mg amp x10"
click at [167, 242] on input "1" at bounding box center [207, 242] width 163 height 7
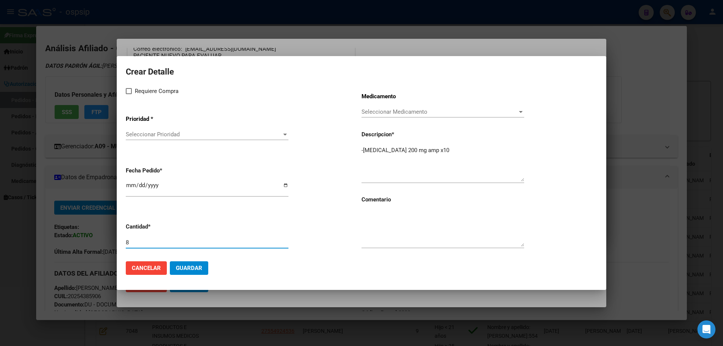
type input "8"
click at [382, 222] on textarea at bounding box center [442, 228] width 163 height 35
type textarea "Á"
type textarea "PACIENTE NUEVO PARA EVALUAR"
click at [179, 241] on input "8" at bounding box center [207, 242] width 163 height 7
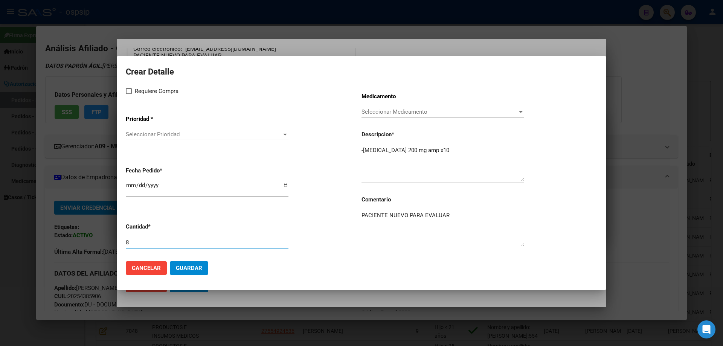
click at [132, 91] on label "Requiere Compra" at bounding box center [152, 91] width 53 height 9
click at [129, 94] on input "Requiere Compra" at bounding box center [128, 94] width 0 height 0
checkbox input "true"
click at [144, 134] on span "Seleccionar Prioridad" at bounding box center [204, 134] width 156 height 7
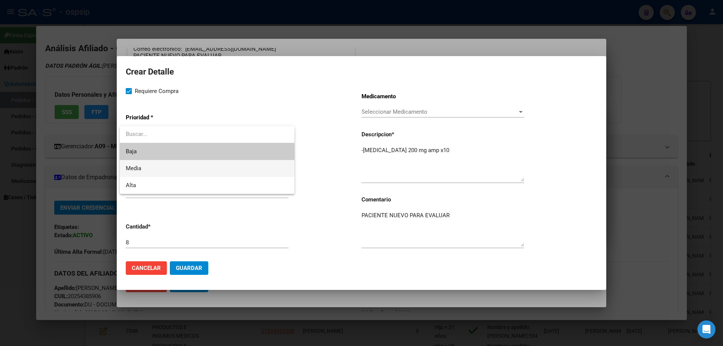
click at [150, 169] on span "Media" at bounding box center [207, 168] width 163 height 17
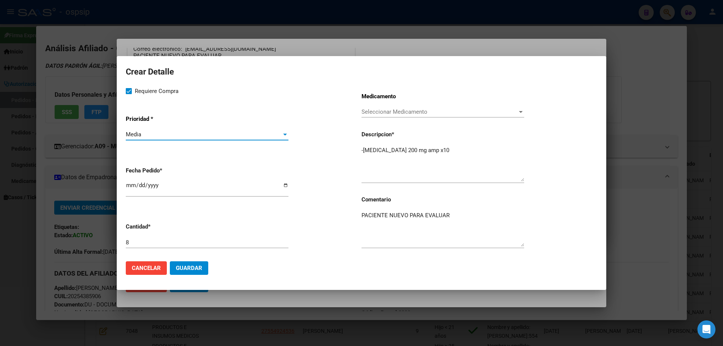
click at [131, 184] on input "[DATE]" at bounding box center [207, 188] width 163 height 12
type input "2025-09-24"
type input "2025-08-24"
click at [189, 268] on span "Guardar" at bounding box center [189, 268] width 26 height 7
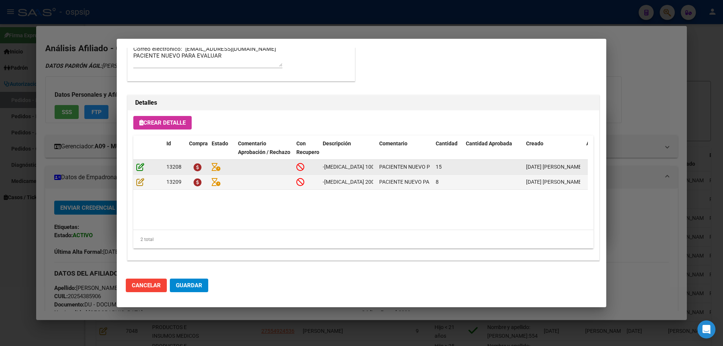
click at [140, 163] on icon at bounding box center [140, 167] width 8 height 8
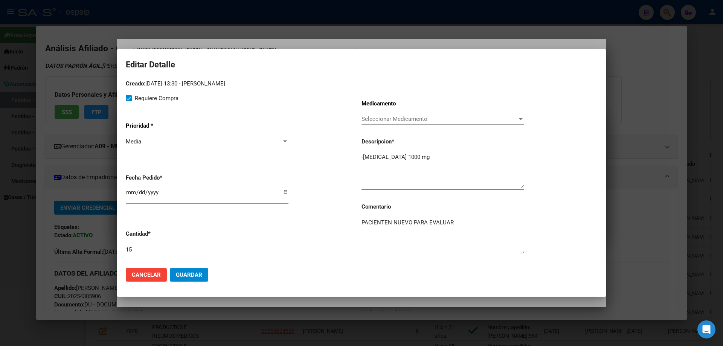
click at [363, 157] on textarea "-Ifosfamida 1000 mg" at bounding box center [442, 170] width 163 height 35
type textarea "Ifosfamida 1000 mg"
click at [191, 277] on span "Guardar" at bounding box center [189, 274] width 26 height 7
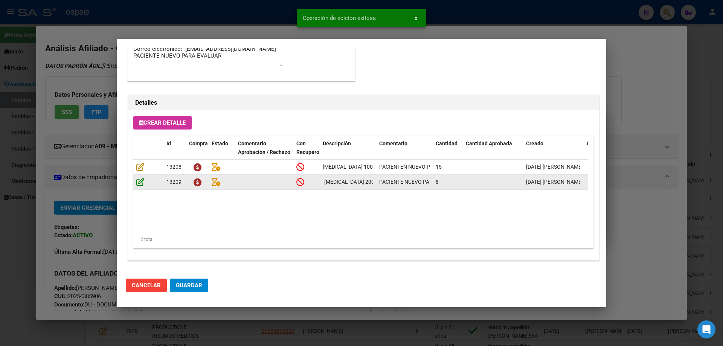
click at [140, 181] on icon at bounding box center [140, 182] width 8 height 8
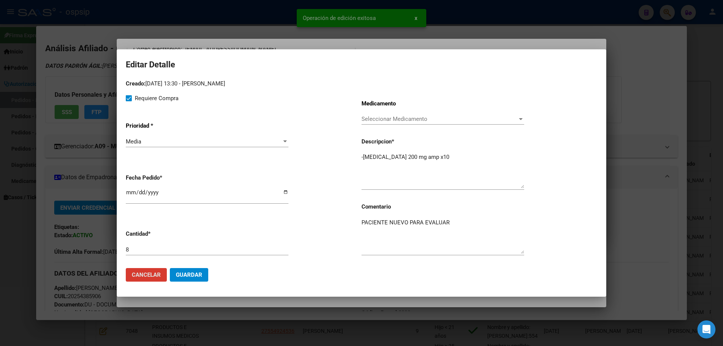
click at [364, 158] on textarea "-Mesna 200 mg amp x10" at bounding box center [442, 170] width 163 height 35
type textarea "Mesna 200 mg amp x10"
click at [192, 277] on span "Guardar" at bounding box center [189, 274] width 26 height 7
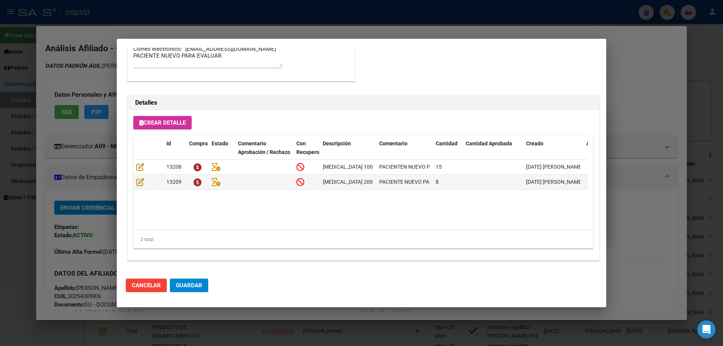
click at [186, 121] on span "Crear Detalle" at bounding box center [162, 122] width 46 height 7
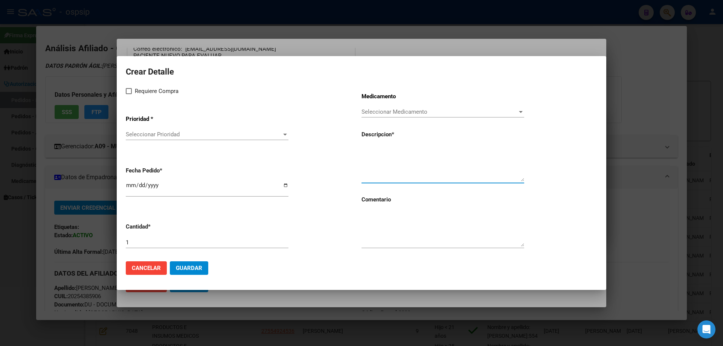
paste textarea "Epirubicina 50 mg"
type textarea "Epirubicina 50 mg"
drag, startPoint x: 141, startPoint y: 226, endPoint x: 143, endPoint y: 235, distance: 8.9
click at [141, 228] on p "Cantidad *" at bounding box center [161, 226] width 71 height 9
click at [144, 240] on input "1" at bounding box center [207, 242] width 163 height 7
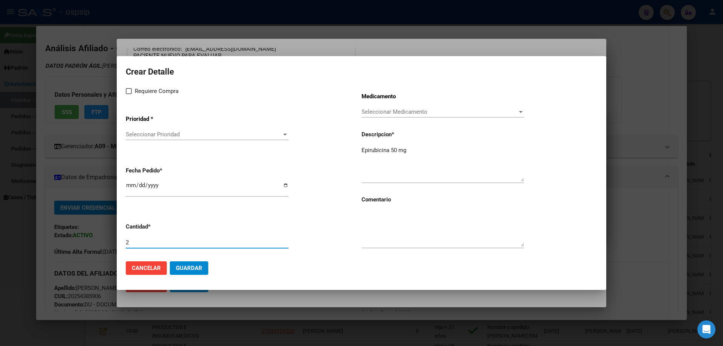
type input "2"
click at [405, 241] on textarea at bounding box center [442, 228] width 163 height 35
type textarea "PACIENTE NUEVO PARA EVALUAR"
click at [129, 94] on label "Requiere Compra" at bounding box center [152, 91] width 53 height 9
click at [129, 94] on input "Requiere Compra" at bounding box center [128, 94] width 0 height 0
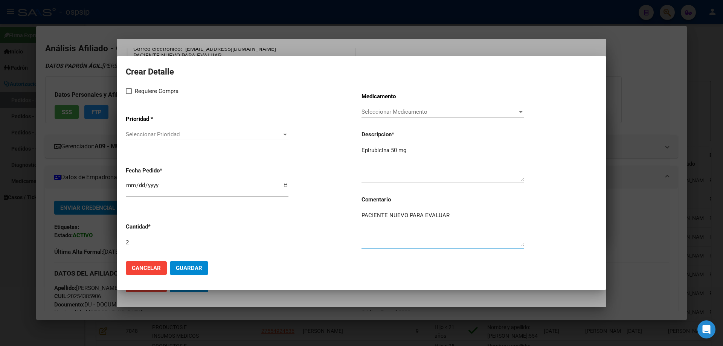
checkbox input "true"
drag, startPoint x: 140, startPoint y: 124, endPoint x: 143, endPoint y: 133, distance: 9.5
click at [142, 125] on app-drop-down-list "Prioridad * Seleccionar Prioridad Seleccionar Prioridad" at bounding box center [244, 128] width 236 height 38
click at [143, 133] on span "Seleccionar Prioridad" at bounding box center [204, 134] width 156 height 7
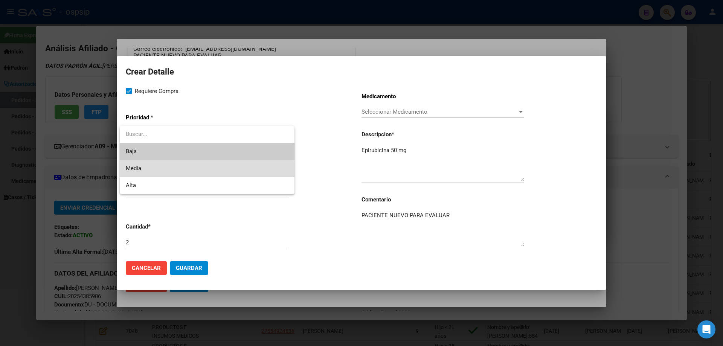
click at [150, 171] on span "Media" at bounding box center [207, 168] width 163 height 17
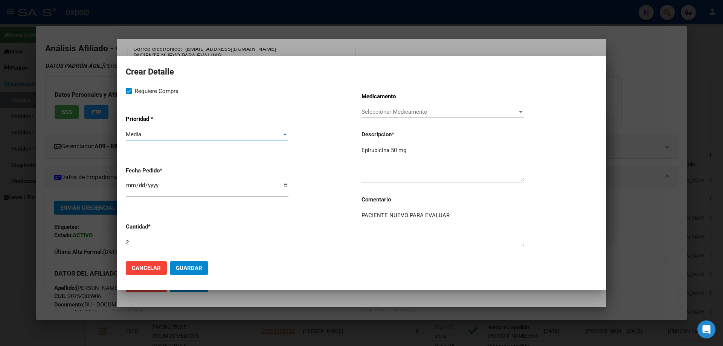
click at [129, 186] on input "[DATE]" at bounding box center [207, 188] width 163 height 12
type input "2025-09-24"
type input "2025-08-24"
click at [190, 266] on span "Guardar" at bounding box center [189, 268] width 26 height 7
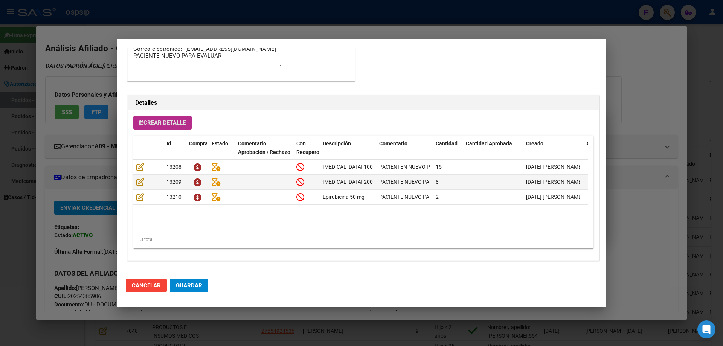
click at [176, 125] on span "Crear Detalle" at bounding box center [162, 122] width 46 height 7
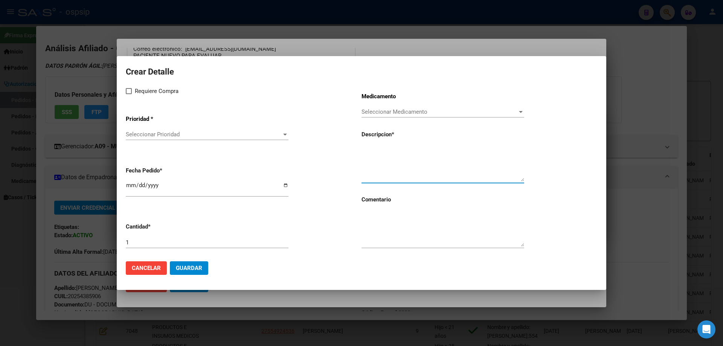
paste textarea "Etoposido 100 mg"
type textarea "Etoposido 100 mg F.A"
click at [403, 232] on textarea at bounding box center [442, 228] width 163 height 35
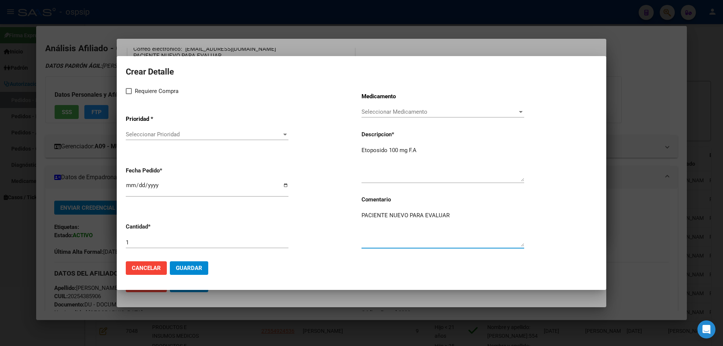
type textarea "PACIENTE NUEVO PARA EVALUAR"
click at [128, 92] on span at bounding box center [129, 91] width 6 height 6
click at [128, 94] on input "Requiere Compra" at bounding box center [128, 94] width 0 height 0
checkbox input "true"
click at [143, 135] on span "Seleccionar Prioridad" at bounding box center [204, 134] width 156 height 7
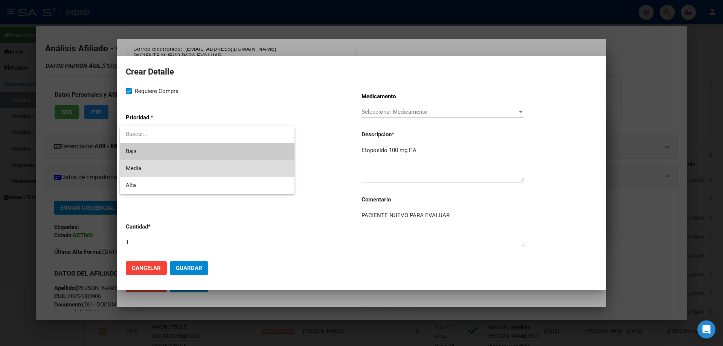
click at [148, 166] on span "Media" at bounding box center [207, 168] width 163 height 17
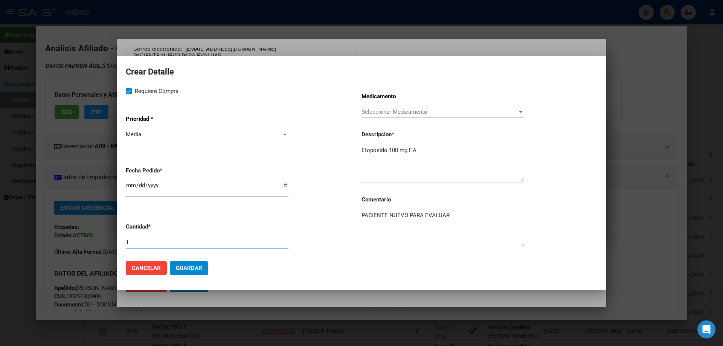
click at [146, 243] on input "1" at bounding box center [207, 242] width 163 height 7
type input "12"
click at [130, 189] on input "[DATE]" at bounding box center [207, 188] width 163 height 12
type input "2025-09-24"
type input "0008-05-24"
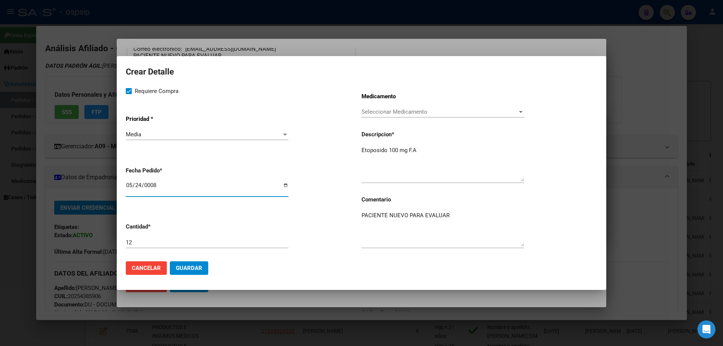
click at [140, 188] on input "0008-05-24" at bounding box center [207, 188] width 163 height 12
type input "2025-08-24"
click at [188, 263] on button "Guardar" at bounding box center [189, 268] width 38 height 14
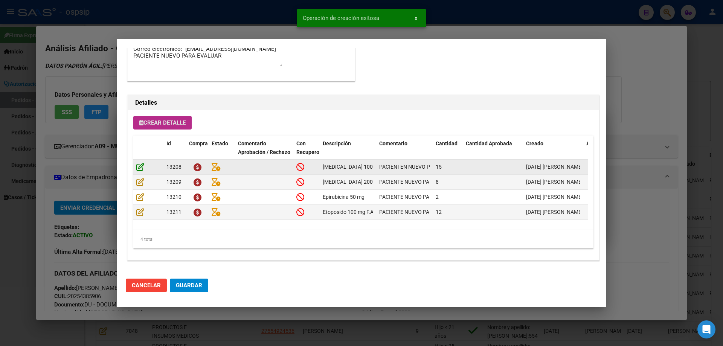
click at [142, 165] on icon at bounding box center [140, 167] width 8 height 8
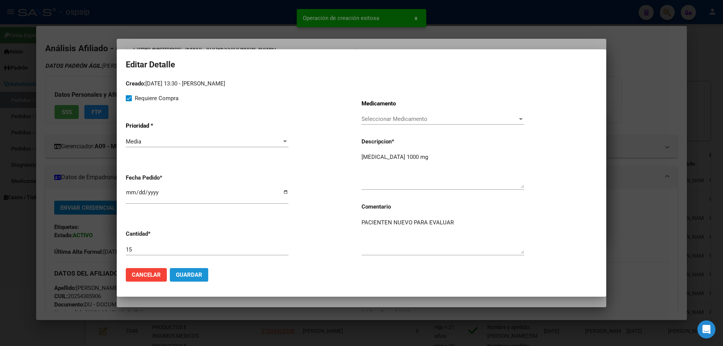
click at [201, 277] on span "Guardar" at bounding box center [189, 274] width 26 height 7
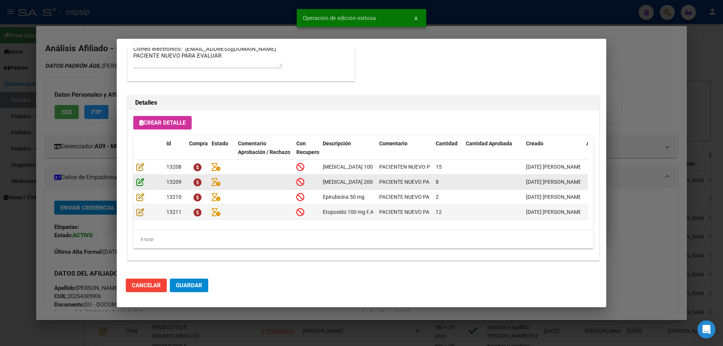
click at [139, 184] on icon at bounding box center [140, 182] width 8 height 8
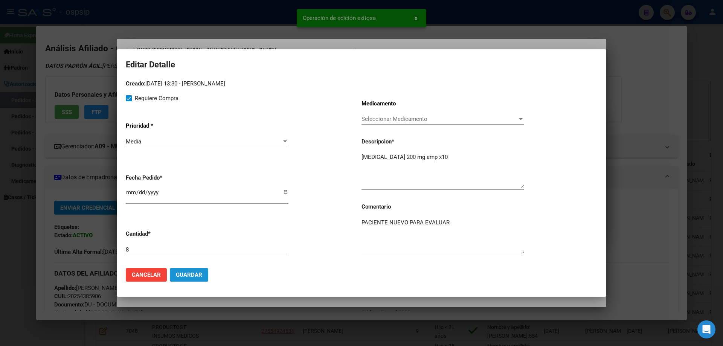
click at [193, 270] on button "Guardar" at bounding box center [189, 275] width 38 height 14
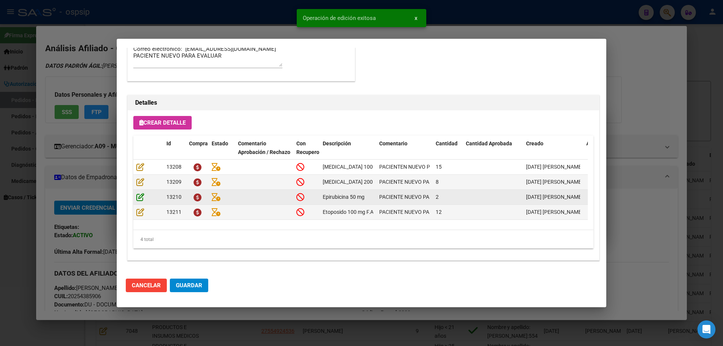
click at [136, 198] on icon at bounding box center [140, 197] width 8 height 8
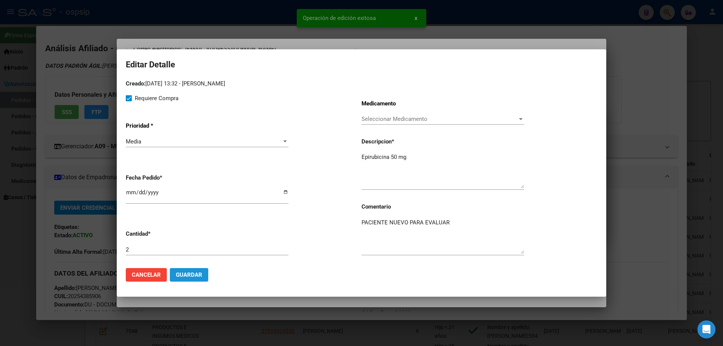
click at [188, 275] on span "Guardar" at bounding box center [189, 274] width 26 height 7
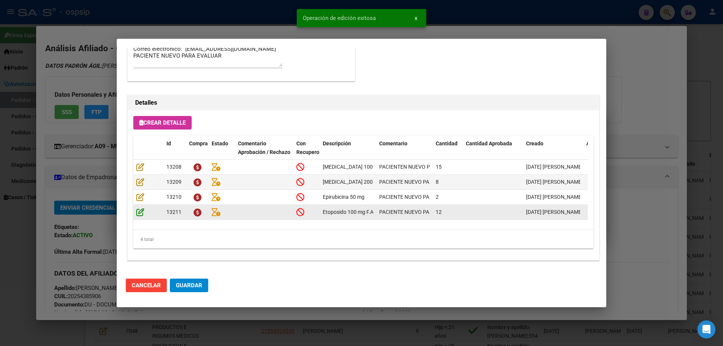
click at [141, 211] on icon at bounding box center [140, 212] width 8 height 8
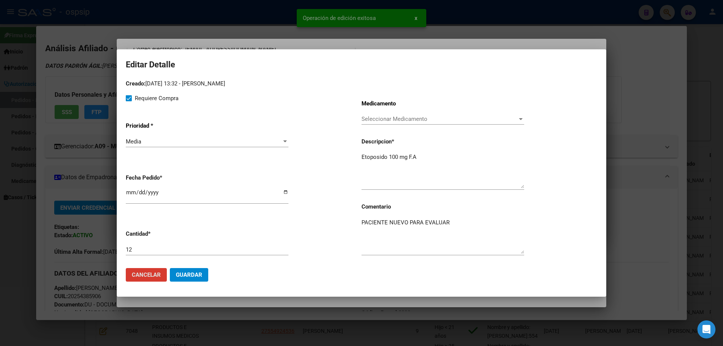
click at [187, 276] on span "Guardar" at bounding box center [189, 274] width 26 height 7
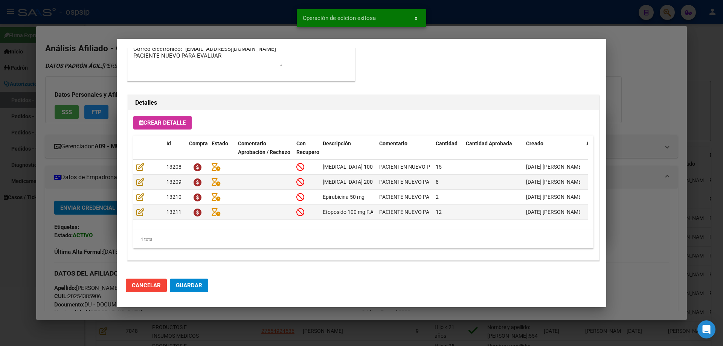
click at [186, 281] on button "Guardar" at bounding box center [189, 286] width 38 height 14
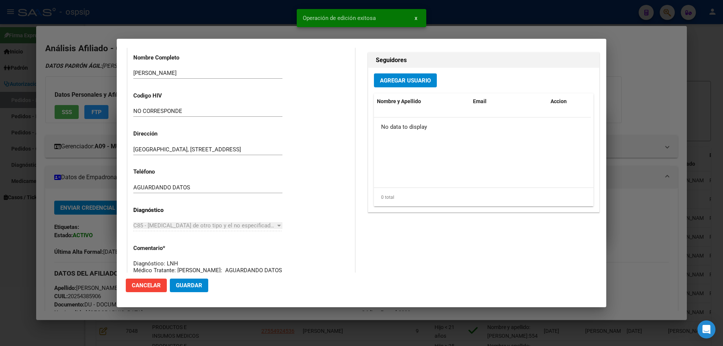
scroll to position [0, 0]
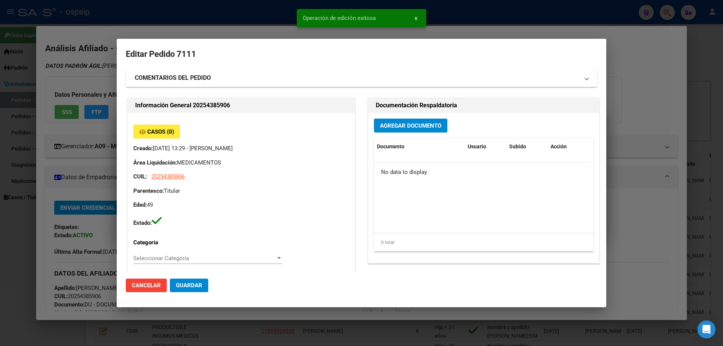
click at [392, 127] on span "Agregar Documento" at bounding box center [410, 125] width 61 height 7
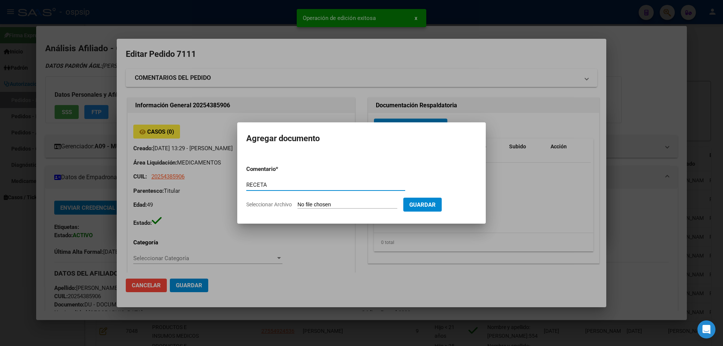
type input "RECETA"
click at [312, 207] on input "Seleccionar Archivo" at bounding box center [347, 204] width 100 height 7
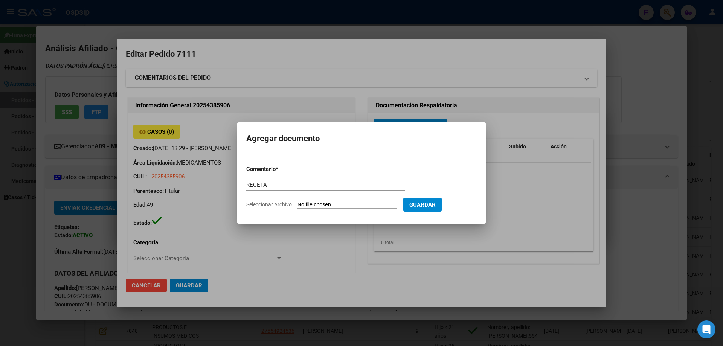
type input "C:\fakepath\receta (10).png"
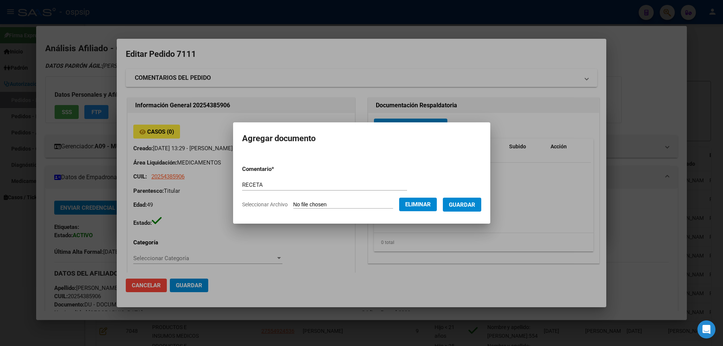
click at [473, 204] on span "Guardar" at bounding box center [462, 204] width 26 height 7
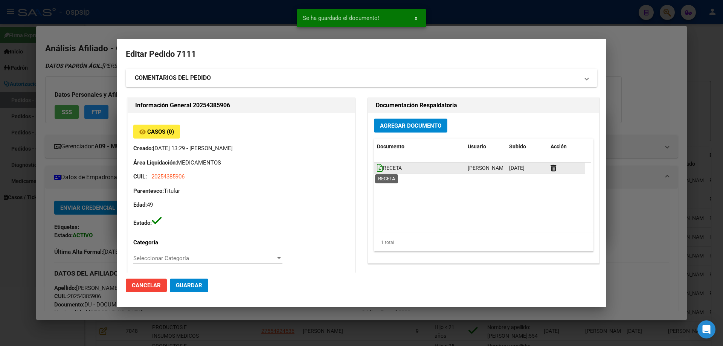
click at [377, 169] on icon at bounding box center [380, 168] width 6 height 8
click at [196, 70] on mat-expansion-panel-header "COMENTARIOS DEL PEDIDO" at bounding box center [361, 78] width 471 height 18
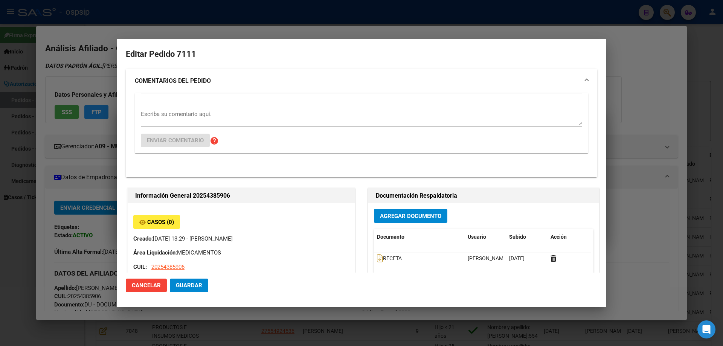
click at [164, 118] on textarea "Escriba su comentario aquí." at bounding box center [361, 117] width 441 height 15
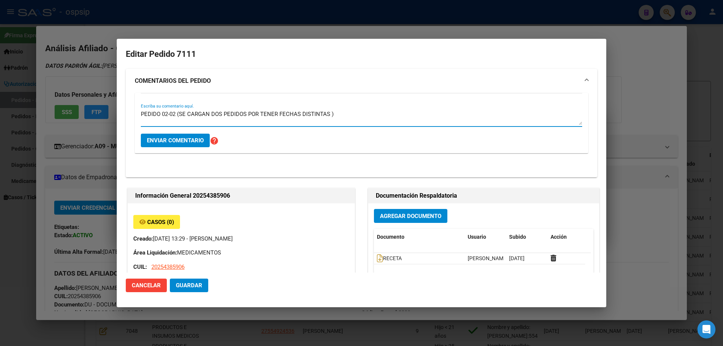
click at [169, 114] on textarea "PEDIDO 02-02 (SE CARGAN DOS PEDIDOS POR TENER FECHAS DISTINTAS )" at bounding box center [361, 117] width 441 height 15
type textarea "PEDIDO 02/02 (SE CARGAN DOS PEDIDOS POR TENER FECHAS DISTINTAS )"
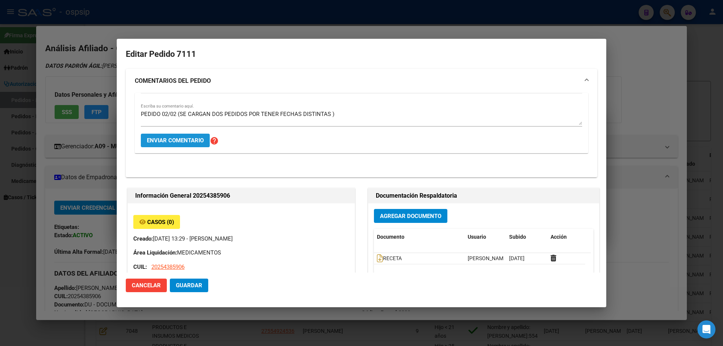
click at [193, 143] on span "Enviar comentario" at bounding box center [175, 140] width 57 height 7
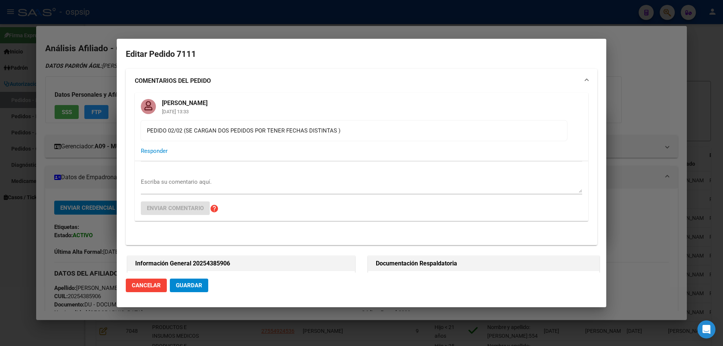
click at [195, 286] on span "Guardar" at bounding box center [189, 285] width 26 height 7
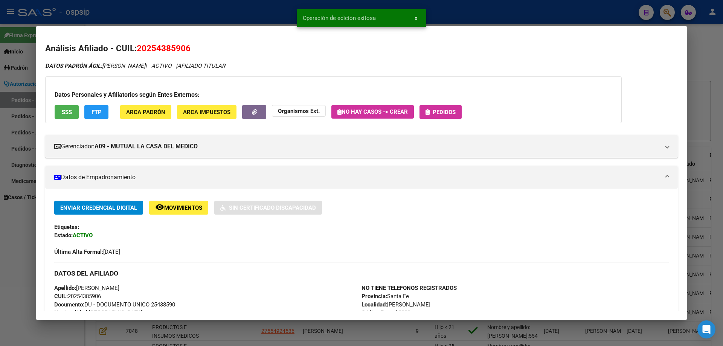
click at [441, 113] on span "Pedidos" at bounding box center [444, 112] width 23 height 7
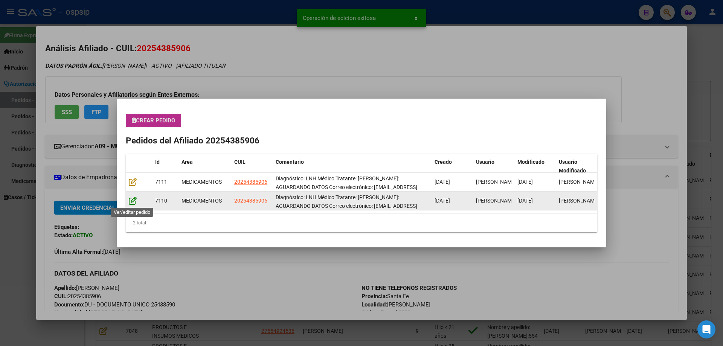
click at [129, 202] on icon at bounding box center [133, 201] width 8 height 8
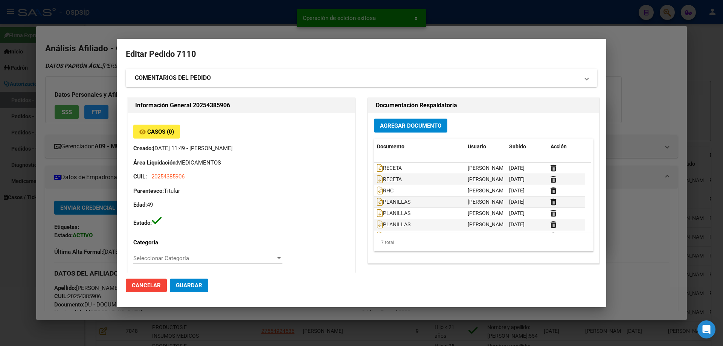
type input "Santa Fe, ROSARIO SUD, OV.LAGOS 2963, Piso: 1"
click at [239, 76] on mat-panel-title "COMENTARIOS DEL PEDIDO" at bounding box center [357, 77] width 444 height 9
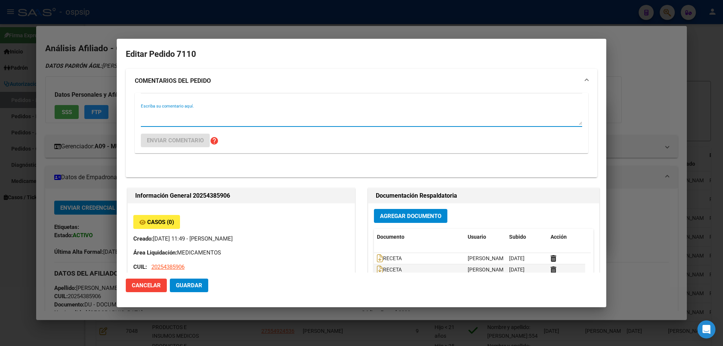
click at [186, 122] on textarea "Escriba su comentario aquí." at bounding box center [361, 117] width 441 height 15
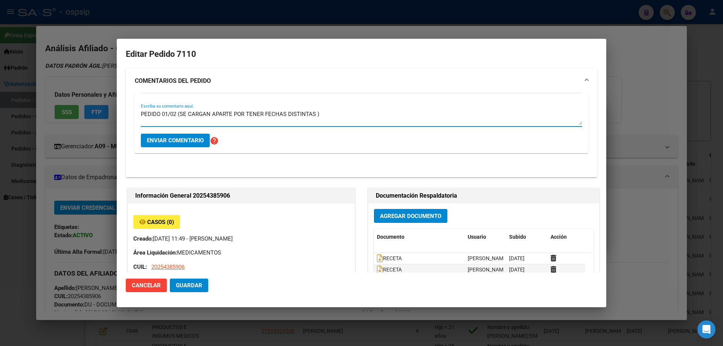
type textarea "PEDIDO 01/02 (SE CARGAN APARTE POR TENER FECHAS DISTINTAS )"
click at [180, 137] on span "Enviar comentario" at bounding box center [175, 140] width 57 height 7
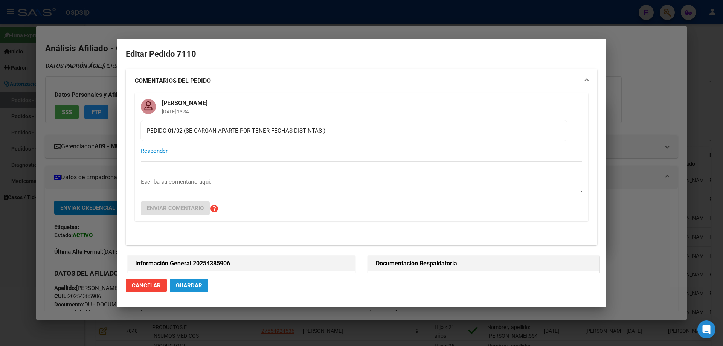
click at [189, 286] on span "Guardar" at bounding box center [189, 285] width 26 height 7
click at [192, 288] on span "Guardar" at bounding box center [189, 285] width 26 height 7
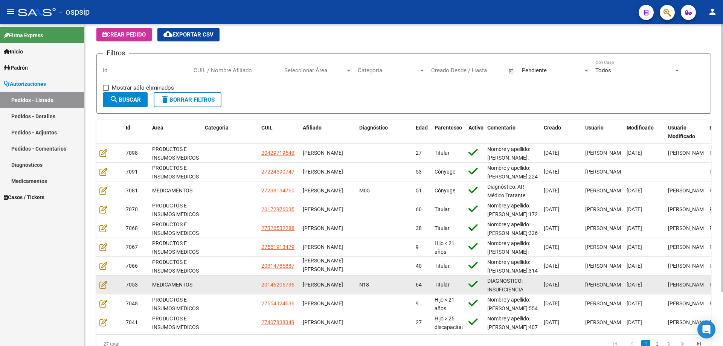
scroll to position [38, 0]
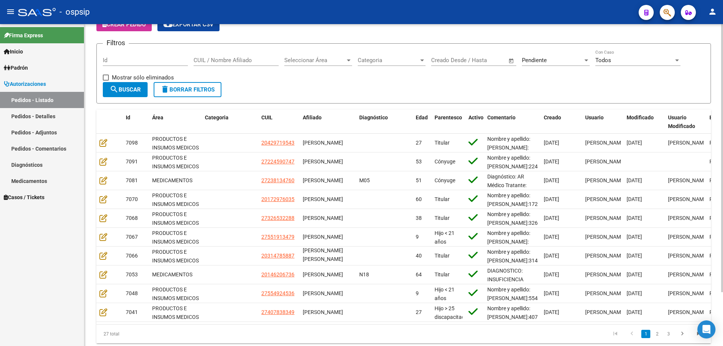
click at [329, 56] on div "Seleccionar Área Seleccionar Área" at bounding box center [318, 58] width 68 height 16
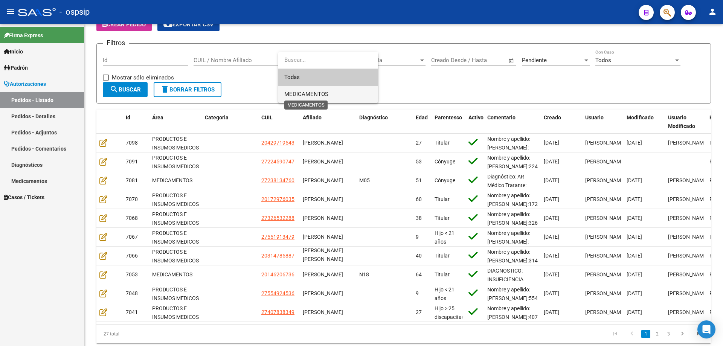
click at [313, 94] on span "MEDICAMENTOS" at bounding box center [306, 94] width 44 height 7
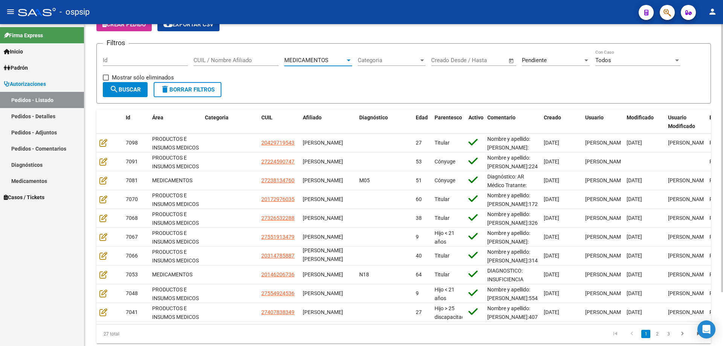
click at [535, 57] on span "Pendiente" at bounding box center [534, 60] width 25 height 7
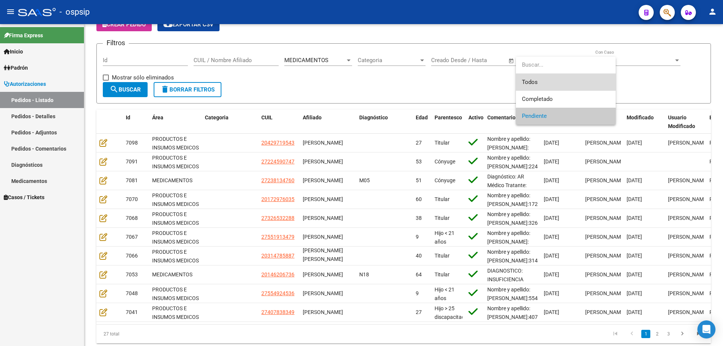
click at [532, 79] on span "Todos" at bounding box center [566, 82] width 88 height 17
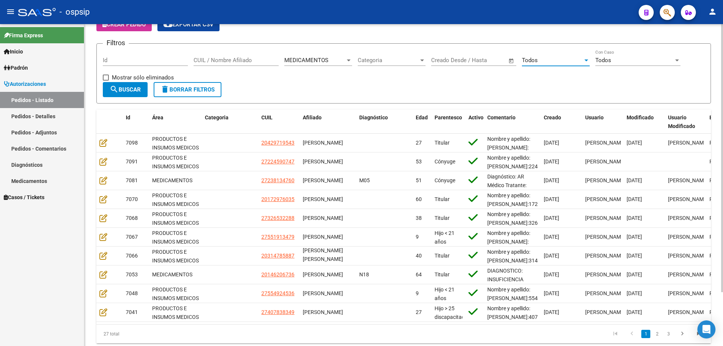
click at [135, 93] on span "search Buscar" at bounding box center [125, 89] width 31 height 7
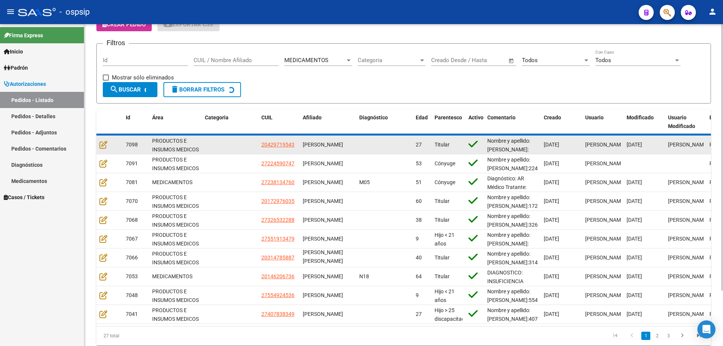
scroll to position [2, 0]
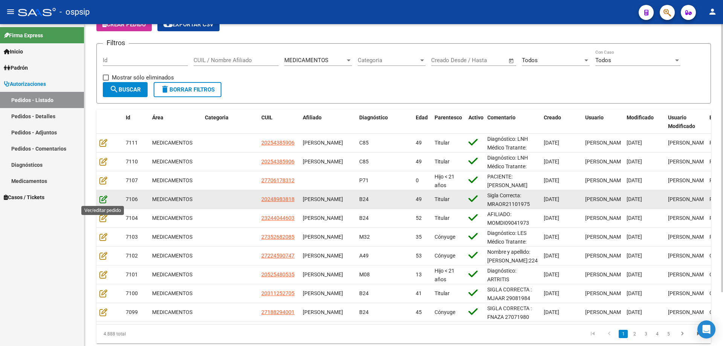
click at [104, 199] on icon at bounding box center [103, 199] width 8 height 8
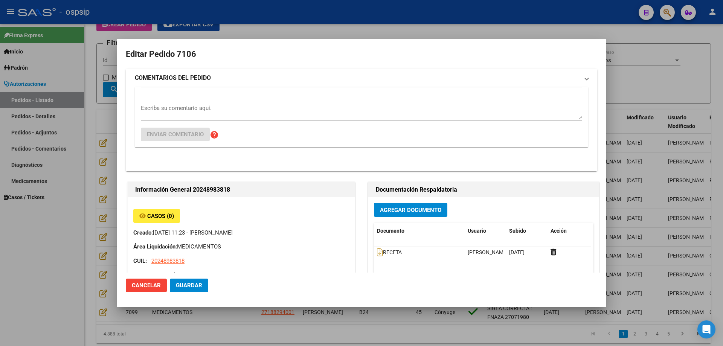
type input "Buenos Aires, MORENO, ALVAREZ THOMAS 1185"
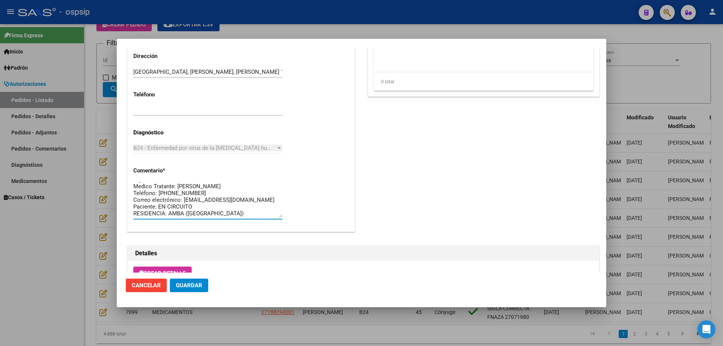
scroll to position [0, 0]
drag, startPoint x: 220, startPoint y: 212, endPoint x: 128, endPoint y: 174, distance: 99.4
click at [128, 174] on div "Casos (0) Creado: 08/09/2025 11:23 - Ortiz Jesica Área Liquidación: MEDICAMENTO…" at bounding box center [241, 2] width 227 height 457
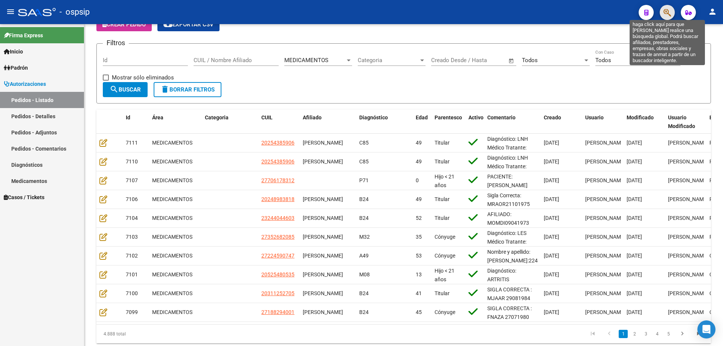
click at [669, 14] on icon "button" at bounding box center [667, 12] width 8 height 9
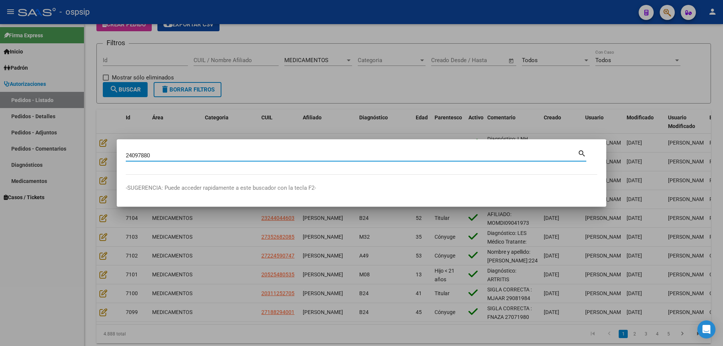
type input "24097880"
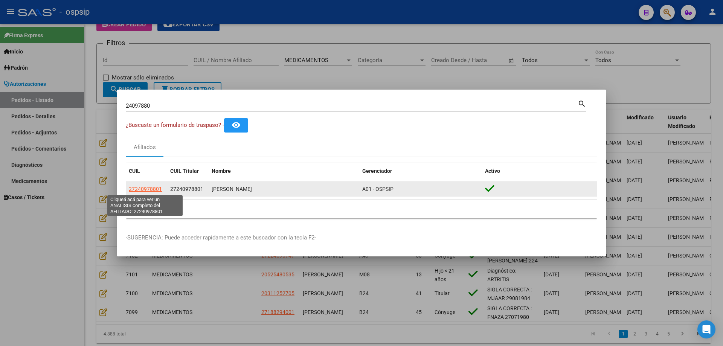
click at [140, 187] on span "27240978801" at bounding box center [145, 189] width 33 height 6
type textarea "27240978801"
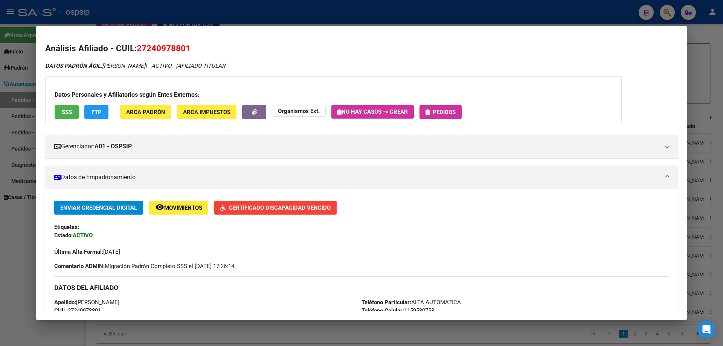
click at [442, 110] on span "Pedidos" at bounding box center [444, 112] width 23 height 7
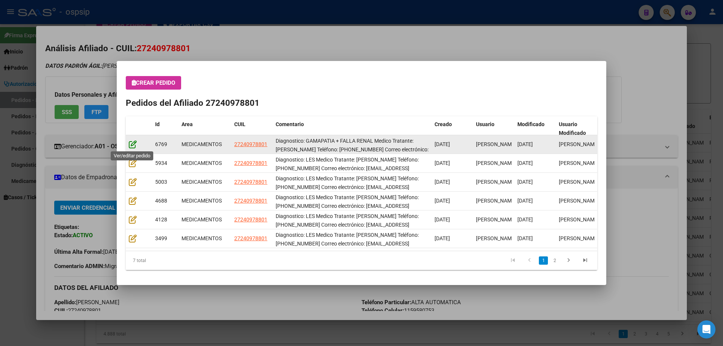
click at [132, 142] on icon at bounding box center [133, 144] width 8 height 8
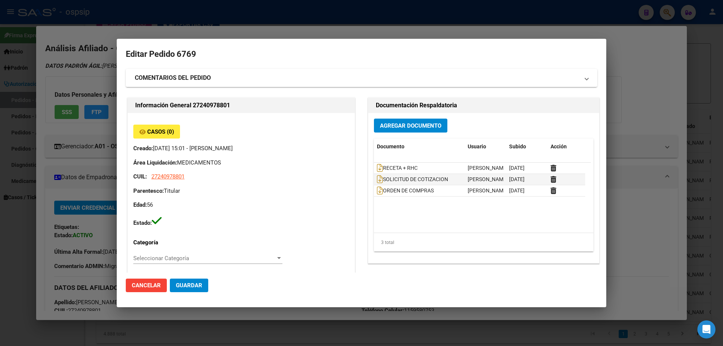
type input "[GEOGRAPHIC_DATA], [GEOGRAPHIC_DATA][PERSON_NAME] 1529"
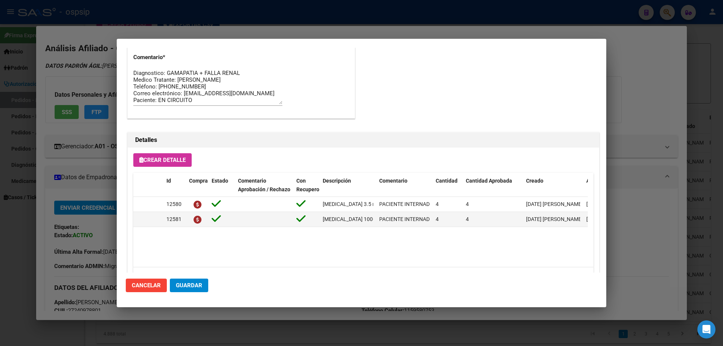
scroll to position [489, 0]
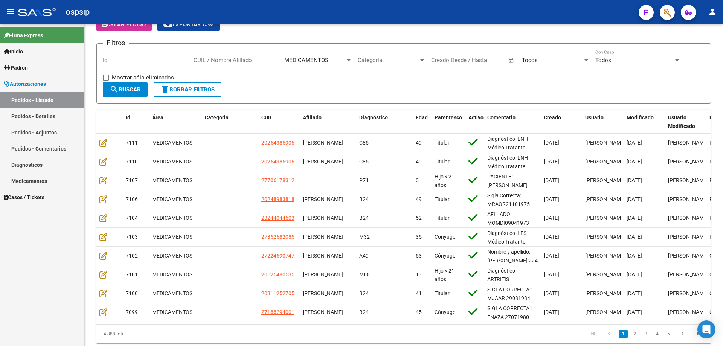
click at [672, 11] on button "button" at bounding box center [667, 12] width 15 height 15
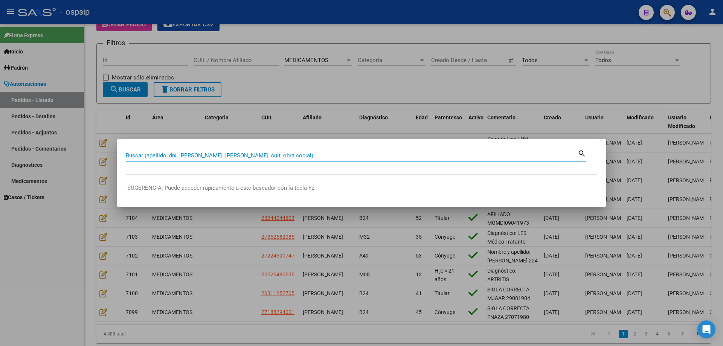
paste input "37425515"
type input "37425515"
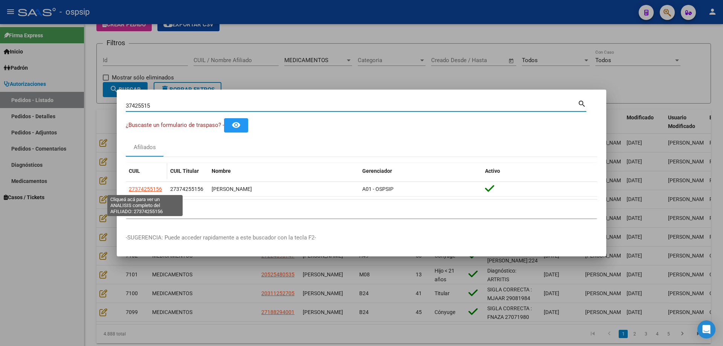
click at [142, 191] on span "27374255156" at bounding box center [145, 189] width 33 height 6
type textarea "27374255156"
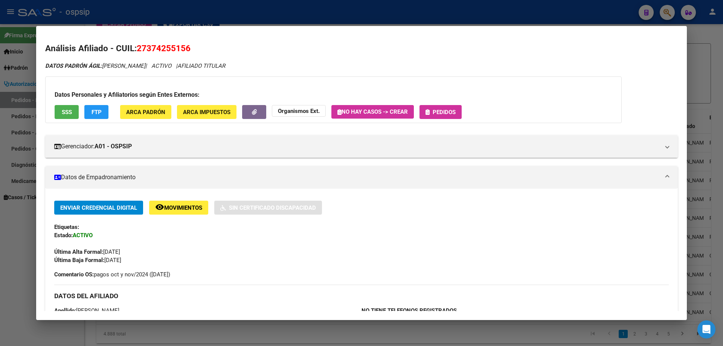
click at [452, 111] on span "Pedidos" at bounding box center [444, 112] width 23 height 7
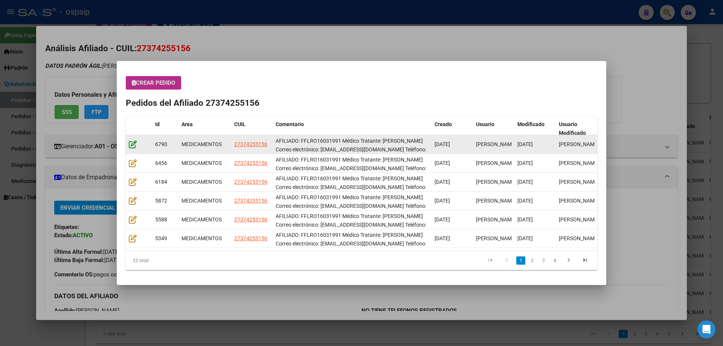
click at [132, 143] on icon at bounding box center [133, 144] width 8 height 8
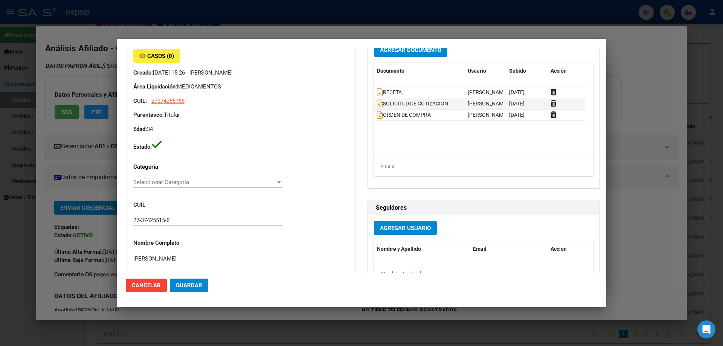
type input "[GEOGRAPHIC_DATA], [GEOGRAPHIC_DATA][PERSON_NAME], [GEOGRAPHIC_DATA] 5043"
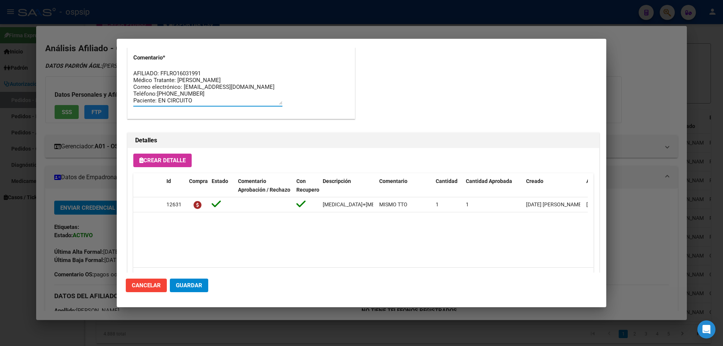
scroll to position [7, 0]
drag, startPoint x: 197, startPoint y: 96, endPoint x: 124, endPoint y: 102, distance: 72.9
click at [124, 102] on mat-dialog-content "Editar Pedido 6790 COMENTARIOS DEL PEDIDO Escriba su comentario aquí. Enviar co…" at bounding box center [361, 160] width 489 height 225
drag, startPoint x: 211, startPoint y: 98, endPoint x: 126, endPoint y: 60, distance: 92.5
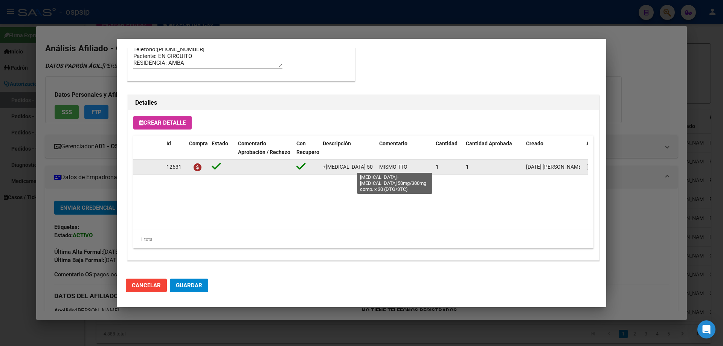
scroll to position [0, 94]
drag, startPoint x: 322, startPoint y: 167, endPoint x: 377, endPoint y: 168, distance: 55.4
click at [377, 168] on div "12631 Dolutegravir+lamivudina 50mg/300mg comp. x 30 (DTG/3TC) MISMO TTO 1 1 08/…" at bounding box center [414, 167] width 563 height 15
copy span "[MEDICAL_DATA]+[MEDICAL_DATA] 50mg/300mg comp. x 30 (DTG/3TC)"
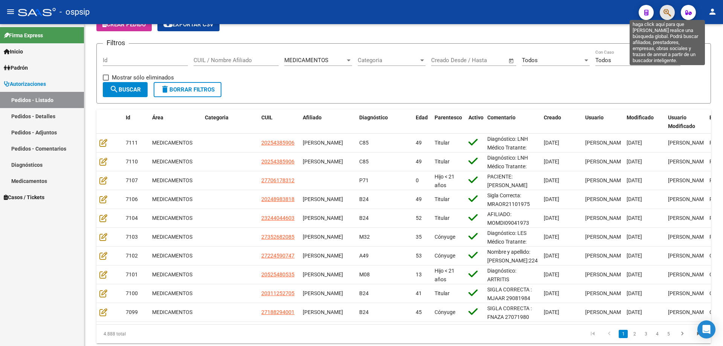
click at [670, 17] on icon "button" at bounding box center [667, 12] width 8 height 9
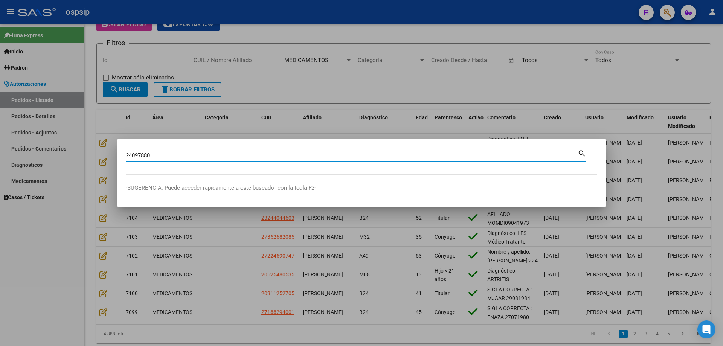
type input "24097880"
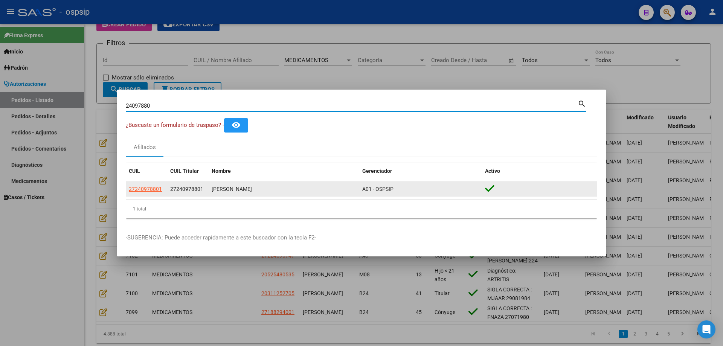
click at [149, 183] on datatable-body-cell "27240978801" at bounding box center [146, 189] width 41 height 15
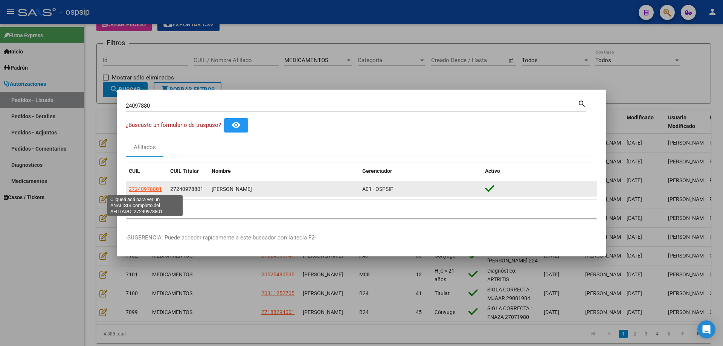
click at [150, 190] on span "27240978801" at bounding box center [145, 189] width 33 height 6
type textarea "27240978801"
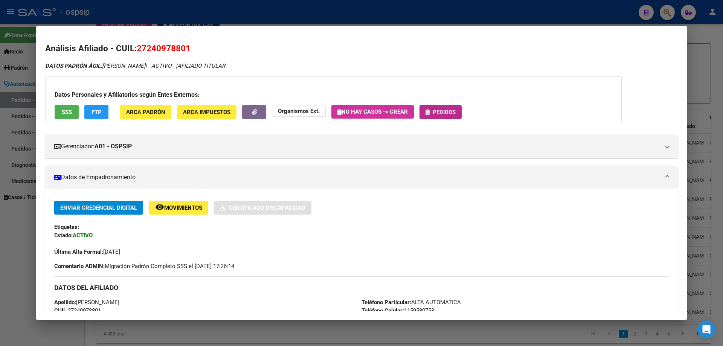
click at [430, 115] on icon "button" at bounding box center [427, 112] width 4 height 6
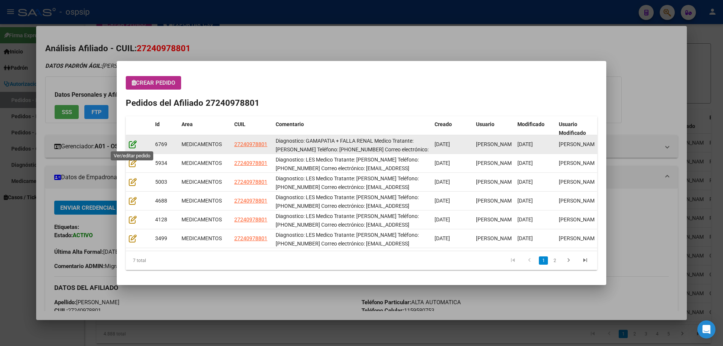
click at [131, 146] on icon at bounding box center [133, 144] width 8 height 8
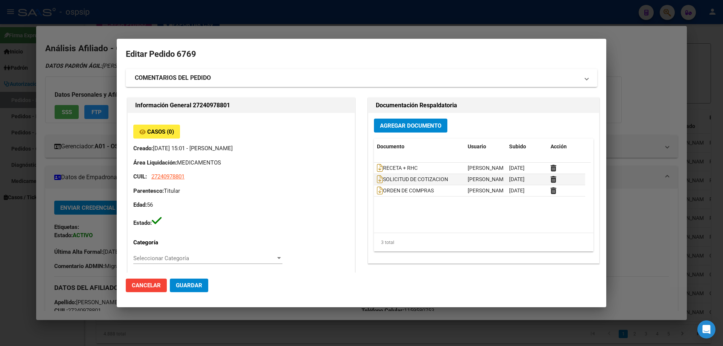
type input "[GEOGRAPHIC_DATA], [GEOGRAPHIC_DATA][PERSON_NAME] 1529"
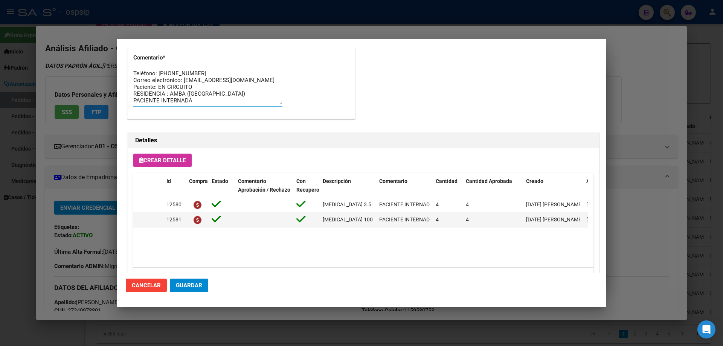
scroll to position [0, 0]
drag, startPoint x: 194, startPoint y: 104, endPoint x: 123, endPoint y: 61, distance: 82.3
click at [123, 61] on mat-dialog-content "Editar Pedido 6769 COMENTARIOS DEL PEDIDO Escriba su comentario aquí. Enviar co…" at bounding box center [361, 160] width 489 height 225
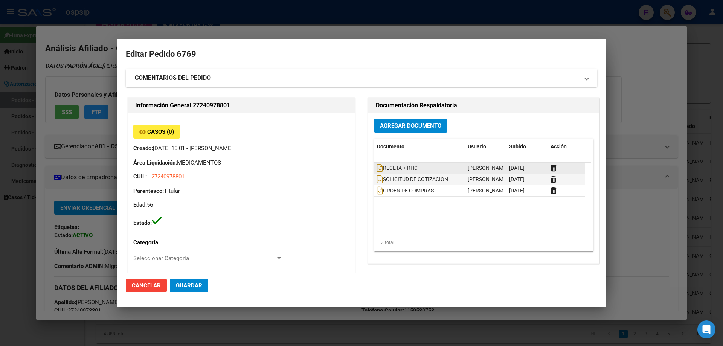
click at [374, 168] on datatable-body-cell "RECETA + RHC" at bounding box center [419, 168] width 91 height 11
click at [377, 169] on icon at bounding box center [380, 168] width 6 height 8
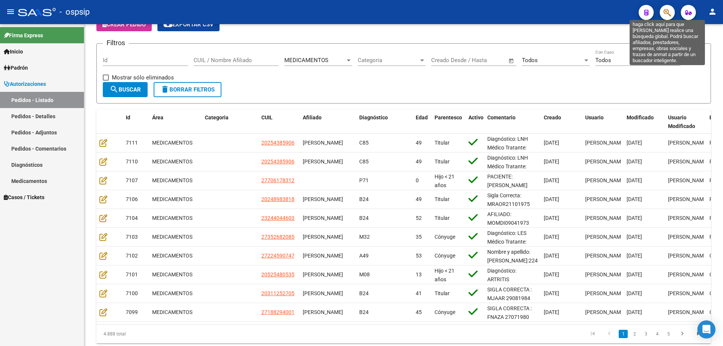
click at [666, 13] on icon "button" at bounding box center [667, 12] width 8 height 9
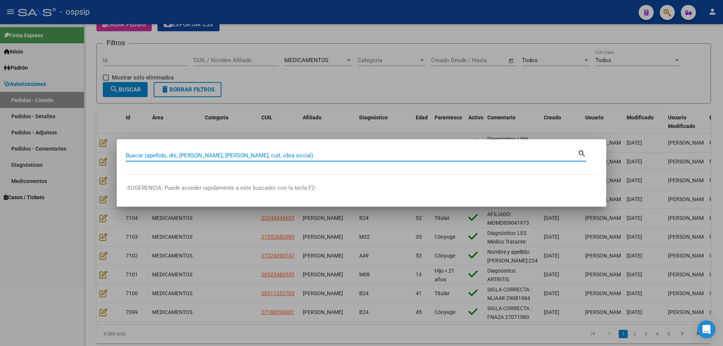
paste input "53534502"
type input "53534502"
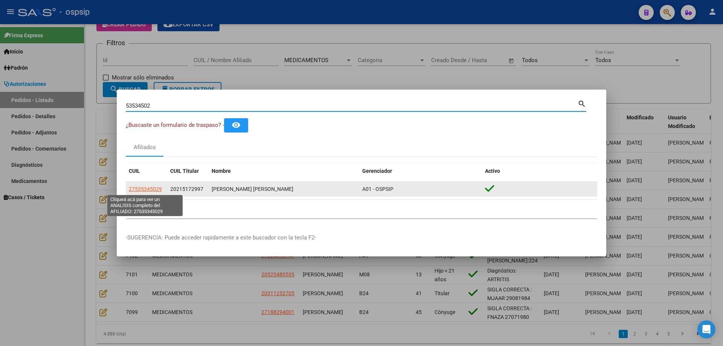
click at [147, 190] on span "27535345029" at bounding box center [145, 189] width 33 height 6
type textarea "27535345029"
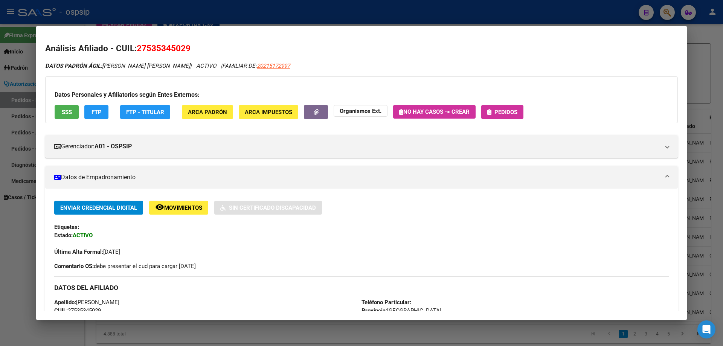
click at [70, 115] on span "SSS" at bounding box center [67, 112] width 10 height 7
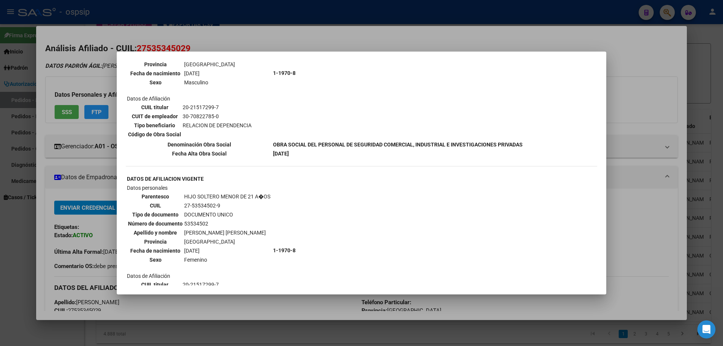
scroll to position [565, 0]
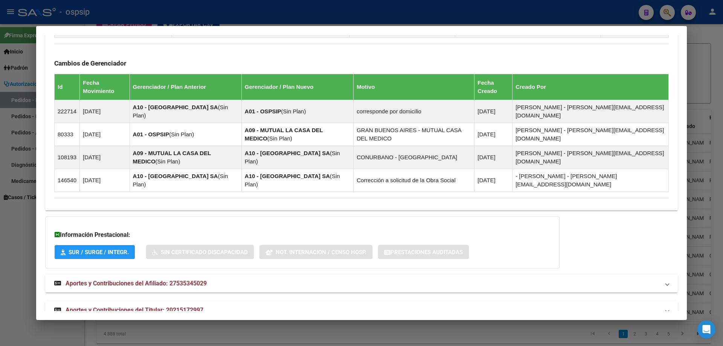
click at [128, 301] on mat-expansion-panel-header "Aportes y Contribuciones del Titular: 20215172997" at bounding box center [361, 310] width 632 height 18
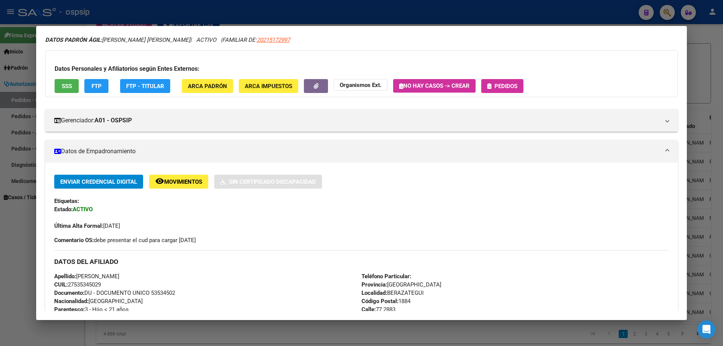
scroll to position [0, 0]
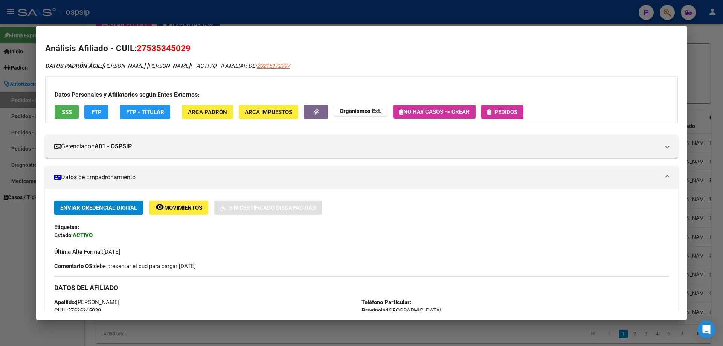
click at [508, 117] on button "Pedidos" at bounding box center [502, 112] width 42 height 14
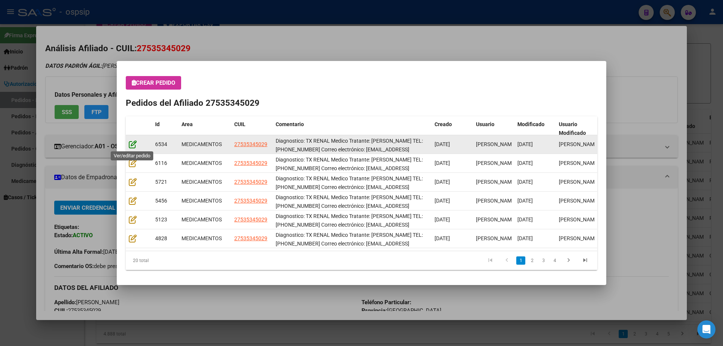
click at [133, 147] on icon at bounding box center [133, 144] width 8 height 8
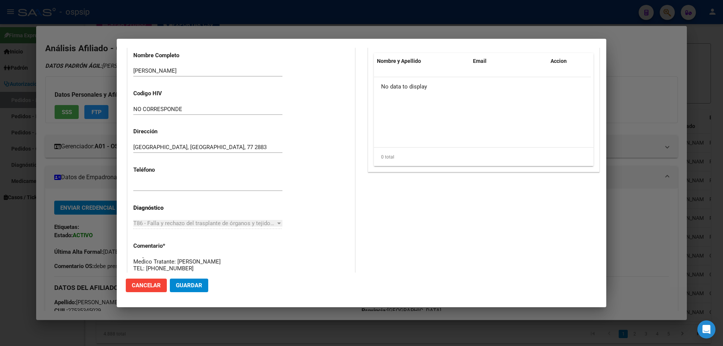
scroll to position [376, 0]
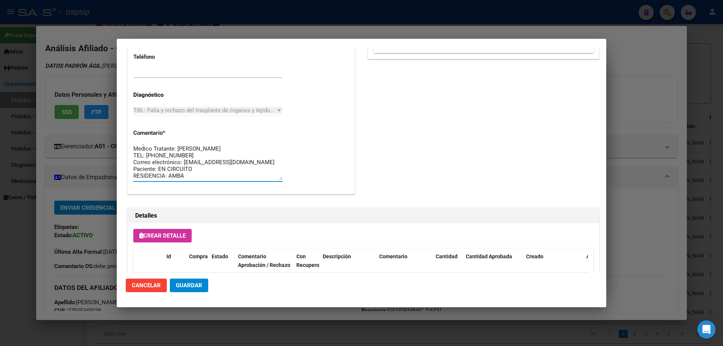
drag, startPoint x: 146, startPoint y: 155, endPoint x: 186, endPoint y: 155, distance: 40.3
click at [186, 155] on textarea "Diagnostico: TX RENAL Medico Tratante: [PERSON_NAME] TEL: [PHONE_NUMBER] Correo…" at bounding box center [207, 162] width 149 height 35
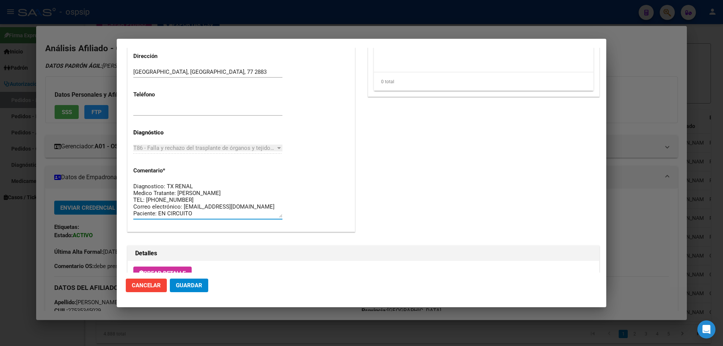
scroll to position [7, 0]
drag, startPoint x: 134, startPoint y: 186, endPoint x: 172, endPoint y: 207, distance: 43.1
click at [210, 243] on div "Información General 27535345029 Casos (0) Creado: 15/07/2025 11:06 - Ortiz Jesi…" at bounding box center [241, 0] width 231 height 487
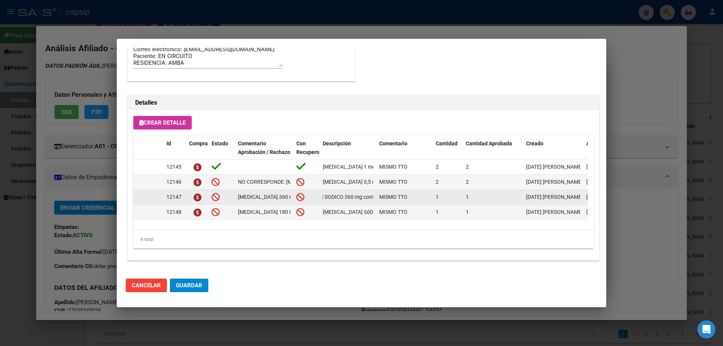
scroll to position [0, 70]
drag, startPoint x: 321, startPoint y: 197, endPoint x: 364, endPoint y: 197, distance: 42.2
click at [376, 195] on div "12147 MICOFENOLATO 360 mg comp.gastr.x 120 * 1 caja --- 360 mg*12 hs, 2 comp/di…" at bounding box center [414, 197] width 563 height 15
copy span "MICOFENOLATO SODICO 360 mg comp.gastr.x 120"
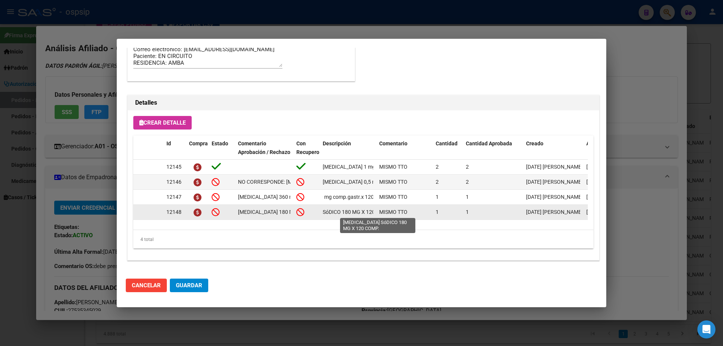
scroll to position [0, 59]
drag, startPoint x: 322, startPoint y: 213, endPoint x: 363, endPoint y: 215, distance: 40.4
click at [376, 215] on div "12148 MICOFENOLATO 180 MG X 120 COMP. * 1 caja ---- 180 mg*12 hs, 2 comp/dia, 6…" at bounding box center [414, 212] width 563 height 15
copy span "MICOFENOLATO SóDICO 180 MG X 120 COMP."
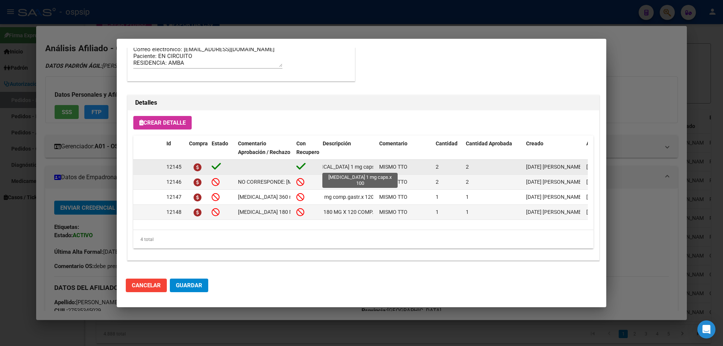
scroll to position [0, 21]
drag, startPoint x: 323, startPoint y: 166, endPoint x: 369, endPoint y: 166, distance: 46.7
click at [375, 166] on datatable-body-cell "TACROLIMUS 1 mg caps.x 100" at bounding box center [348, 167] width 56 height 15
copy span "TACROLIMUS 1 mg caps.x 100"
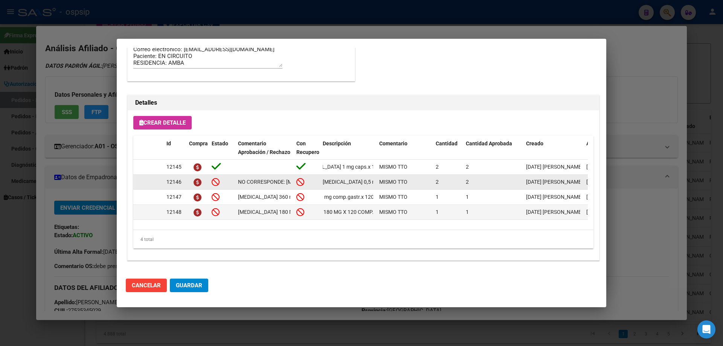
scroll to position [0, 23]
drag, startPoint x: 322, startPoint y: 184, endPoint x: 375, endPoint y: 186, distance: 53.1
click at [375, 186] on datatable-body-cell "TACROLIMUS 0,5 mg caps.x 50" at bounding box center [348, 182] width 56 height 15
copy span "TACROLIMUS 0,5 mg caps.x 50"
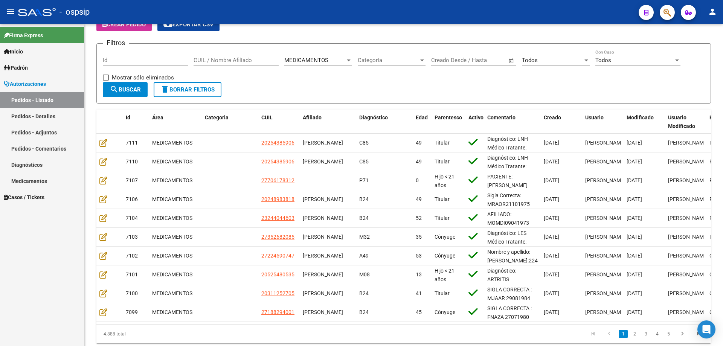
click at [662, 15] on button "button" at bounding box center [667, 12] width 15 height 15
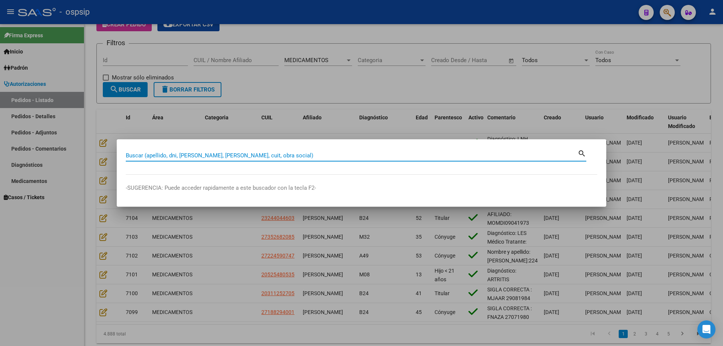
paste input "30163918"
type input "30163918"
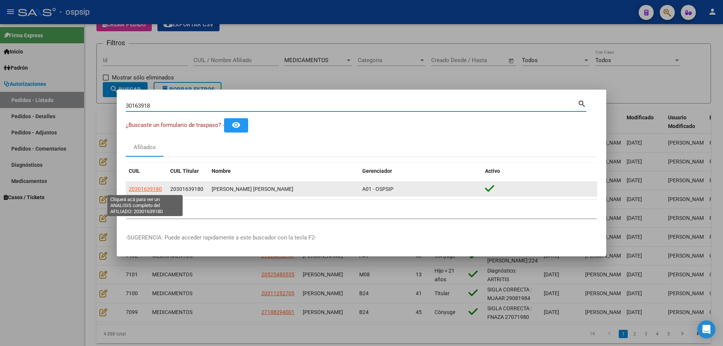
click at [151, 186] on span "20301639180" at bounding box center [145, 189] width 33 height 6
type textarea "20301639180"
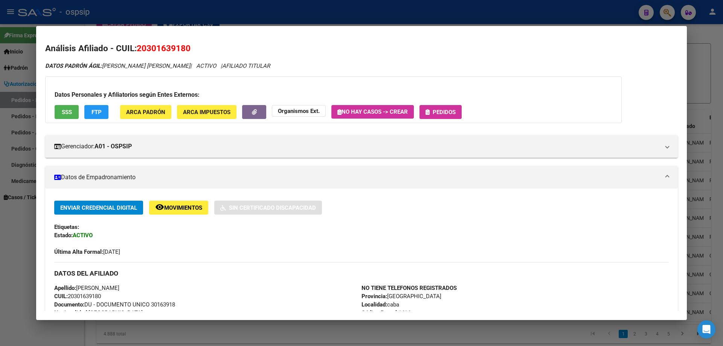
click at [437, 110] on span "Pedidos" at bounding box center [444, 112] width 23 height 7
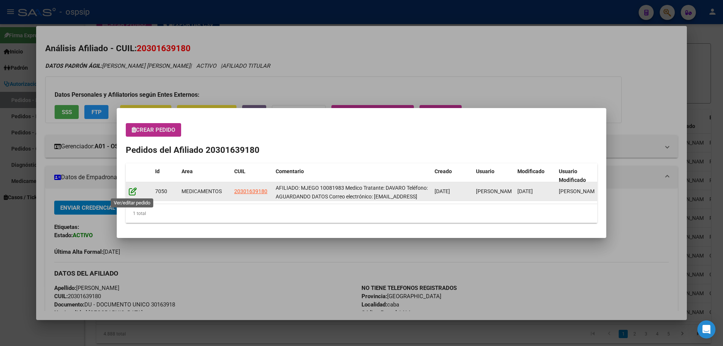
click at [132, 192] on icon at bounding box center [133, 191] width 8 height 8
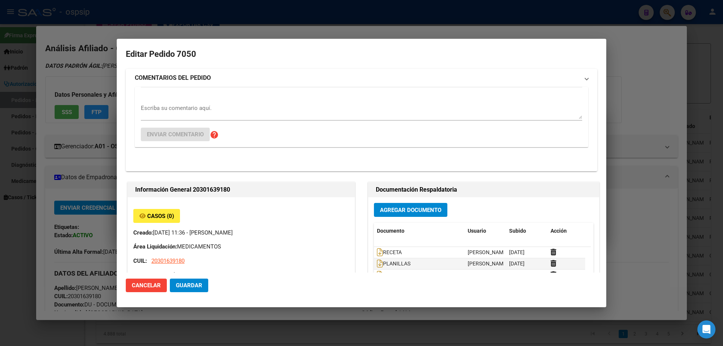
type input "JERONIMO ALFREDO ANDRES GOMEZ"
type input "Buenos Aires, caba, coronel niceto vega 4831"
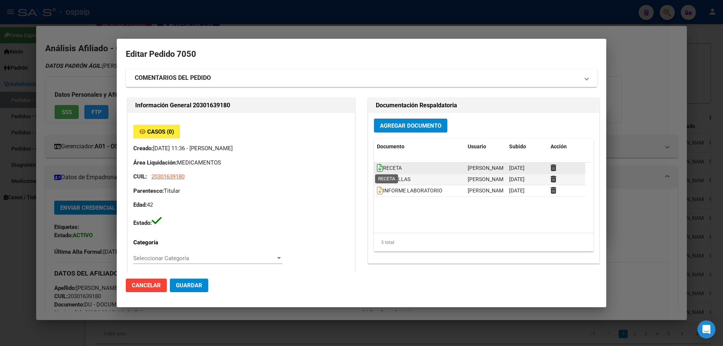
click at [378, 169] on icon at bounding box center [380, 168] width 6 height 8
click at [157, 78] on strong "COMENTARIOS DEL PEDIDO" at bounding box center [173, 77] width 76 height 9
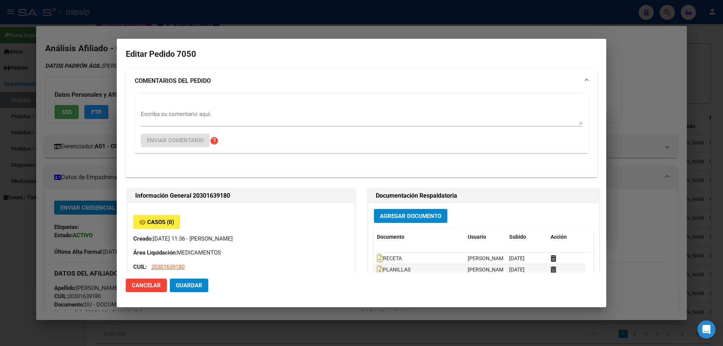
click at [153, 117] on textarea "Escriba su comentario aquí." at bounding box center [361, 117] width 441 height 15
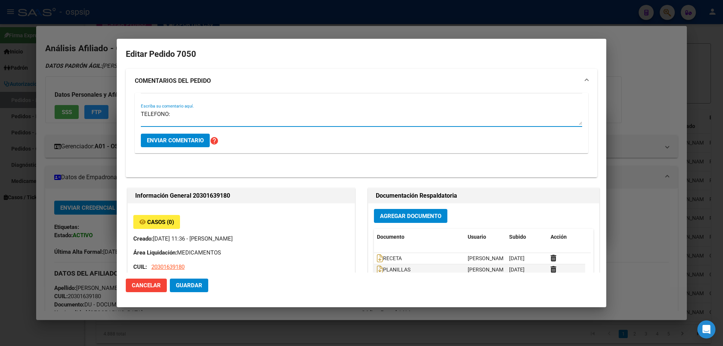
paste textarea "11 27993640"
type textarea "TELEFONO: 11 27993640"
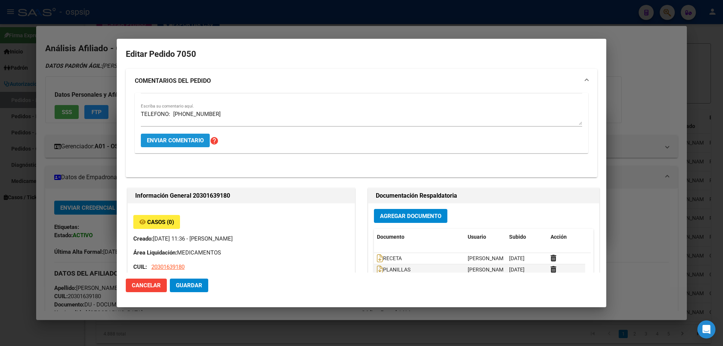
click at [185, 142] on span "Enviar comentario" at bounding box center [175, 140] width 57 height 7
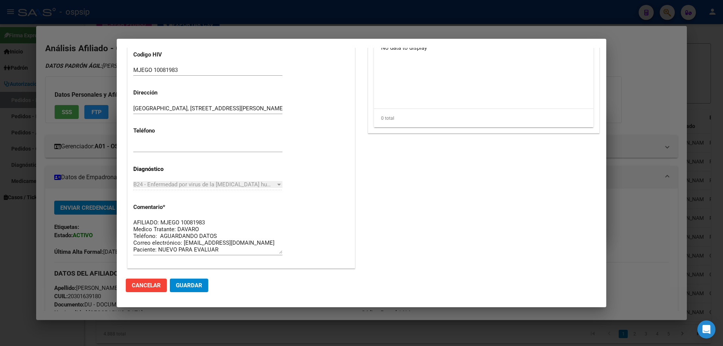
scroll to position [527, 0]
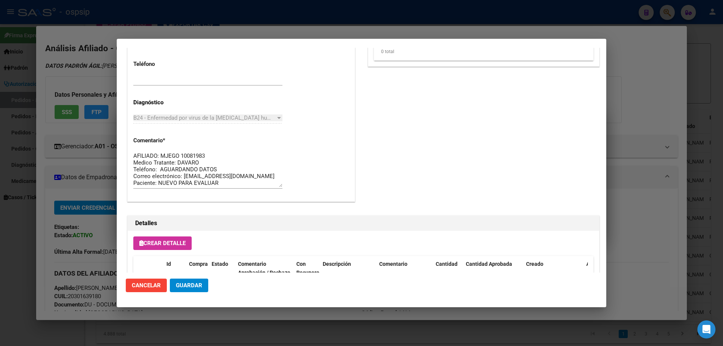
click at [219, 169] on textarea "AFILIADO: MJEGO 10081983 Medico Tratante: DAVARO Teléfono: AGUARDANDO DATOS Cor…" at bounding box center [207, 169] width 149 height 35
paste textarea "11 27993640"
type textarea "AFILIADO: MJEGO 10081983 Medico Tratante: DAVARO Teléfono: 11 27993640 Correo e…"
click at [195, 286] on span "Guardar" at bounding box center [189, 285] width 26 height 7
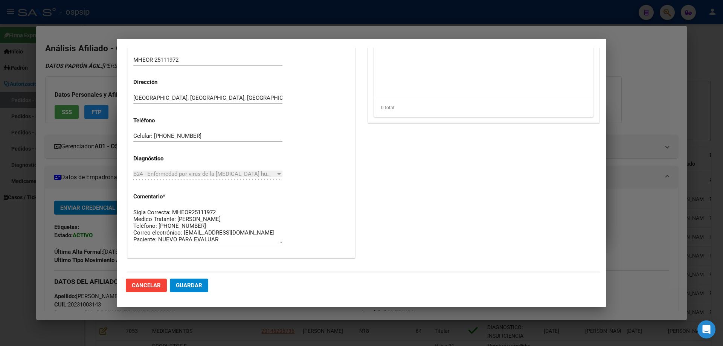
scroll to position [226, 0]
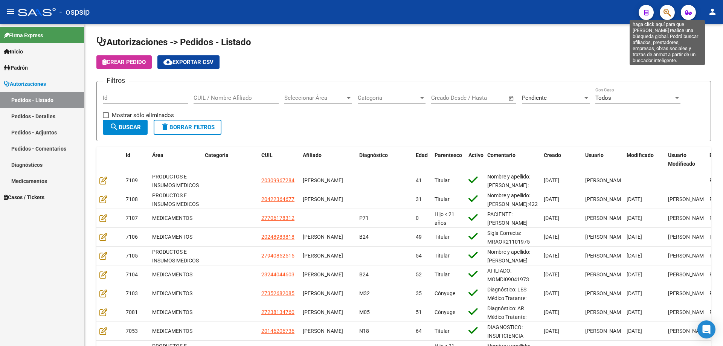
click at [666, 13] on icon "button" at bounding box center [667, 12] width 8 height 9
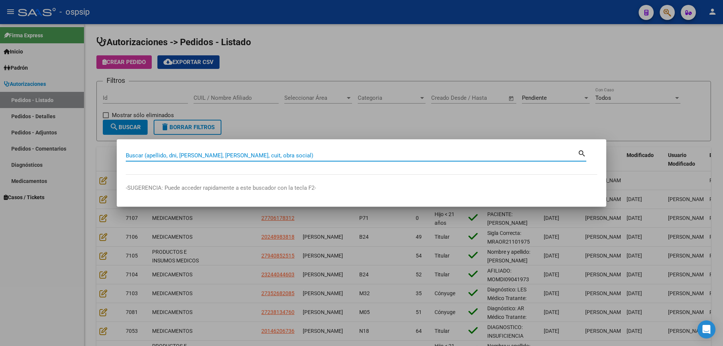
paste input "27374255156"
type input "27374255156"
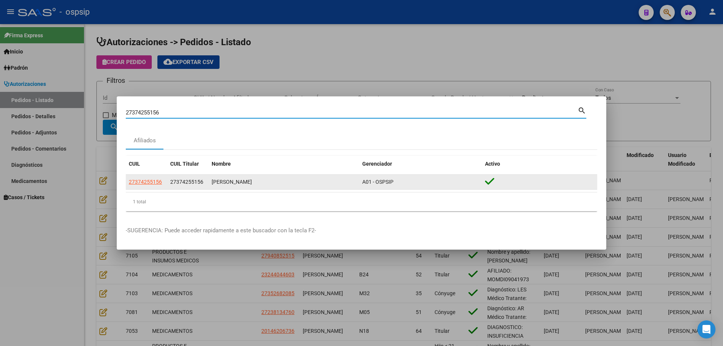
click at [154, 182] on span "27374255156" at bounding box center [145, 182] width 33 height 6
type textarea "27374255156"
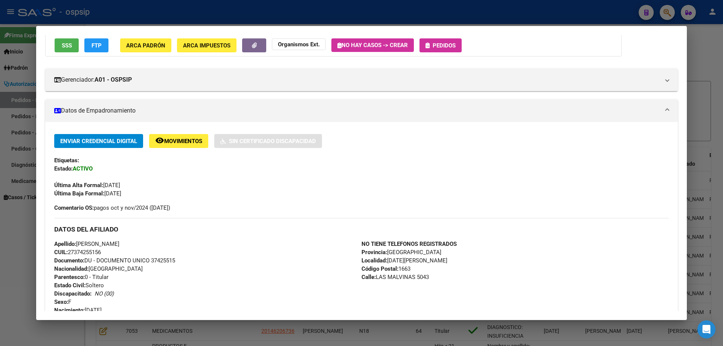
scroll to position [0, 0]
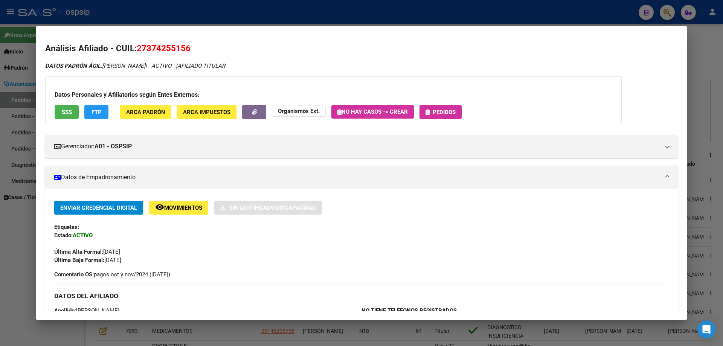
click at [451, 107] on button "Pedidos" at bounding box center [440, 112] width 42 height 14
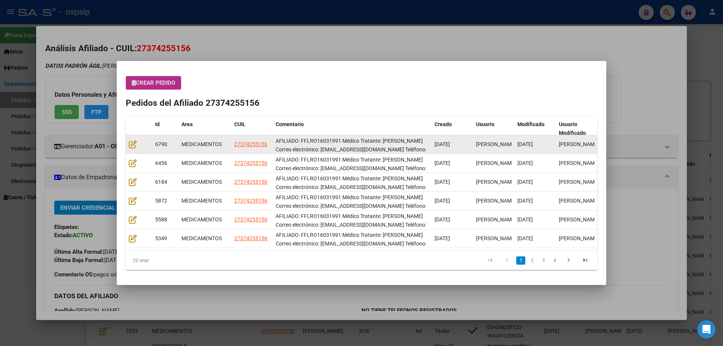
click at [132, 139] on datatable-body-cell at bounding box center [139, 144] width 26 height 18
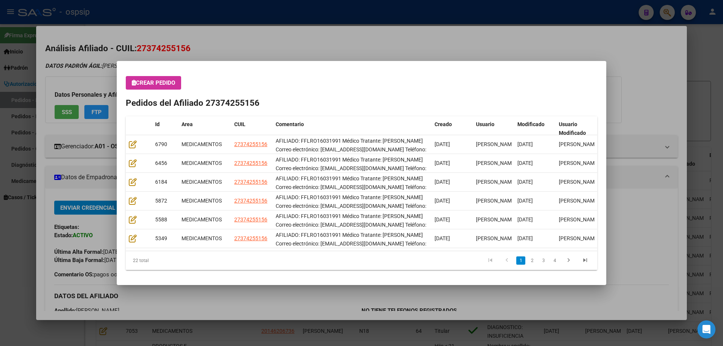
click at [157, 78] on button "Crear Pedido" at bounding box center [153, 83] width 55 height 14
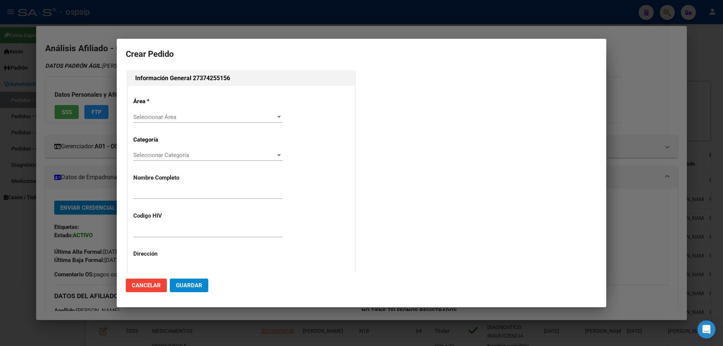
type input "[PERSON_NAME]"
type input "FFLRO16031991"
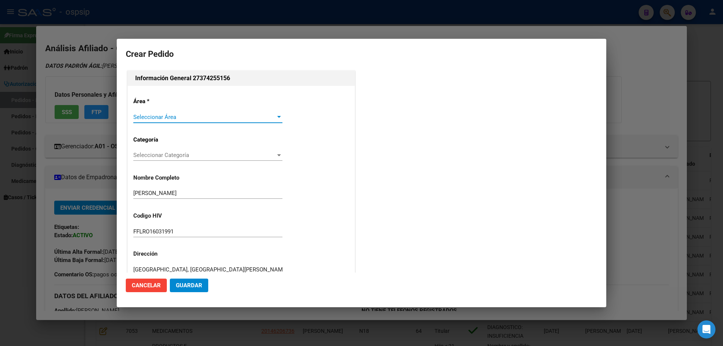
type input "[GEOGRAPHIC_DATA], [GEOGRAPHIC_DATA][PERSON_NAME], [GEOGRAPHIC_DATA] 5043"
click at [139, 119] on span "Seleccionar Área" at bounding box center [204, 117] width 142 height 7
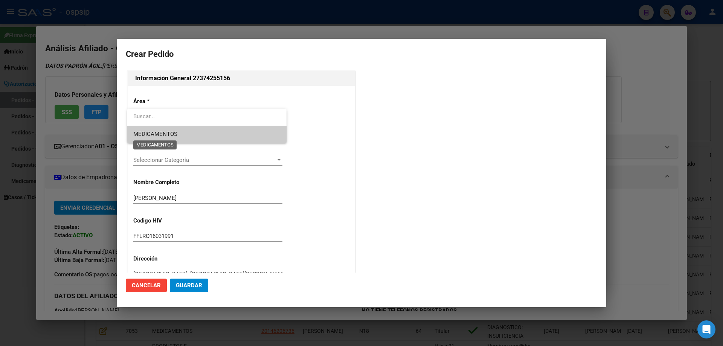
click at [155, 135] on span "MEDICAMENTOS" at bounding box center [155, 134] width 44 height 7
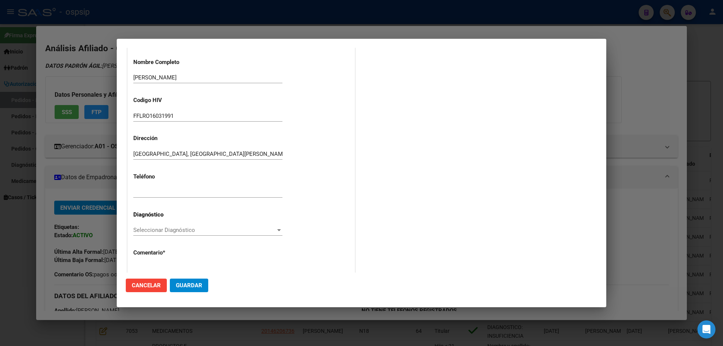
scroll to position [151, 0]
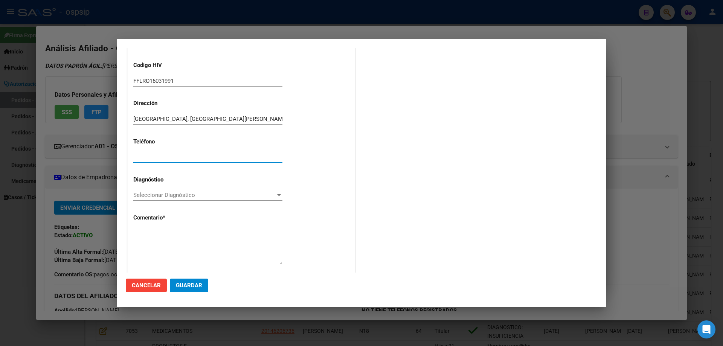
paste input "1133588683"
type input "1133588683"
click at [139, 192] on span "Seleccionar Diagnóstico" at bounding box center [204, 195] width 142 height 7
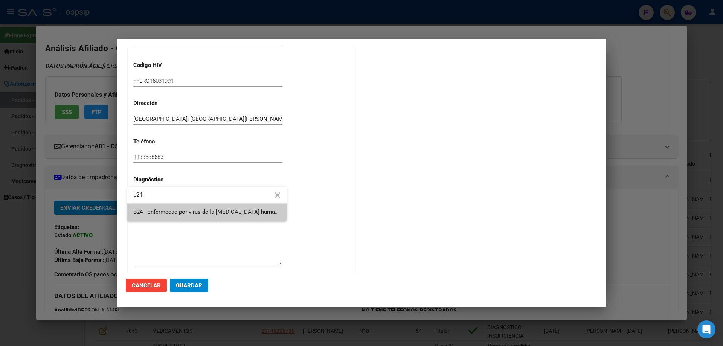
type input "b24"
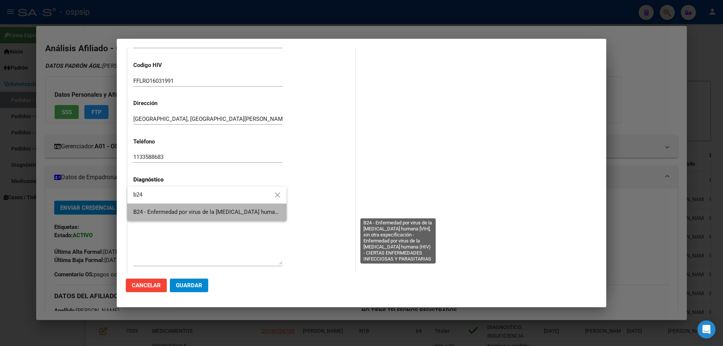
click at [168, 215] on span "B24 - Enfermedad por virus de la [MEDICAL_DATA] humana [VIH], sin otra especifi…" at bounding box center [396, 212] width 527 height 7
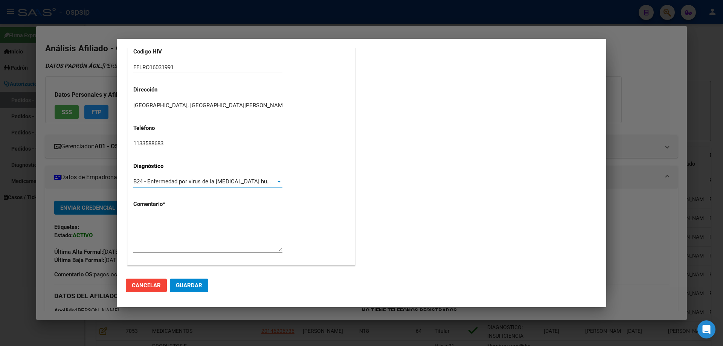
scroll to position [169, 0]
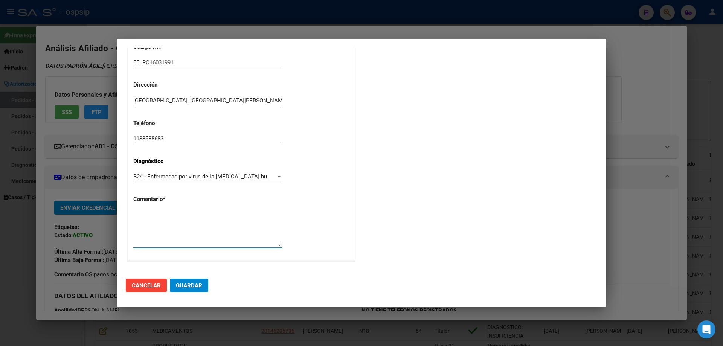
paste textarea "AFILIADO: FFLRO16031991 Médico Tratante: [PERSON_NAME] Correo electrónico: [EMA…"
type textarea "AFILIADO: FFLRO16031991 Médico Tratante: [PERSON_NAME] Correo electrónico: [EMA…"
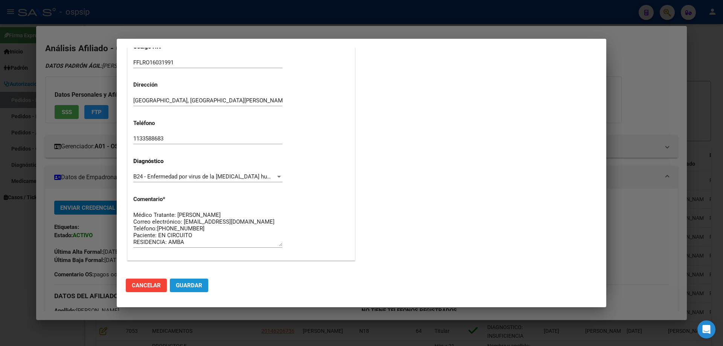
click at [191, 287] on span "Guardar" at bounding box center [189, 285] width 26 height 7
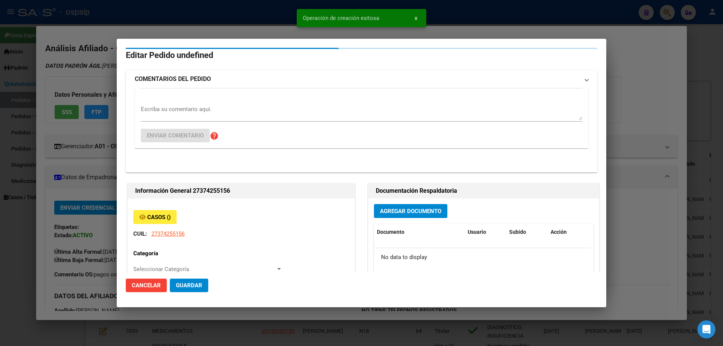
scroll to position [0, 0]
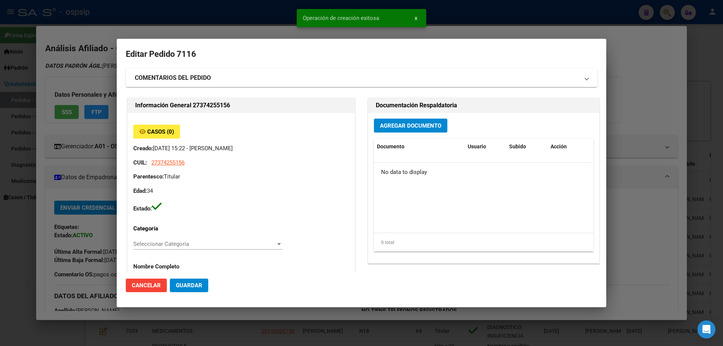
click at [401, 131] on button "Agregar Documento" at bounding box center [410, 126] width 73 height 14
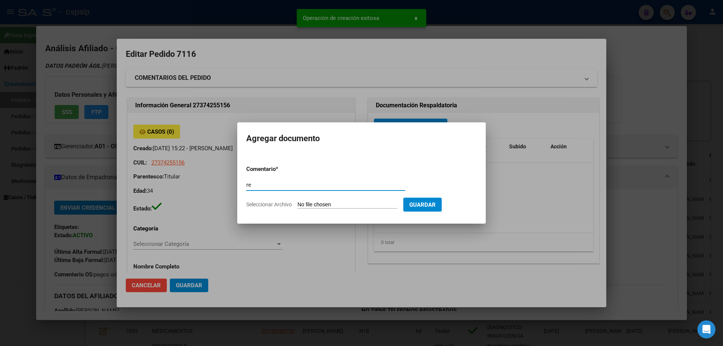
type input "r"
type input "RECETA"
click at [323, 210] on form "Comentario * RECETA Comentario Seleccionar Archivo Guardar" at bounding box center [361, 186] width 230 height 55
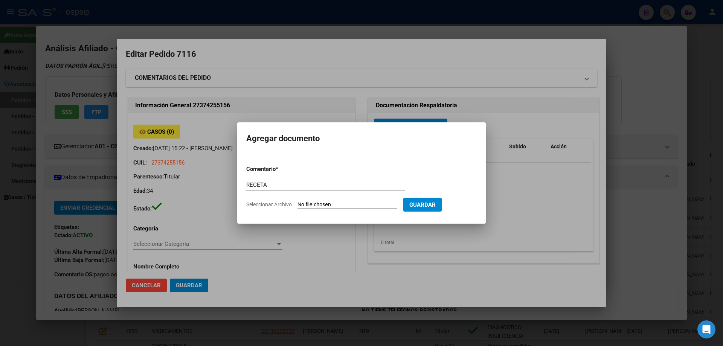
click at [322, 206] on input "Seleccionar Archivo" at bounding box center [347, 204] width 100 height 7
type input "C:\fakepath\a634bcff-78b4-4c95-b3d2-d3c5769f5b7f.pdf"
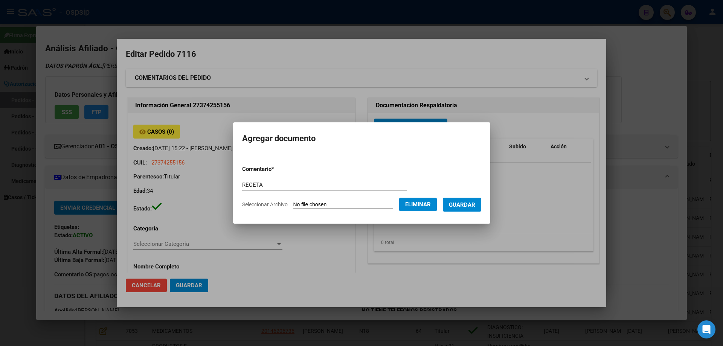
click at [464, 203] on span "Guardar" at bounding box center [462, 204] width 26 height 7
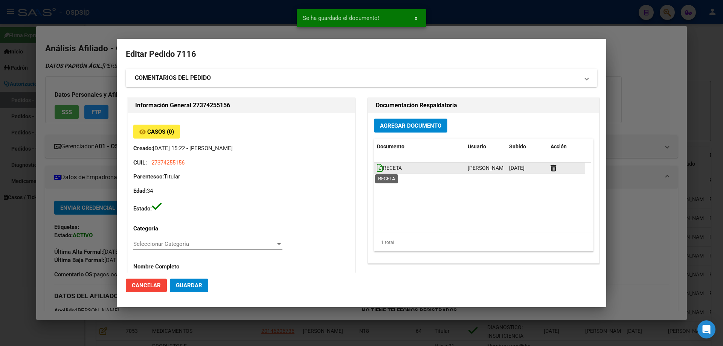
click at [377, 170] on icon at bounding box center [380, 168] width 6 height 8
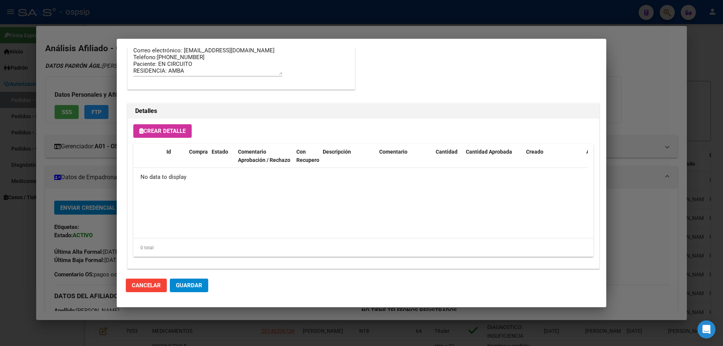
scroll to position [437, 0]
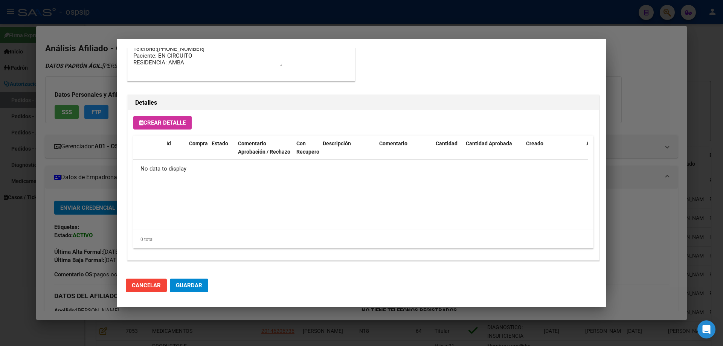
click at [170, 123] on span "Crear Detalle" at bounding box center [162, 122] width 46 height 7
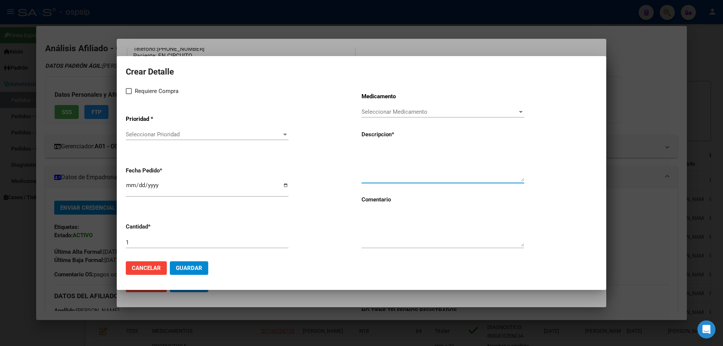
paste textarea "[MEDICAL_DATA]+[MEDICAL_DATA] 50mg/300mg comp. x 30 (DTG/3TC)"
type textarea "[MEDICAL_DATA]+[MEDICAL_DATA] 50mg/300mg comp. x 30 (DTG/3TC)"
click at [389, 229] on textarea at bounding box center [442, 228] width 163 height 35
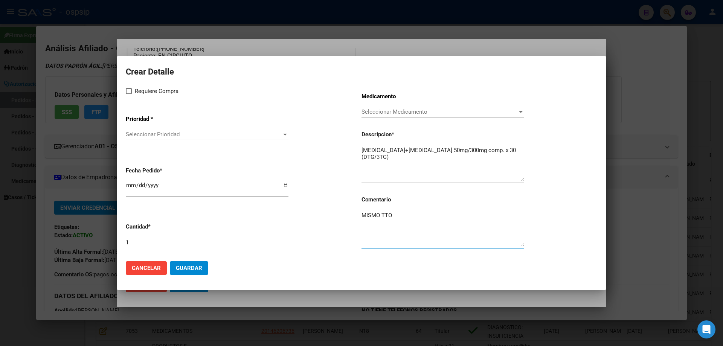
type textarea "MISMO TTO"
click at [127, 92] on span at bounding box center [129, 91] width 6 height 6
click at [128, 94] on input "Requiere Compra" at bounding box center [128, 94] width 0 height 0
checkbox input "true"
click at [145, 136] on span "Seleccionar Prioridad" at bounding box center [204, 134] width 156 height 7
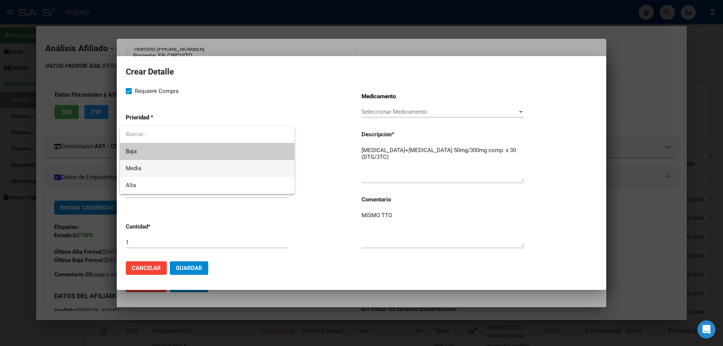
click at [147, 166] on span "Media" at bounding box center [207, 168] width 163 height 17
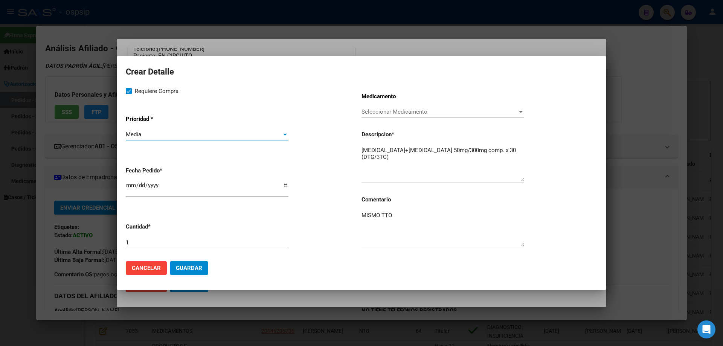
click at [133, 187] on input "[DATE]" at bounding box center [207, 188] width 163 height 12
type input "[DATE]"
click at [187, 264] on button "Guardar" at bounding box center [189, 268] width 38 height 14
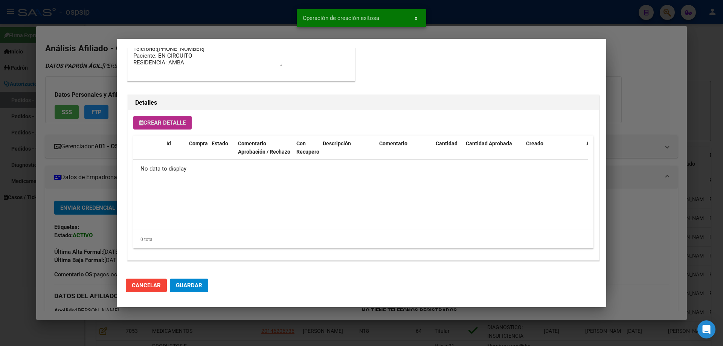
scroll to position [451, 0]
click at [194, 285] on span "Guardar" at bounding box center [189, 285] width 26 height 7
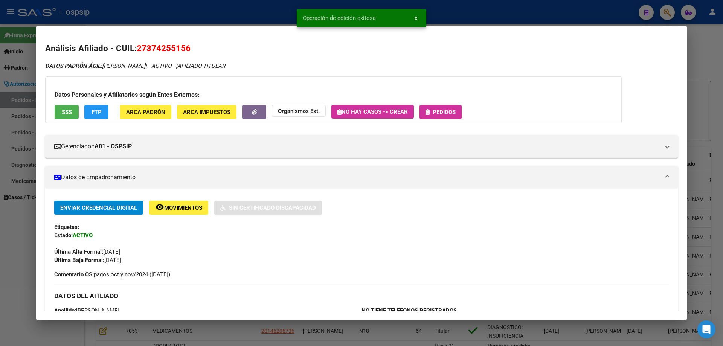
click at [441, 110] on span "Pedidos" at bounding box center [444, 112] width 23 height 7
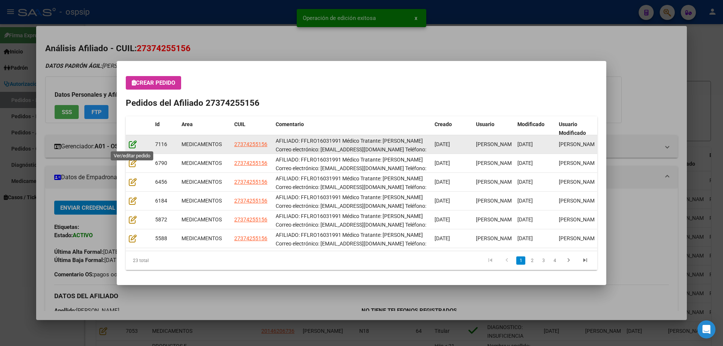
click at [130, 143] on icon at bounding box center [133, 144] width 8 height 8
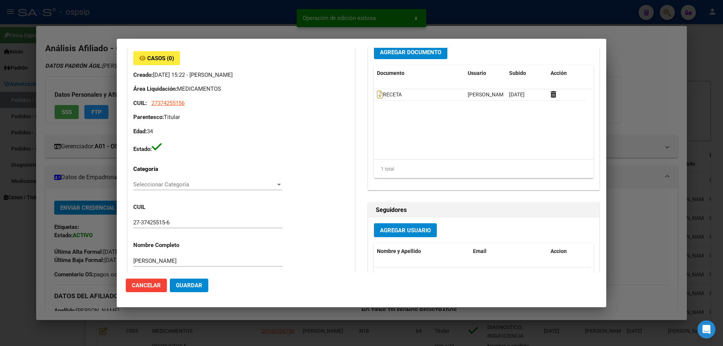
type input "[GEOGRAPHIC_DATA], [GEOGRAPHIC_DATA][PERSON_NAME], [GEOGRAPHIC_DATA] 5043"
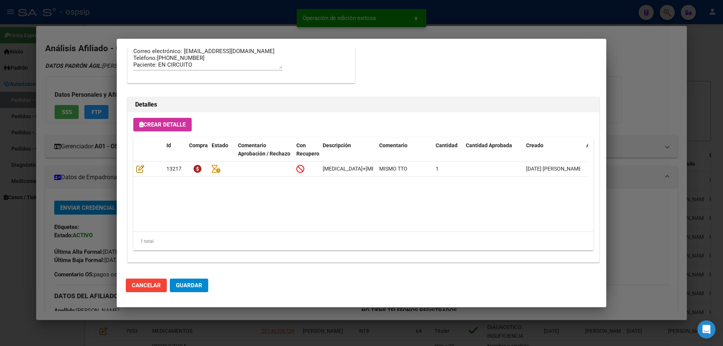
scroll to position [489, 0]
click at [198, 291] on button "Guardar" at bounding box center [189, 286] width 38 height 14
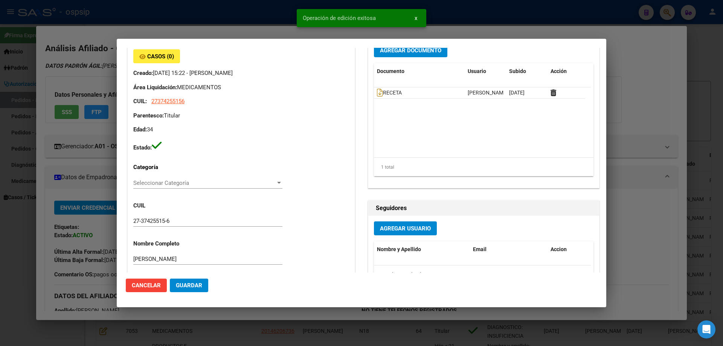
scroll to position [0, 0]
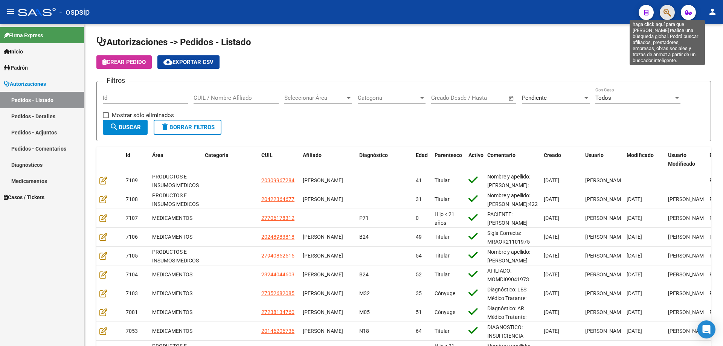
click at [664, 10] on icon "button" at bounding box center [667, 12] width 8 height 9
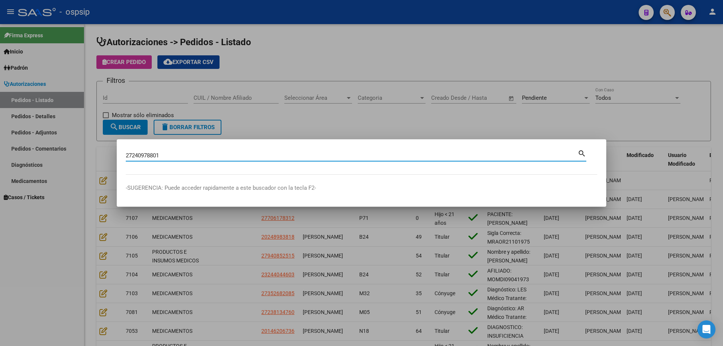
type input "27240978801"
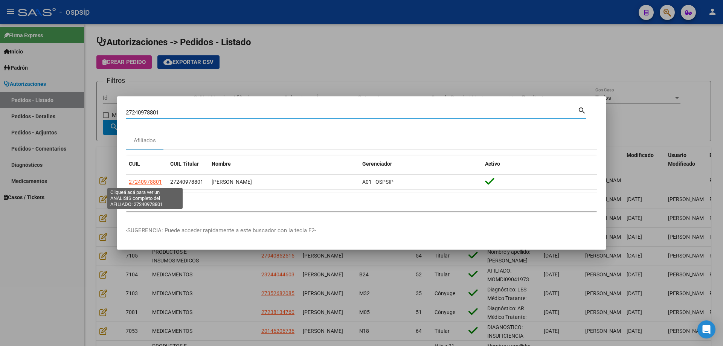
click at [144, 181] on span "27240978801" at bounding box center [145, 182] width 33 height 6
type textarea "27240978801"
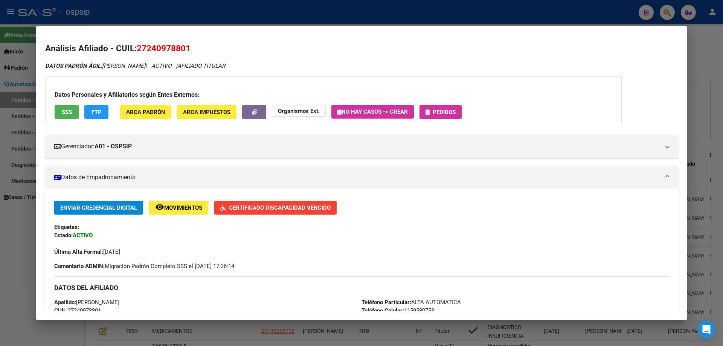
click at [461, 108] on button "Pedidos" at bounding box center [440, 112] width 42 height 14
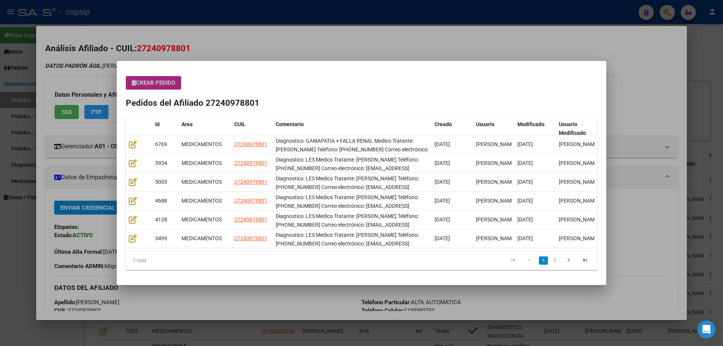
click at [158, 87] on button "Crear Pedido" at bounding box center [153, 83] width 55 height 14
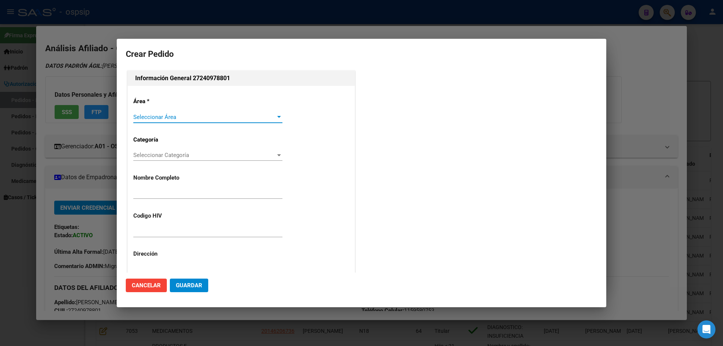
type input "[PERSON_NAME]"
type input "NO CORREESPONDE"
type input "[GEOGRAPHIC_DATA], [GEOGRAPHIC_DATA][PERSON_NAME] 1529"
type input "Particular: ALTA AUTOMATICACelular: 1159580753"
type input "[PERSON_NAME], LAS [PERSON_NAME], TACUARI 69"
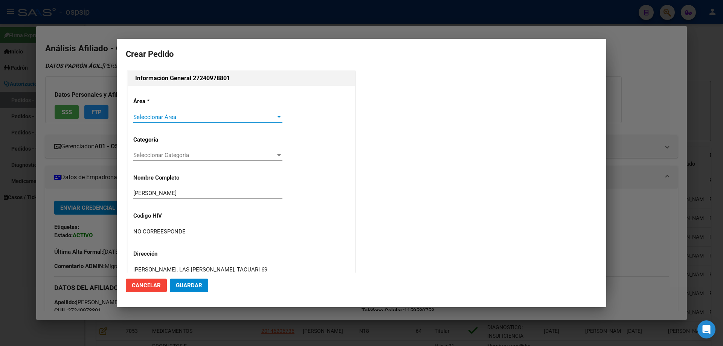
click at [154, 119] on span "Seleccionar Área" at bounding box center [204, 117] width 142 height 7
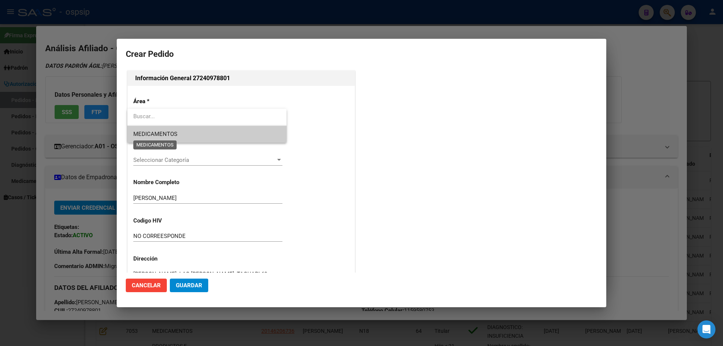
click at [157, 134] on span "MEDICAMENTOS" at bounding box center [155, 134] width 44 height 7
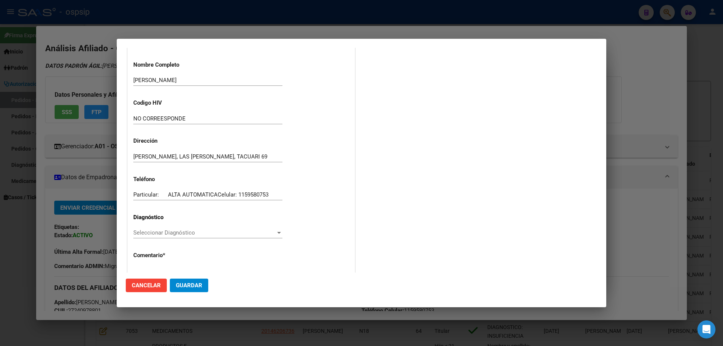
scroll to position [151, 0]
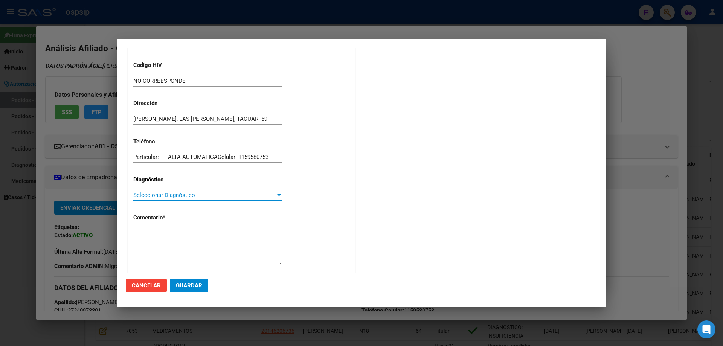
click at [148, 198] on span "Seleccionar Diagnóstico" at bounding box center [204, 195] width 142 height 7
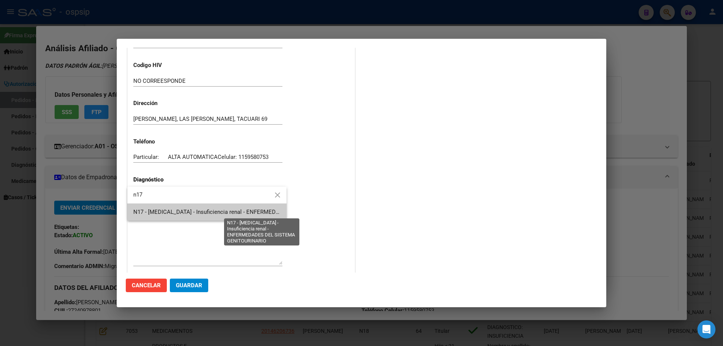
type input "n17"
click at [150, 215] on span "N17 - [MEDICAL_DATA] - Insuficiencia renal - ENFERMEDADES DEL SISTEMA GENITOURI…" at bounding box center [253, 212] width 240 height 7
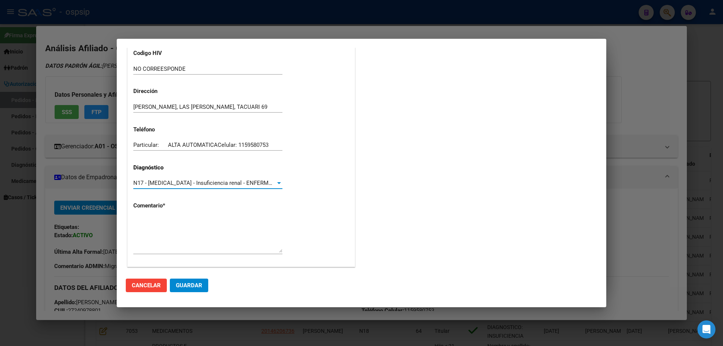
scroll to position [169, 0]
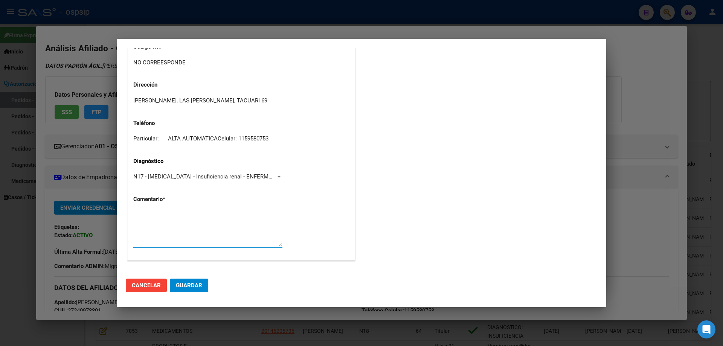
paste textarea "Diagnostico: GAMAPATIA + FALLA RENAL Medico Tratante: VALERIA DROUET Teléfono: …"
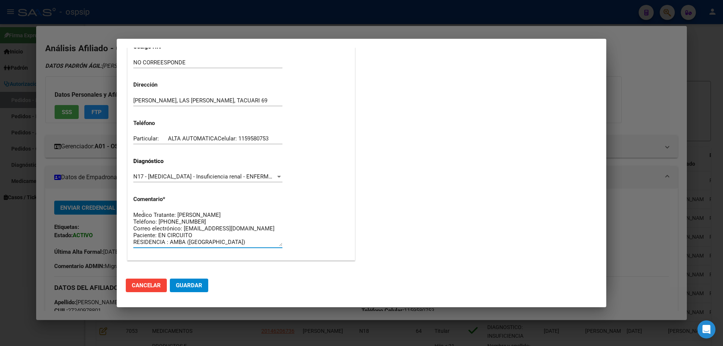
scroll to position [0, 0]
click at [227, 221] on textarea "Diagnostico: GAMAPATIA + FALLA RENAL Medico Tratante: VALERIA DROUET Teléfono: …" at bounding box center [207, 228] width 149 height 35
click at [180, 219] on textarea "Diagnostico: GAMAPATIA + FALLA RENAL Medico Tratante: fondevilla Teléfono: 11-5…" at bounding box center [207, 228] width 149 height 35
type textarea "Diagnostico: GAMAPATIA + FALLA RENAL Medico Tratante: Fondevilla Teléfono: 11-5…"
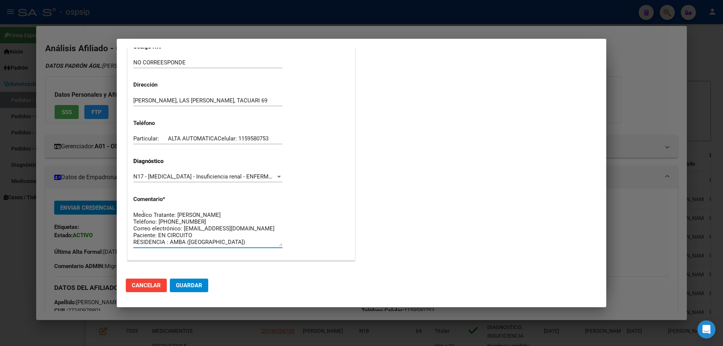
click at [191, 292] on button "Guardar" at bounding box center [189, 286] width 38 height 14
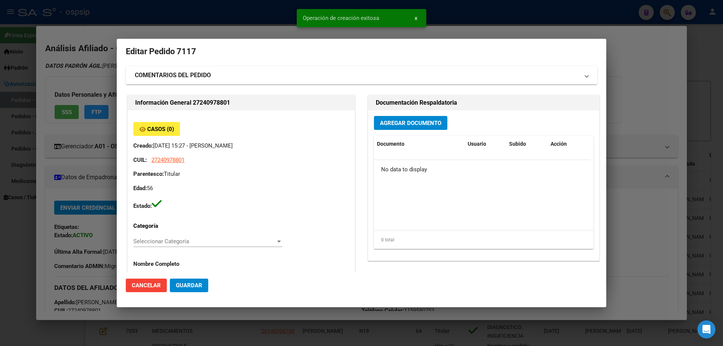
scroll to position [0, 0]
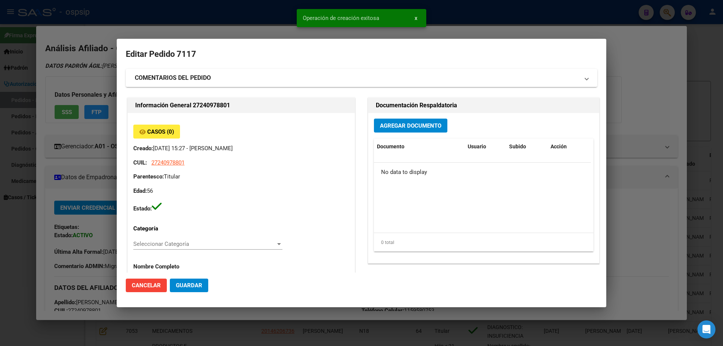
click at [397, 122] on span "Agregar Documento" at bounding box center [410, 125] width 61 height 7
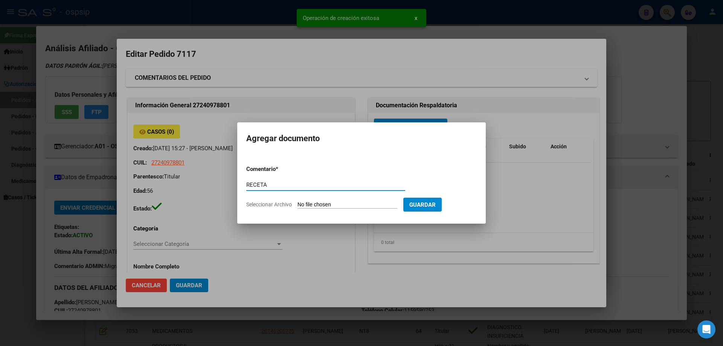
type input "RECETA"
click at [329, 199] on form "Comentario * RECETA Comentario Seleccionar Archivo Guardar" at bounding box center [361, 186] width 230 height 55
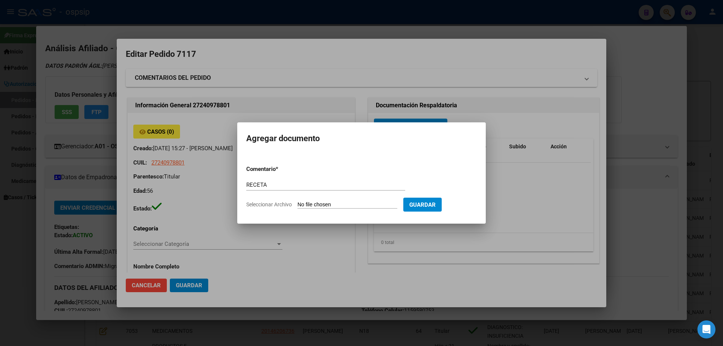
click at [329, 203] on input "Seleccionar Archivo" at bounding box center [347, 204] width 100 height 7
type input "C:\fakepath\requena receta.jpg"
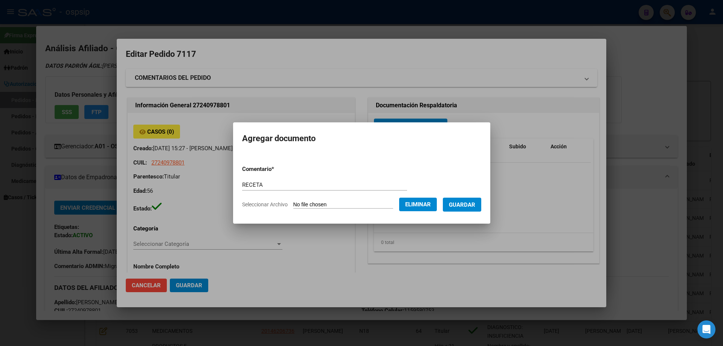
click at [462, 203] on span "Guardar" at bounding box center [462, 204] width 26 height 7
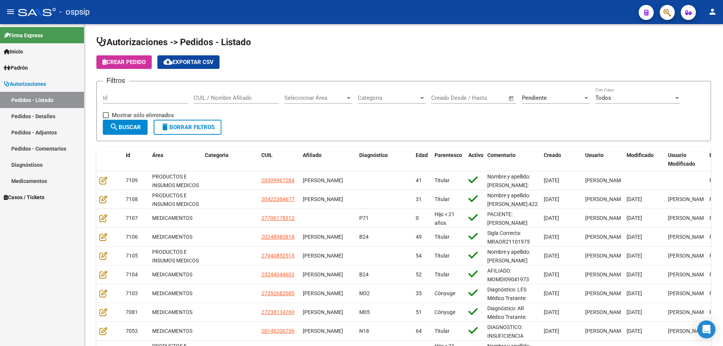
click at [666, 9] on icon "button" at bounding box center [667, 12] width 8 height 9
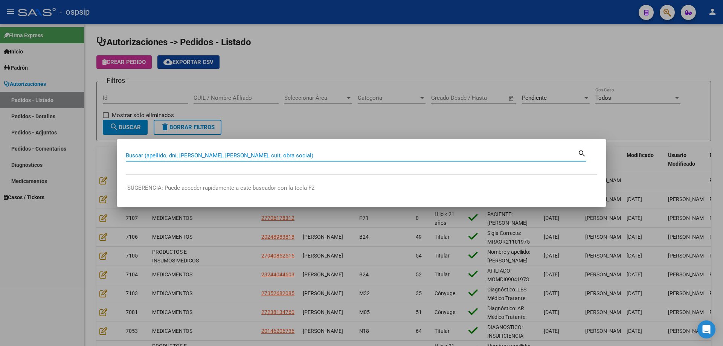
paste input "27535345029"
type input "27535345029"
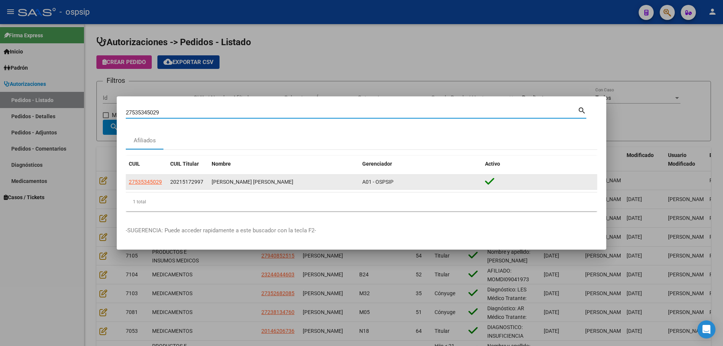
click at [144, 186] on app-link-go-to "27535345029" at bounding box center [145, 182] width 33 height 9
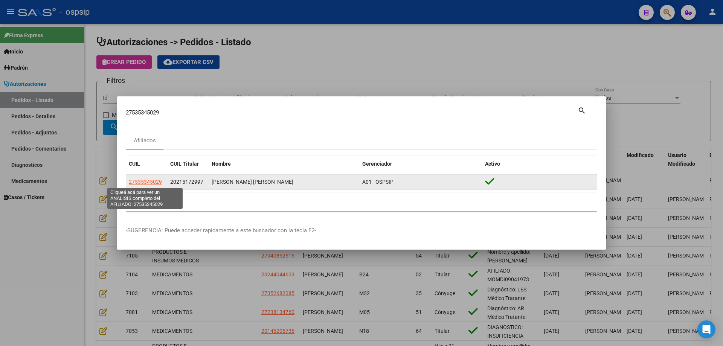
click at [148, 181] on span "27535345029" at bounding box center [145, 182] width 33 height 6
type textarea "27535345029"
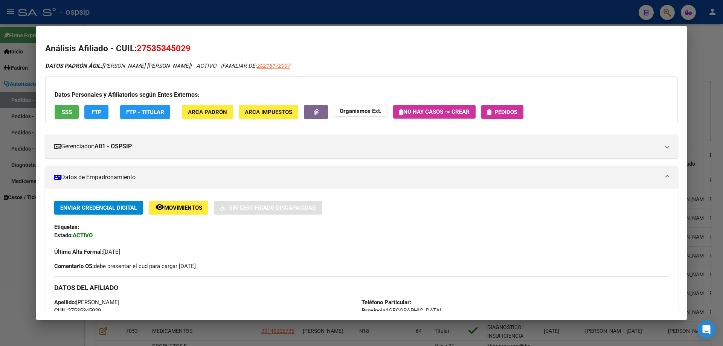
click at [507, 116] on button "Pedidos" at bounding box center [502, 112] width 42 height 14
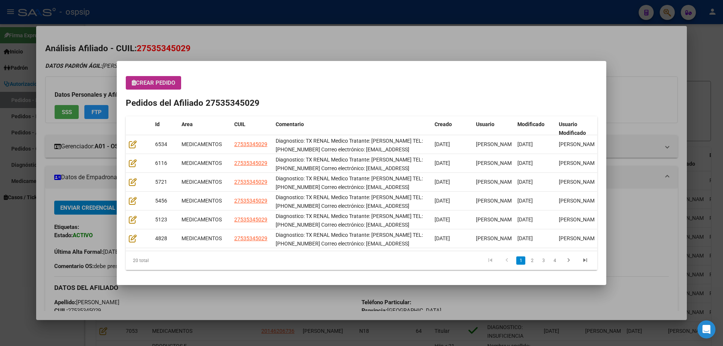
click at [162, 89] on button "Crear Pedido" at bounding box center [153, 83] width 55 height 14
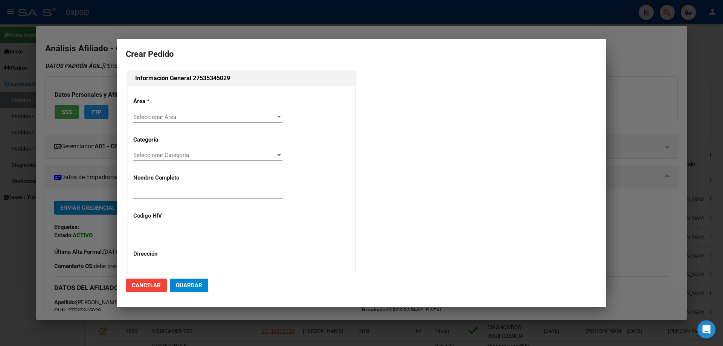
type input "[PERSON_NAME]"
type input "NO CORRESPONDE"
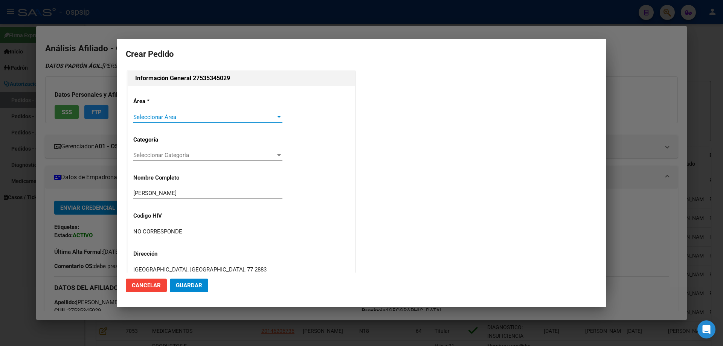
type input "[GEOGRAPHIC_DATA], [GEOGRAPHIC_DATA], 77 2883"
click at [157, 116] on span "Seleccionar Área" at bounding box center [204, 117] width 142 height 7
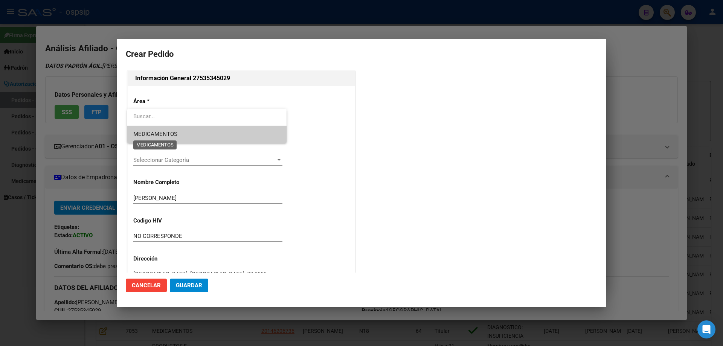
click at [157, 136] on span "MEDICAMENTOS" at bounding box center [155, 134] width 44 height 7
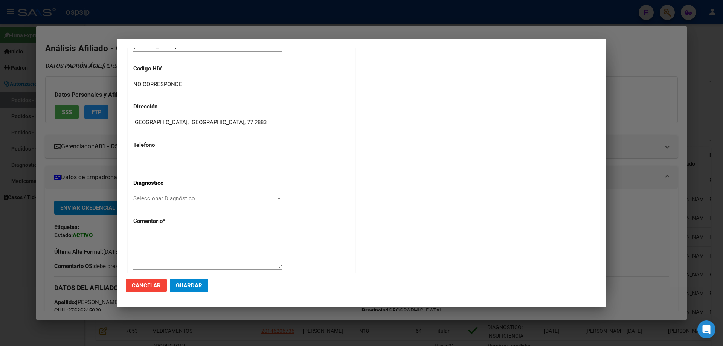
scroll to position [151, 0]
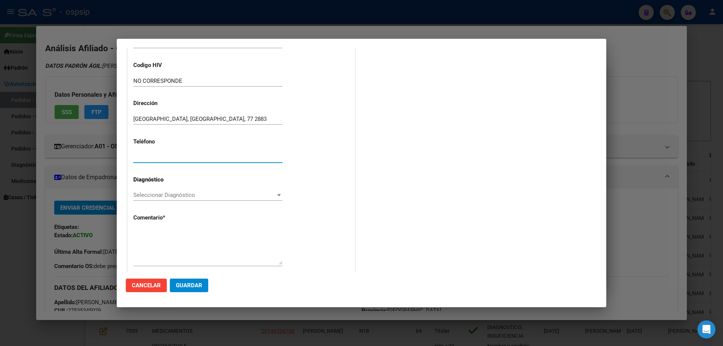
paste input "[PHONE_NUMBER]"
type input "[PHONE_NUMBER]"
click at [148, 198] on span "Seleccionar Diagnóstico" at bounding box center [204, 195] width 142 height 7
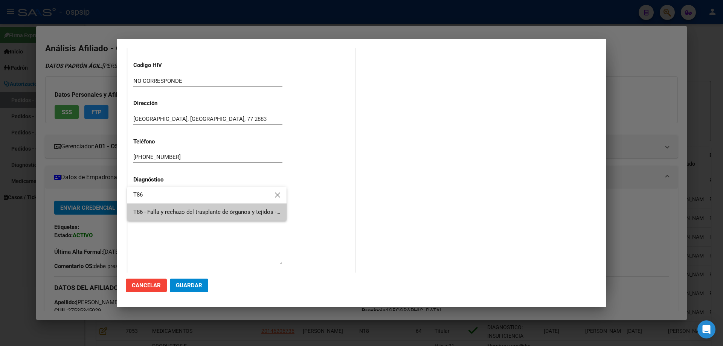
type input "T86"
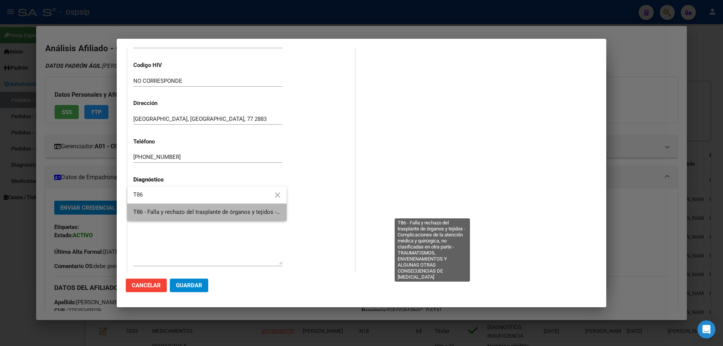
click at [150, 209] on span "T86 - Falla y rechazo del trasplante de órganos y tejidos - Complicaciones de l…" at bounding box center [435, 212] width 605 height 7
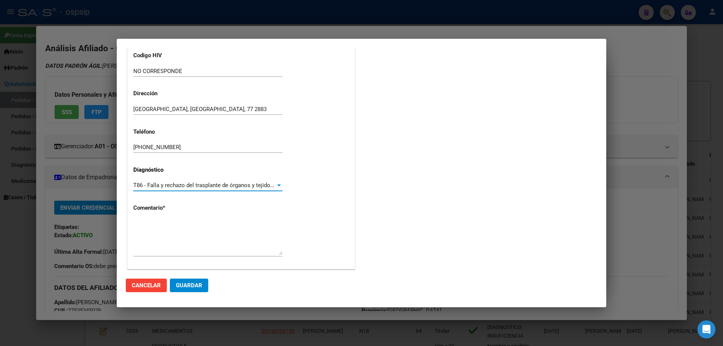
scroll to position [169, 0]
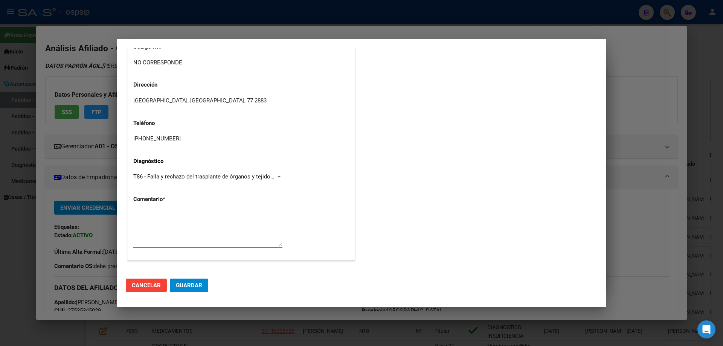
paste textarea "Diagnostico: TX RENAL Medico Tratante: [PERSON_NAME] TEL: [PHONE_NUMBER] Correo…"
type textarea "Diagnostico: TX RENAL Medico Tratante: [PERSON_NAME] TEL: [PHONE_NUMBER] Correo…"
click at [199, 284] on span "Guardar" at bounding box center [189, 285] width 26 height 7
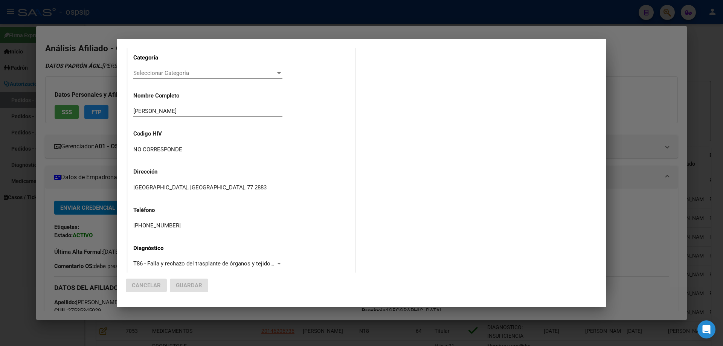
scroll to position [0, 0]
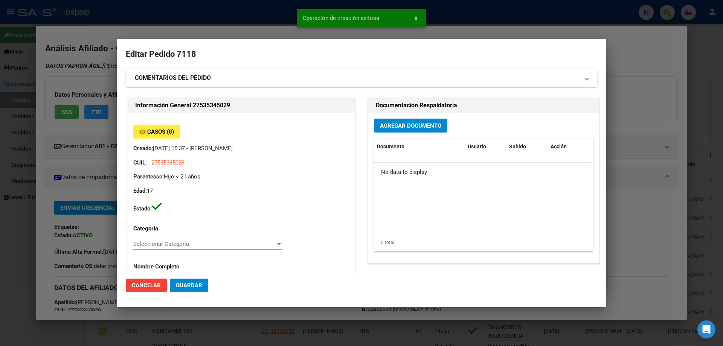
click at [414, 122] on span "Agregar Documento" at bounding box center [410, 125] width 61 height 7
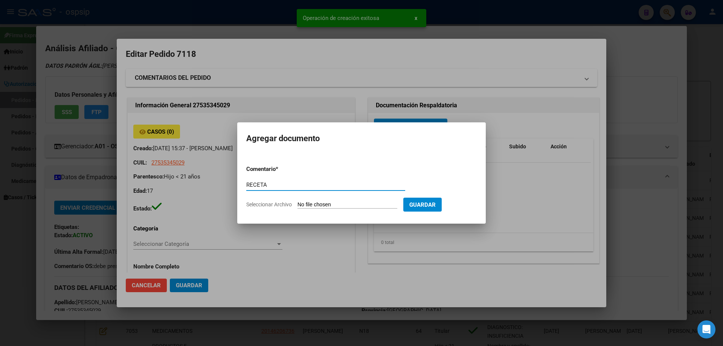
type input "RECETA"
click at [325, 209] on form "Comentario * RECETA Comentario Seleccionar Archivo Guardar" at bounding box center [361, 186] width 230 height 55
click at [326, 209] on form "Comentario * RECETA Comentario Seleccionar Archivo Guardar" at bounding box center [361, 186] width 230 height 55
click at [329, 205] on input "Seleccionar Archivo" at bounding box center [347, 204] width 100 height 7
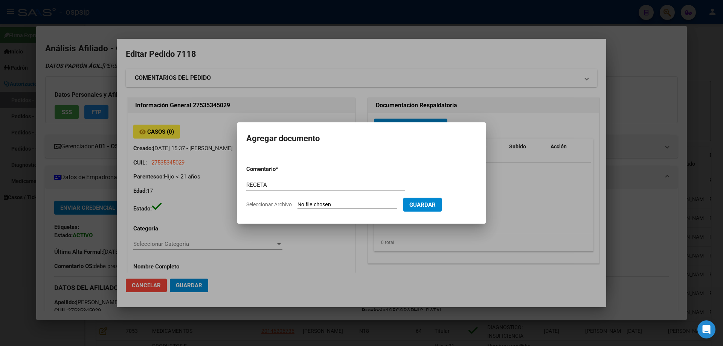
type input "C:\fakepath\alto costo.jpg"
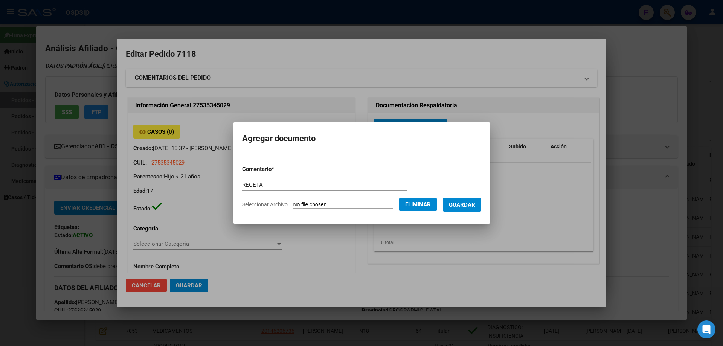
click at [474, 207] on span "Guardar" at bounding box center [462, 204] width 26 height 7
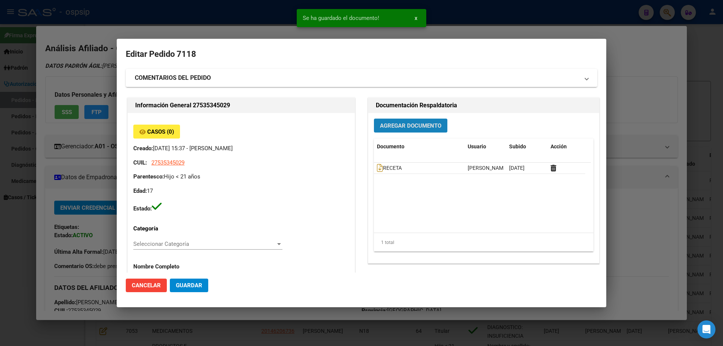
click at [396, 128] on span "Agregar Documento" at bounding box center [410, 125] width 61 height 7
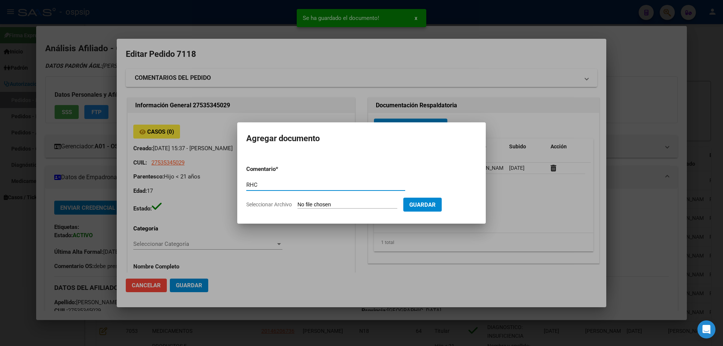
type input "RHC"
click at [318, 208] on input "Seleccionar Archivo" at bounding box center [347, 204] width 100 height 7
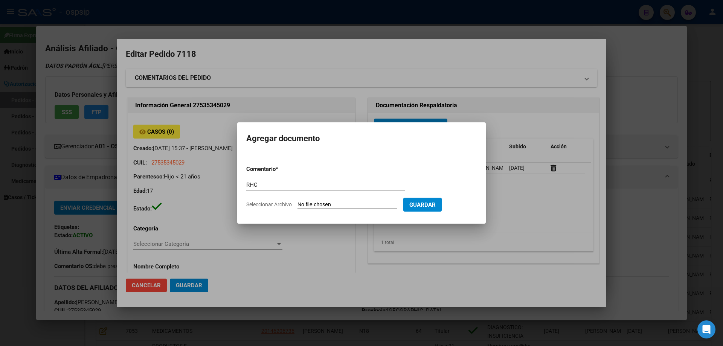
type input "C:\fakepath\rhc (113).jpg"
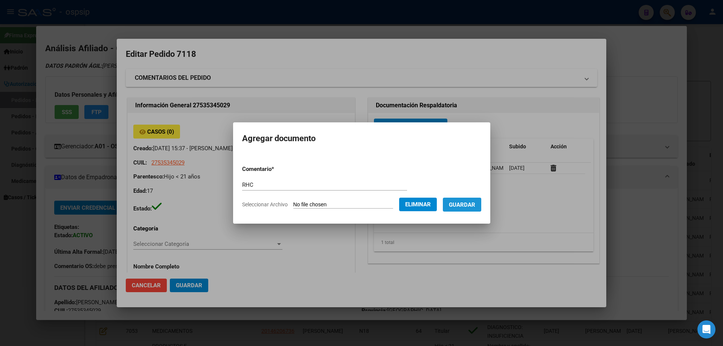
click at [468, 206] on span "Guardar" at bounding box center [462, 204] width 26 height 7
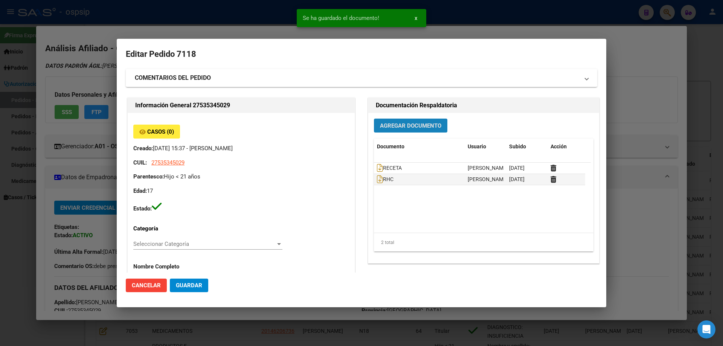
click at [398, 127] on span "Agregar Documento" at bounding box center [410, 125] width 61 height 7
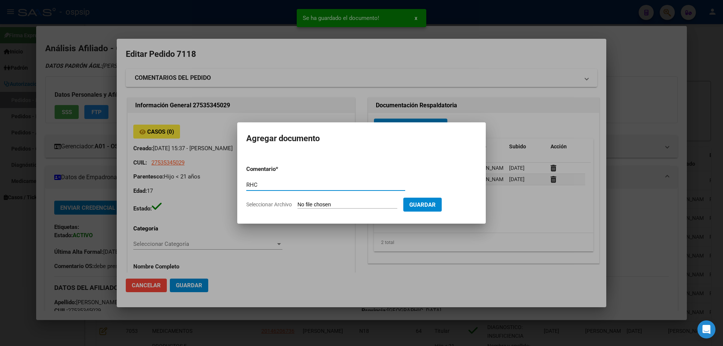
type input "RHC"
click at [329, 204] on input "Seleccionar Archivo" at bounding box center [347, 204] width 100 height 7
type input "C:\fakepath\rhc (114).jpg"
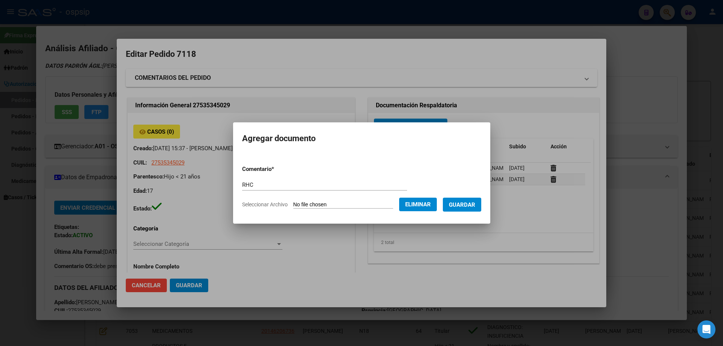
click at [475, 210] on button "Guardar" at bounding box center [462, 205] width 38 height 14
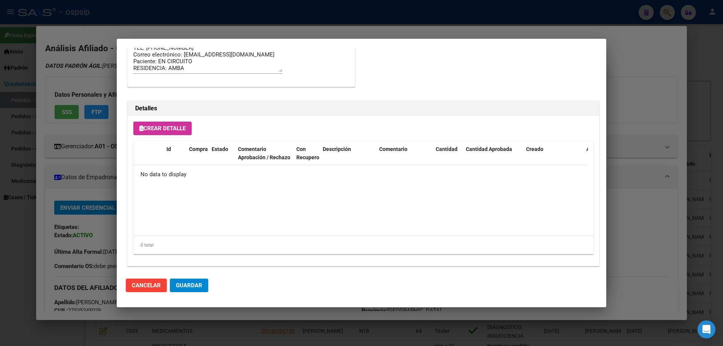
scroll to position [437, 0]
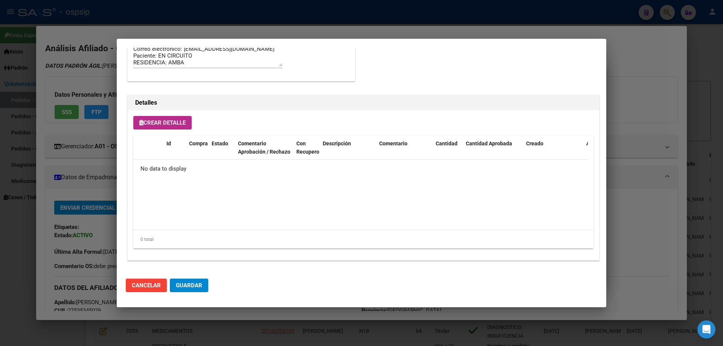
click at [179, 126] on button "Crear Detalle" at bounding box center [162, 123] width 58 height 14
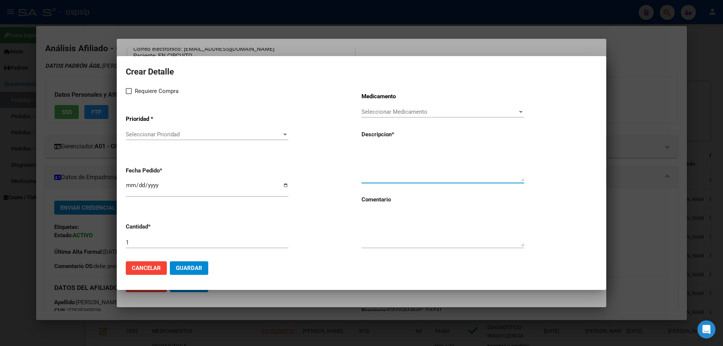
paste textarea "[MEDICAL_DATA] SODICO 360 mg comp.gastr.x 120"
type textarea "[MEDICAL_DATA] SODICO 360 mg comp.gastr.x 120"
click at [410, 224] on textarea at bounding box center [442, 228] width 163 height 35
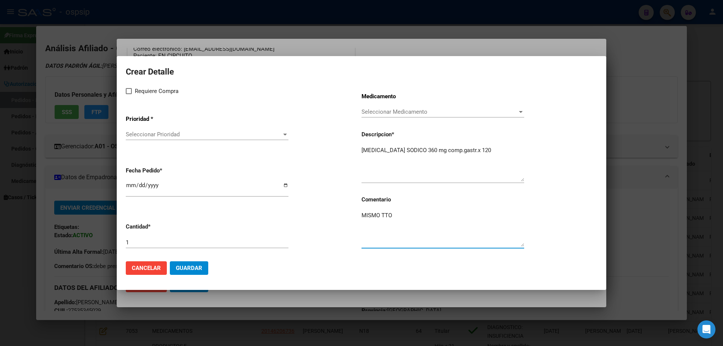
type textarea "MISMO TTO"
click at [135, 94] on span "Requiere Compra" at bounding box center [157, 91] width 44 height 9
click at [129, 94] on input "Requiere Compra" at bounding box center [128, 94] width 0 height 0
checkbox input "true"
click at [147, 134] on span "Seleccionar Prioridad" at bounding box center [204, 134] width 156 height 7
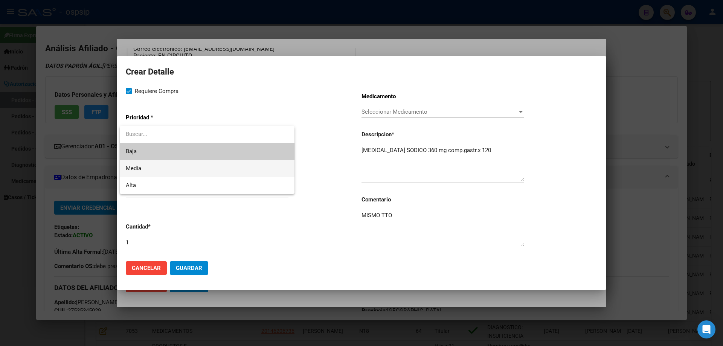
click at [156, 171] on span "Media" at bounding box center [207, 168] width 163 height 17
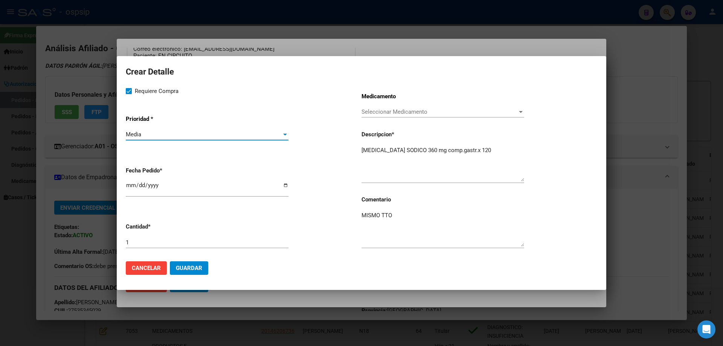
click at [127, 187] on input "[DATE]" at bounding box center [207, 188] width 163 height 12
type input "[DATE]"
click at [191, 264] on button "Guardar" at bounding box center [189, 268] width 38 height 14
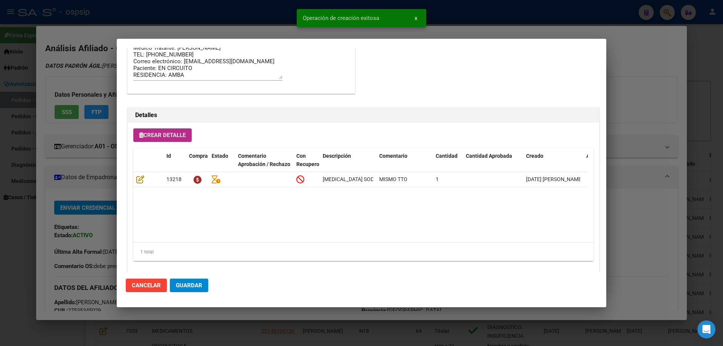
scroll to position [451, 0]
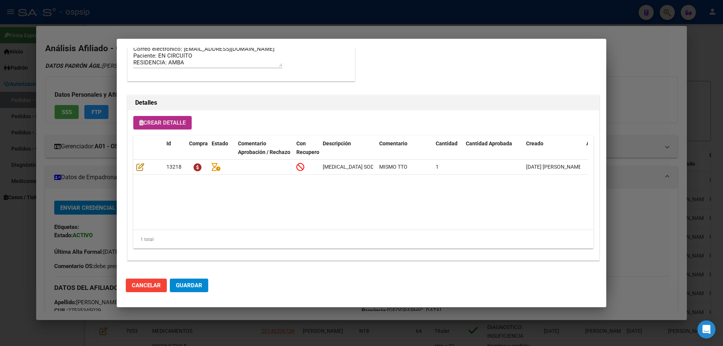
click at [183, 126] on button "Crear Detalle" at bounding box center [162, 123] width 58 height 14
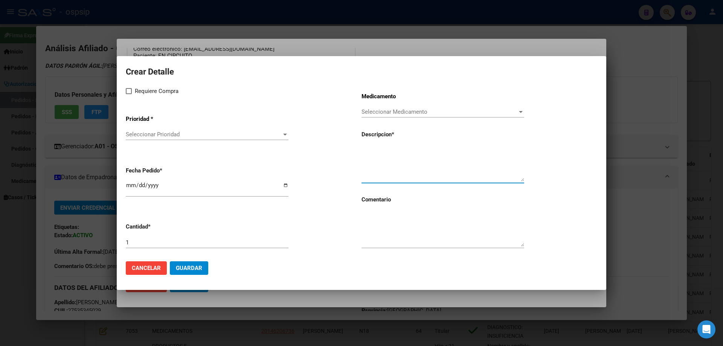
paste textarea "[MEDICAL_DATA] SóDICO 180 MG X 120 COMP."
click at [483, 146] on textarea "[MEDICAL_DATA] SóDICO 180 MG X 120 COMP." at bounding box center [442, 163] width 163 height 35
type textarea "[MEDICAL_DATA] SóDICO 180 MG X 120 COMP."
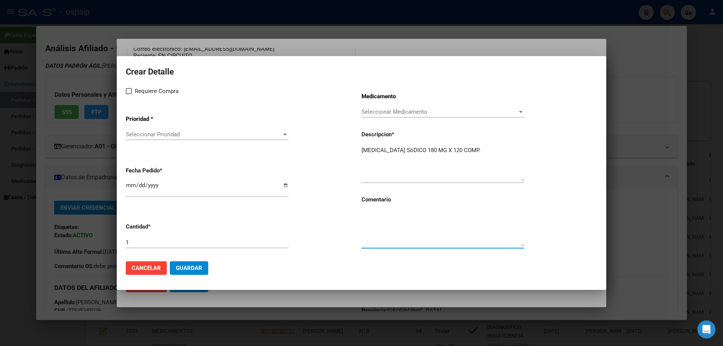
click at [389, 227] on textarea at bounding box center [442, 228] width 163 height 35
type textarea "MISMO TTO"
click at [131, 94] on label "Requiere Compra" at bounding box center [152, 91] width 53 height 9
click at [129, 94] on input "Requiere Compra" at bounding box center [128, 94] width 0 height 0
checkbox input "true"
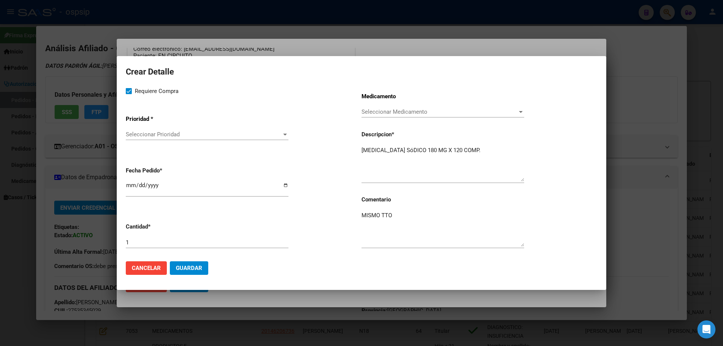
click at [145, 144] on div "Seleccionar Prioridad Seleccionar Prioridad" at bounding box center [207, 138] width 163 height 18
click at [146, 138] on div "Seleccionar Prioridad Seleccionar Prioridad" at bounding box center [207, 134] width 163 height 11
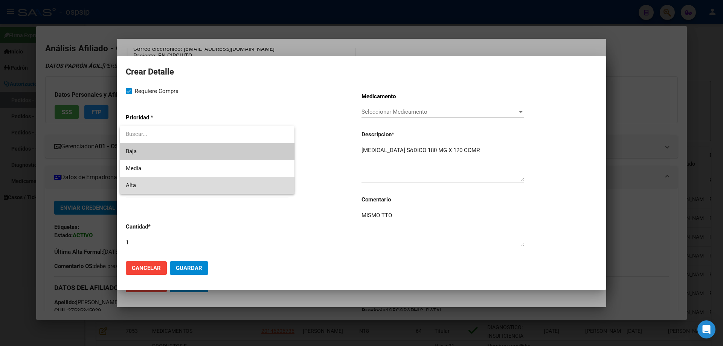
click at [148, 177] on span "Alta" at bounding box center [207, 185] width 163 height 17
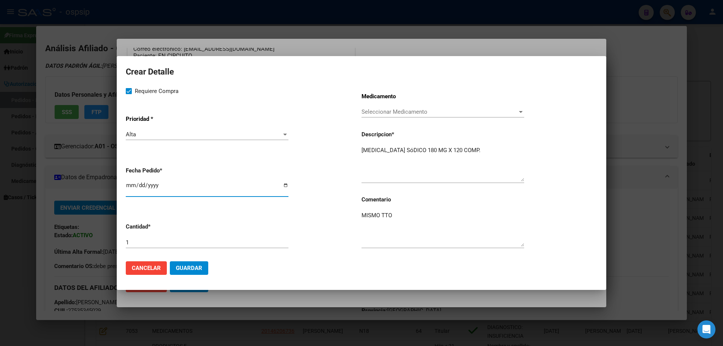
click at [127, 186] on input "[DATE]" at bounding box center [207, 188] width 163 height 12
type input "[DATE]"
click at [197, 271] on span "Guardar" at bounding box center [189, 268] width 26 height 7
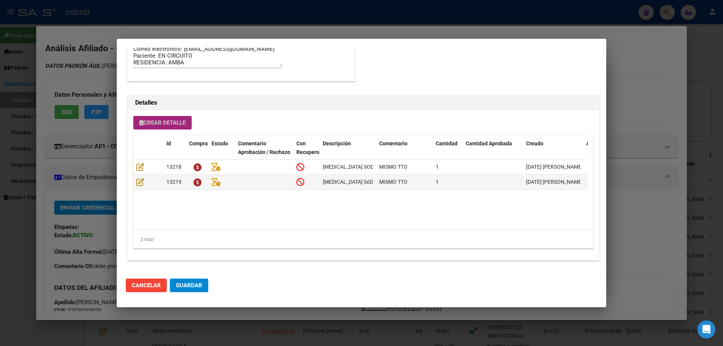
click at [183, 126] on span "Crear Detalle" at bounding box center [162, 122] width 46 height 7
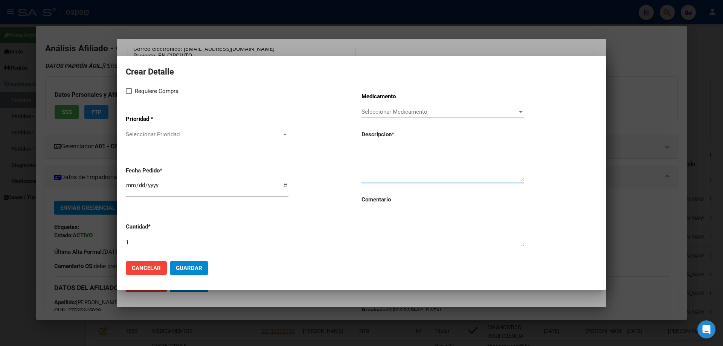
paste textarea "[MEDICAL_DATA] 1 mg caps.x 100"
type textarea "[MEDICAL_DATA] 1 mg caps.x 100"
click at [145, 237] on div "1" at bounding box center [207, 242] width 163 height 11
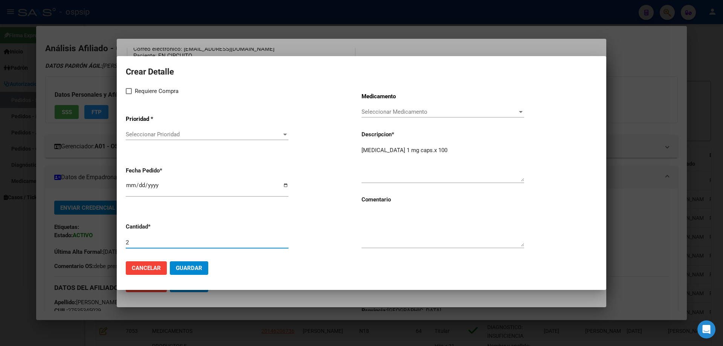
type input "2"
click at [392, 233] on textarea at bounding box center [442, 228] width 163 height 35
type textarea "MISMO TTO"
click at [128, 91] on span at bounding box center [129, 91] width 6 height 6
click at [128, 94] on input "Requiere Compra" at bounding box center [128, 94] width 0 height 0
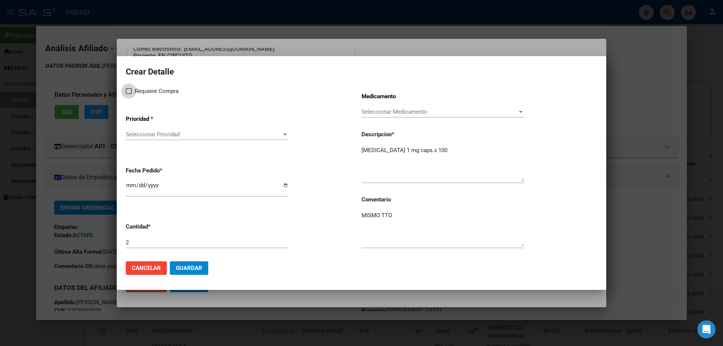
checkbox input "true"
click at [152, 133] on span "Seleccionar Prioridad" at bounding box center [204, 134] width 156 height 7
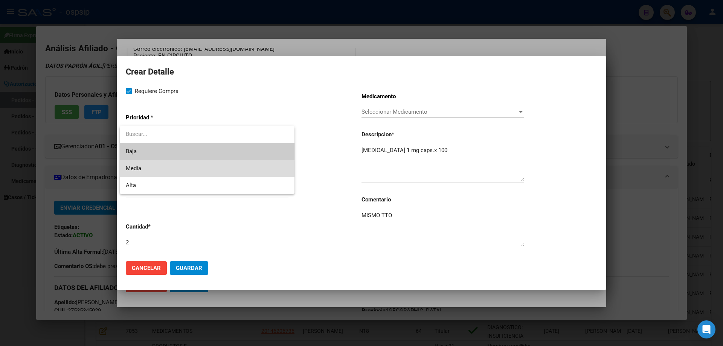
click at [150, 171] on span "Media" at bounding box center [207, 168] width 163 height 17
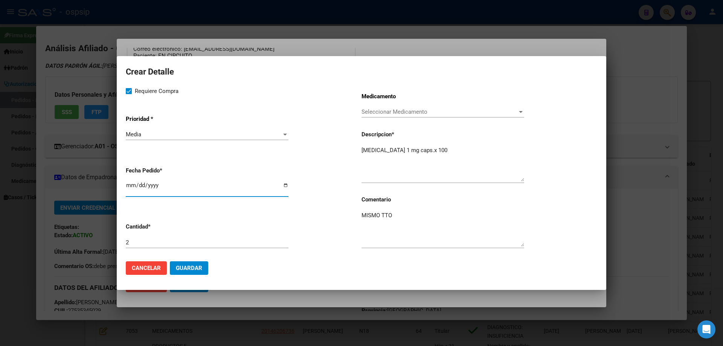
click at [127, 189] on input "[DATE]" at bounding box center [207, 188] width 163 height 12
type input "[DATE]"
click at [188, 267] on span "Guardar" at bounding box center [189, 268] width 26 height 7
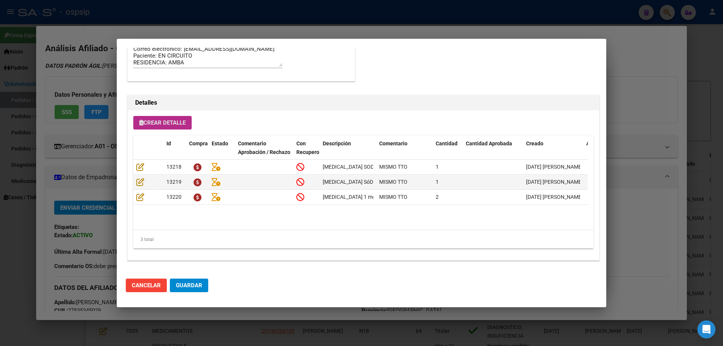
click at [157, 128] on button "Crear Detalle" at bounding box center [162, 123] width 58 height 14
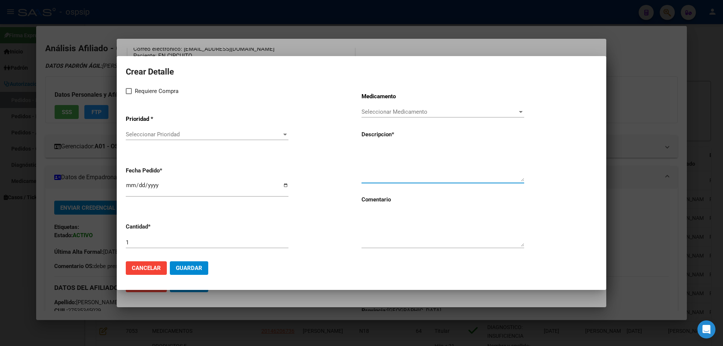
paste textarea "[MEDICAL_DATA] 0,5 mg caps.x 50"
type textarea "[MEDICAL_DATA] 0,5 mg caps.x 50"
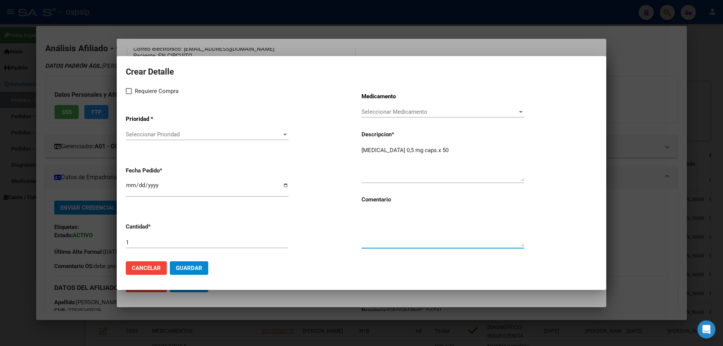
click at [378, 231] on textarea at bounding box center [442, 228] width 163 height 35
type textarea "MISMO TTO"
click at [128, 91] on span at bounding box center [129, 91] width 6 height 6
click at [128, 94] on input "Requiere Compra" at bounding box center [128, 94] width 0 height 0
checkbox input "true"
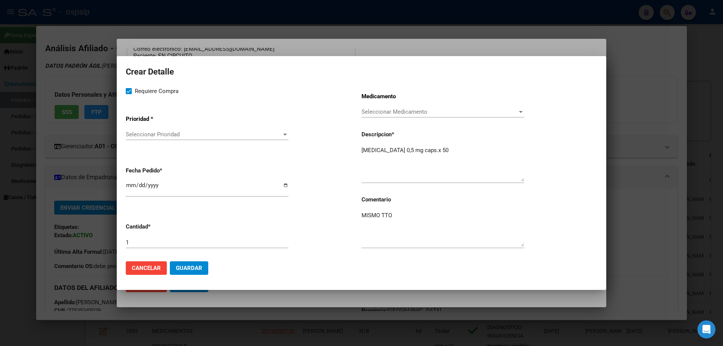
drag, startPoint x: 146, startPoint y: 130, endPoint x: 147, endPoint y: 135, distance: 5.0
click at [147, 135] on div "Seleccionar Prioridad Seleccionar Prioridad" at bounding box center [207, 134] width 163 height 11
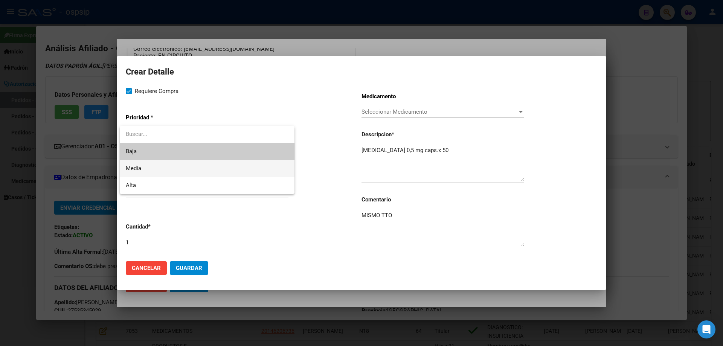
click at [140, 166] on span "Media" at bounding box center [133, 168] width 15 height 7
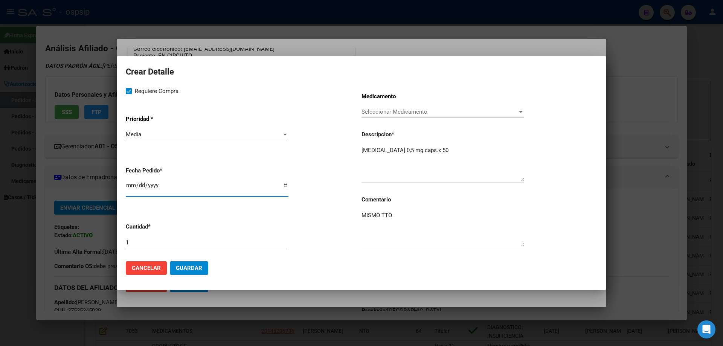
click at [128, 186] on input "[DATE]" at bounding box center [207, 188] width 163 height 12
type input "[DATE]"
click at [197, 265] on span "Guardar" at bounding box center [189, 268] width 26 height 7
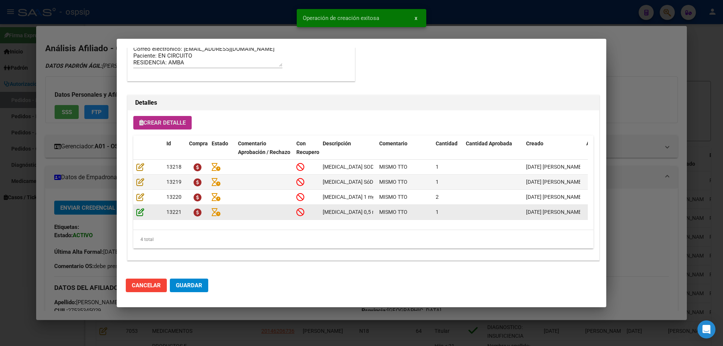
click at [137, 214] on icon at bounding box center [140, 212] width 8 height 8
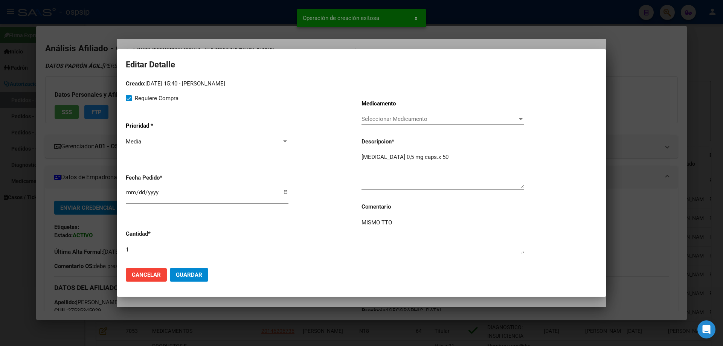
click at [149, 244] on div "1" at bounding box center [207, 249] width 163 height 11
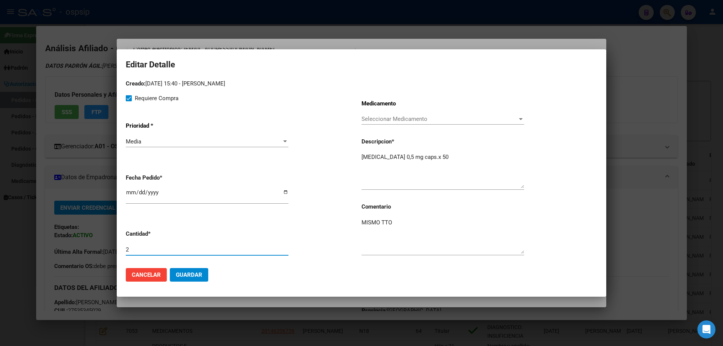
type input "2"
click at [191, 273] on span "Guardar" at bounding box center [189, 274] width 26 height 7
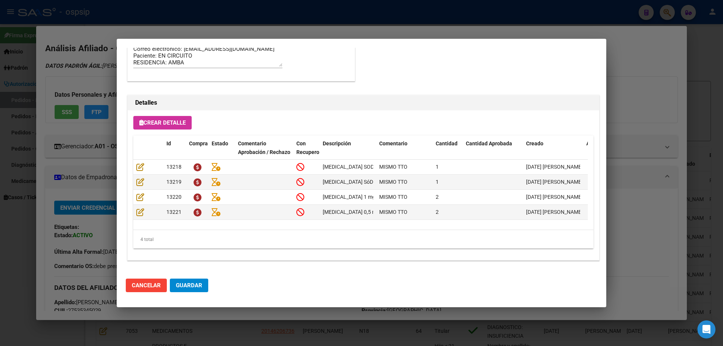
click at [195, 289] on button "Guardar" at bounding box center [189, 286] width 38 height 14
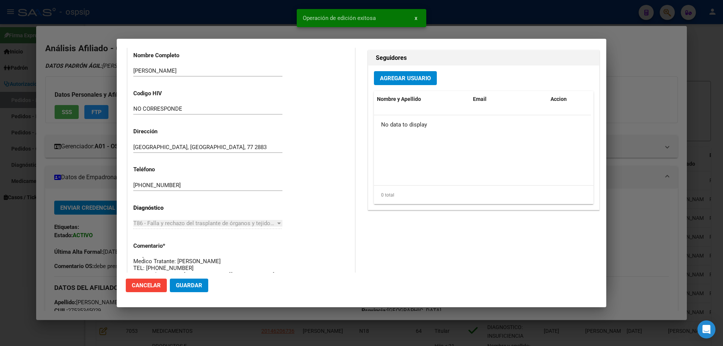
scroll to position [0, 0]
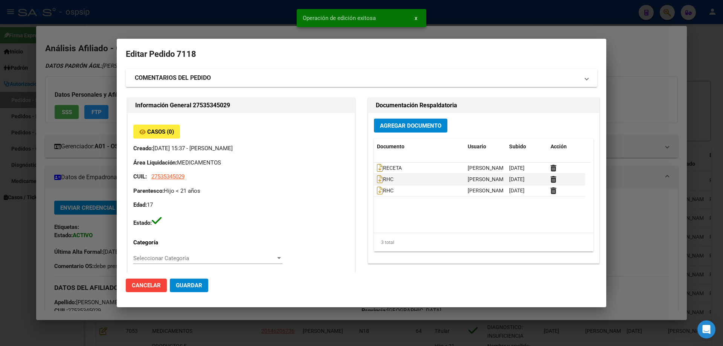
click at [201, 282] on span "Guardar" at bounding box center [189, 285] width 26 height 7
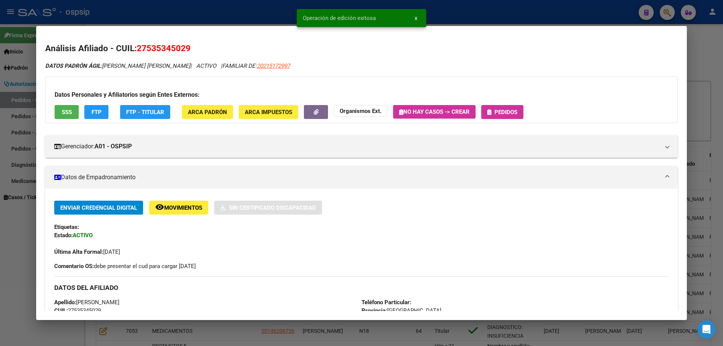
click at [520, 114] on button "Pedidos" at bounding box center [502, 112] width 42 height 14
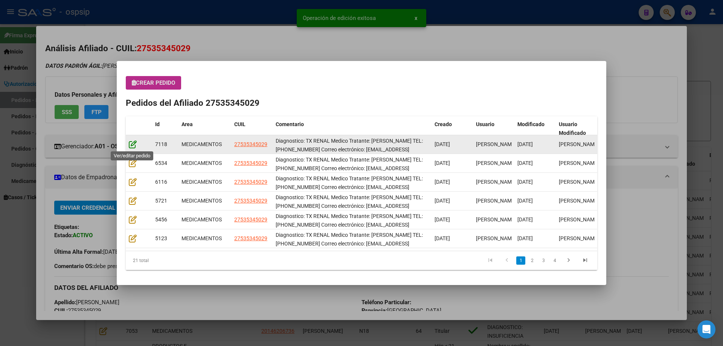
click at [131, 142] on icon at bounding box center [133, 144] width 8 height 8
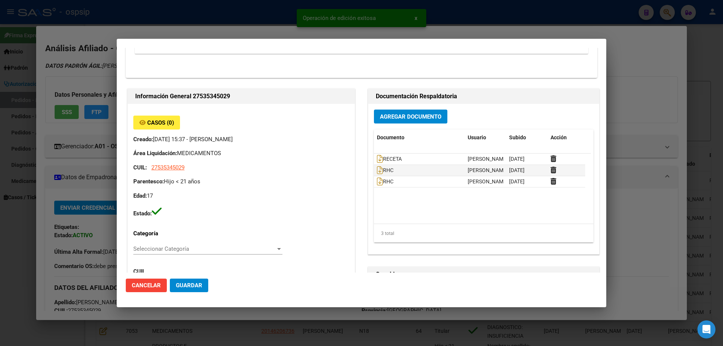
type input "[GEOGRAPHIC_DATA], [GEOGRAPHIC_DATA], 77 2883"
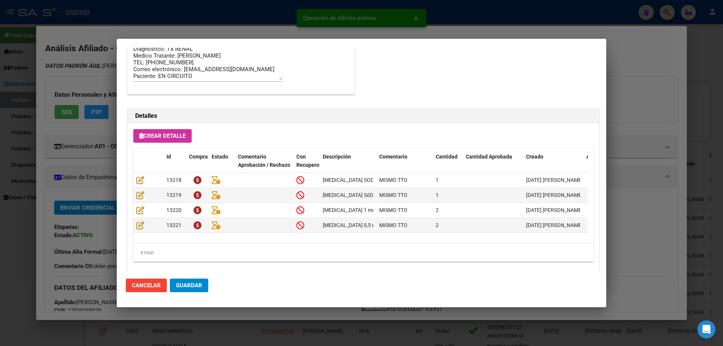
scroll to position [489, 0]
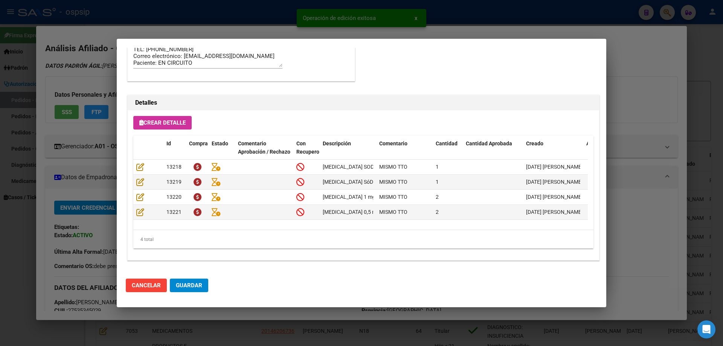
click at [192, 287] on span "Guardar" at bounding box center [189, 285] width 26 height 7
